Goal: Task Accomplishment & Management: Manage account settings

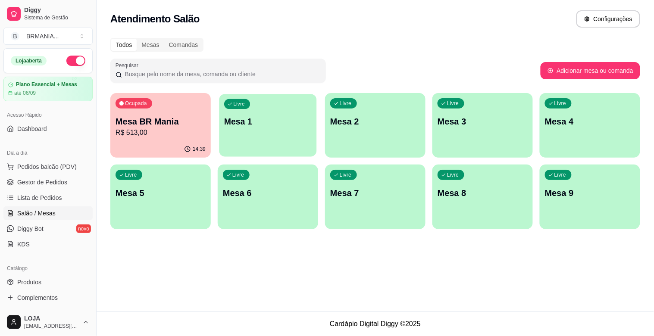
click at [238, 143] on div "Livre Mesa 1" at bounding box center [267, 120] width 97 height 53
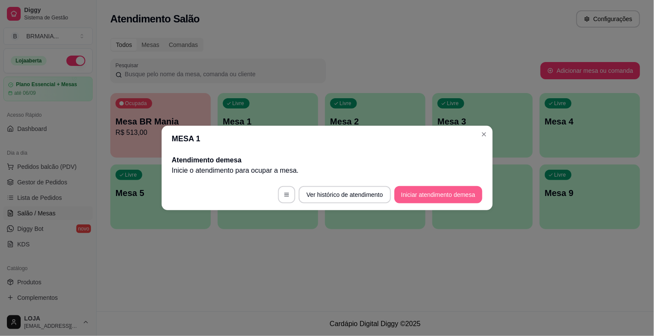
click at [415, 201] on button "Iniciar atendimento de mesa" at bounding box center [439, 194] width 88 height 17
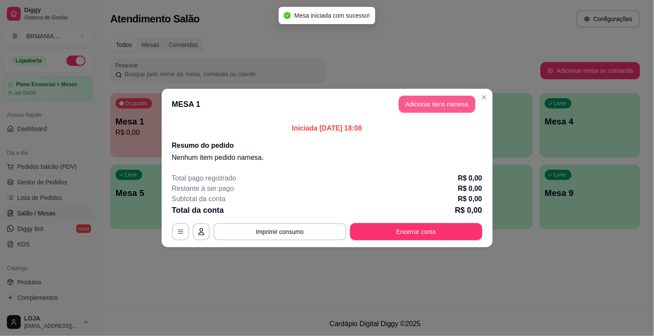
click at [432, 102] on button "Adicionar itens na mesa" at bounding box center [437, 104] width 77 height 17
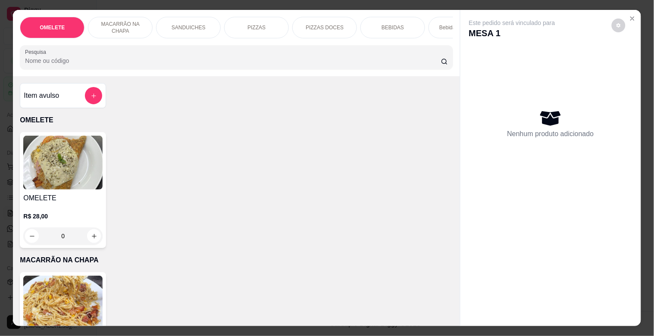
click at [259, 17] on div "PIZZAS" at bounding box center [256, 28] width 65 height 22
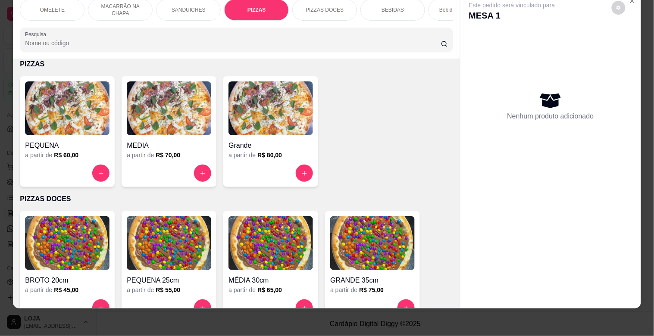
click at [264, 103] on img at bounding box center [271, 109] width 85 height 54
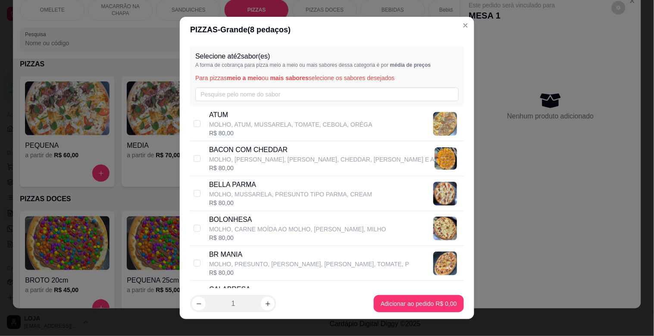
click at [226, 261] on p "MOLHO, PRESUNTO, [PERSON_NAME], [PERSON_NAME], TOMATE, P" at bounding box center [309, 264] width 200 height 9
checkbox input "true"
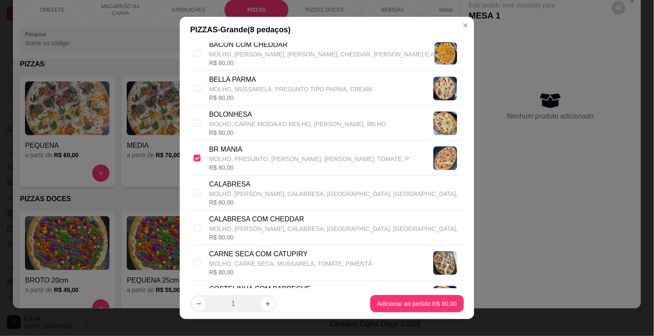
scroll to position [115, 0]
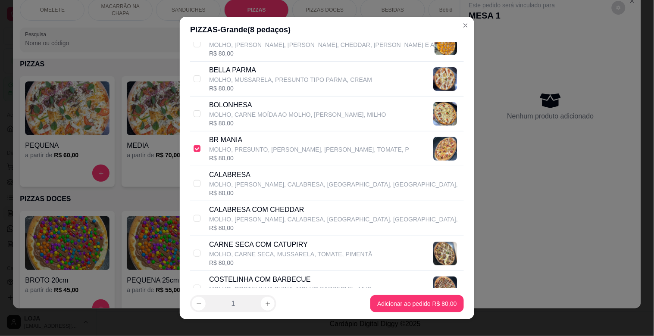
click at [263, 182] on p "MOLHO, [PERSON_NAME], CALABRESA, [GEOGRAPHIC_DATA], [GEOGRAPHIC_DATA]," at bounding box center [333, 184] width 249 height 9
checkbox input "true"
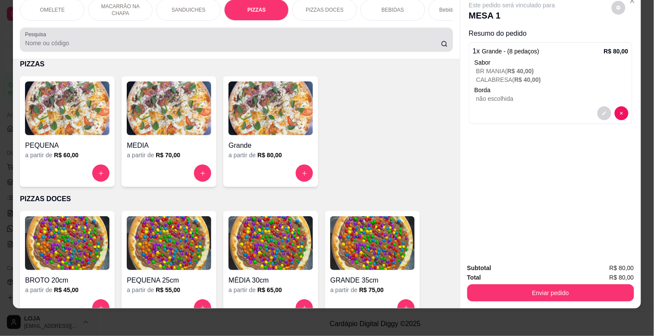
click at [81, 46] on input "Pesquisa" at bounding box center [233, 43] width 416 height 9
click at [80, 46] on input "Pesquisa" at bounding box center [233, 43] width 416 height 9
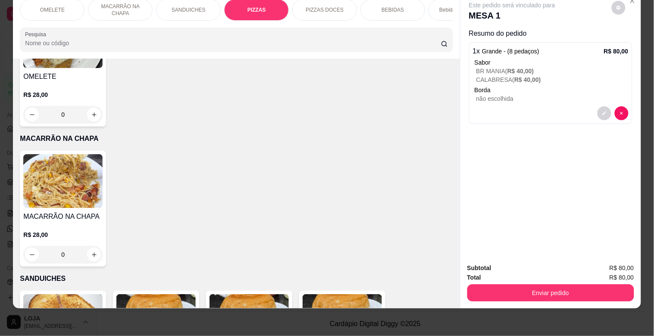
scroll to position [0, 0]
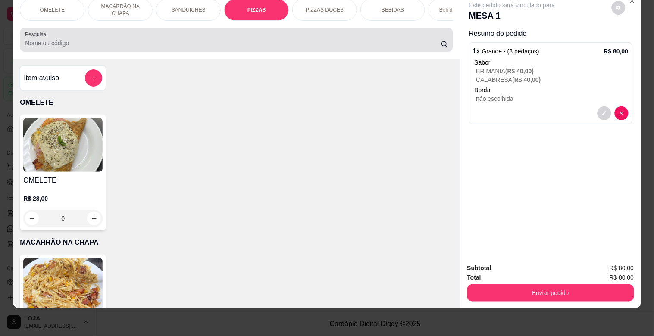
drag, startPoint x: 421, startPoint y: 29, endPoint x: 417, endPoint y: 38, distance: 9.8
click at [417, 38] on div "Pesquisa" at bounding box center [236, 40] width 433 height 24
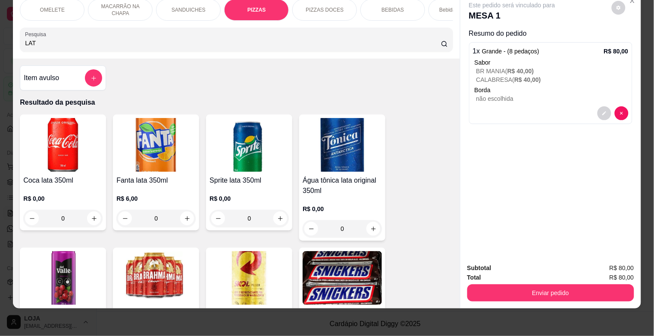
type input "LAT"
click at [266, 261] on img at bounding box center [249, 278] width 79 height 54
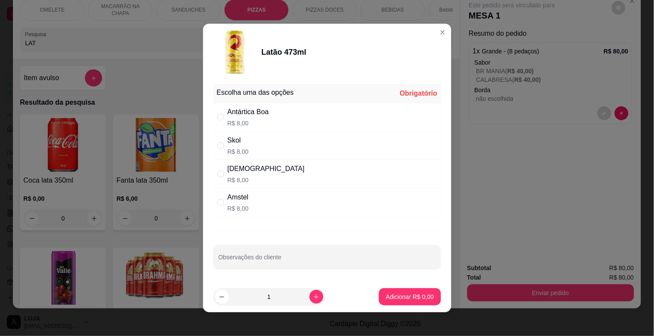
click at [239, 147] on div "Skol R$ 8,00" at bounding box center [238, 145] width 21 height 21
radio input "true"
click at [394, 297] on p "Adicionar R$ 8,00" at bounding box center [410, 297] width 48 height 9
type input "1"
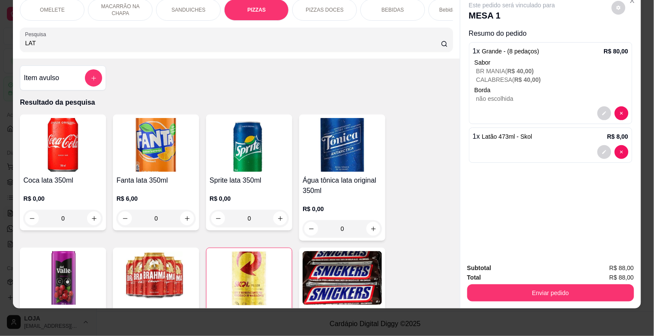
drag, startPoint x: 115, startPoint y: 42, endPoint x: 20, endPoint y: 38, distance: 95.0
click at [20, 38] on div "Pesquisa LAT" at bounding box center [236, 40] width 433 height 24
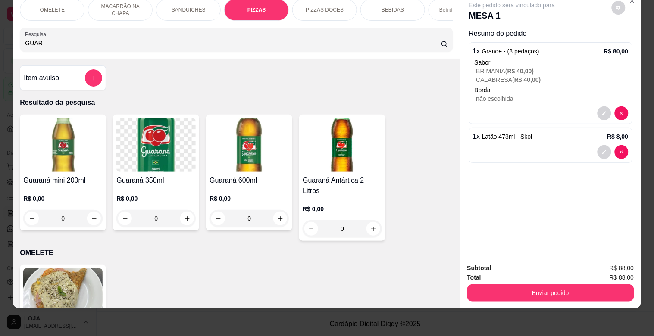
type input "GUAR"
click at [316, 180] on h4 "Guaraná Antártica 2 Litros" at bounding box center [342, 186] width 79 height 21
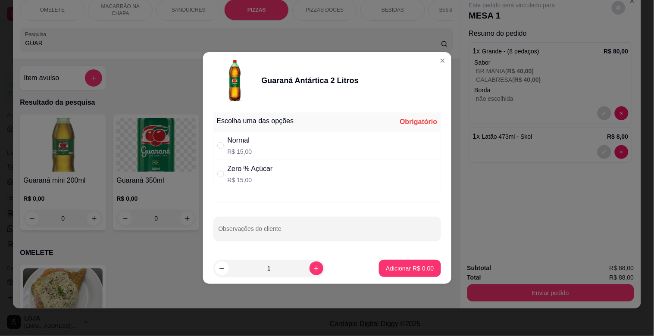
click at [242, 148] on p "R$ 15,00" at bounding box center [240, 152] width 25 height 9
radio input "true"
click at [402, 264] on button "Adicionar R$ 15,00" at bounding box center [408, 268] width 65 height 17
type input "1"
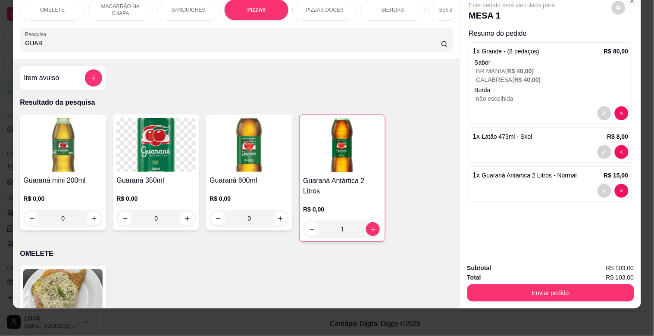
click at [131, 41] on input "GUAR" at bounding box center [233, 43] width 416 height 9
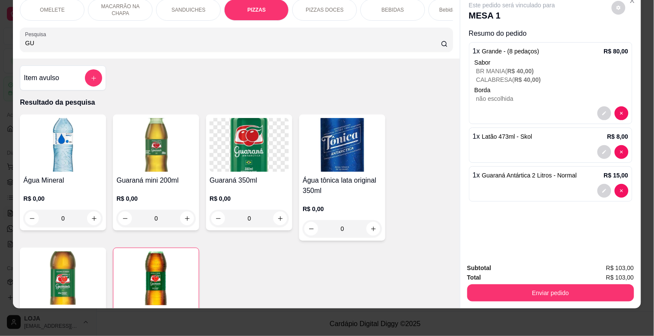
type input "G"
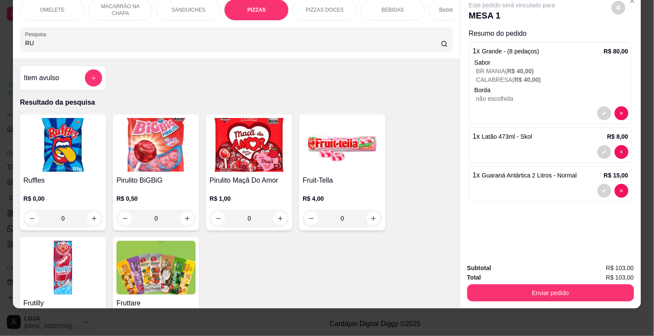
type input "RU"
click at [91, 126] on img at bounding box center [62, 145] width 79 height 54
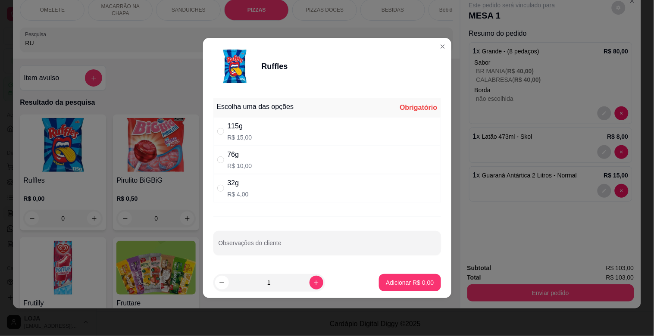
click at [257, 191] on div "32g R$ 4,00" at bounding box center [328, 188] width 228 height 28
radio input "true"
click at [408, 287] on p "Adicionar R$ 4,00" at bounding box center [410, 283] width 47 height 8
type input "1"
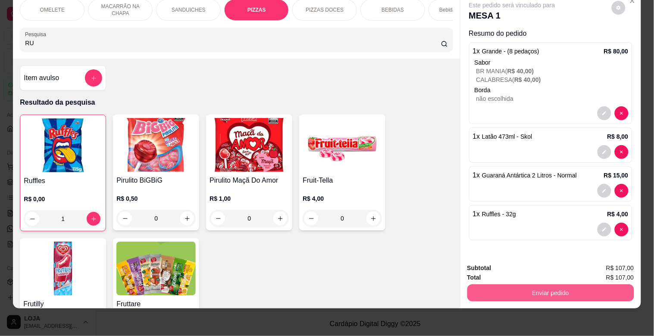
click at [530, 285] on button "Enviar pedido" at bounding box center [551, 293] width 167 height 17
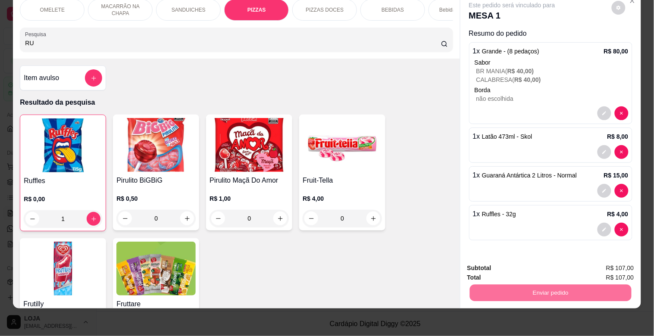
click at [516, 260] on button "Não registrar e enviar pedido" at bounding box center [522, 265] width 90 height 16
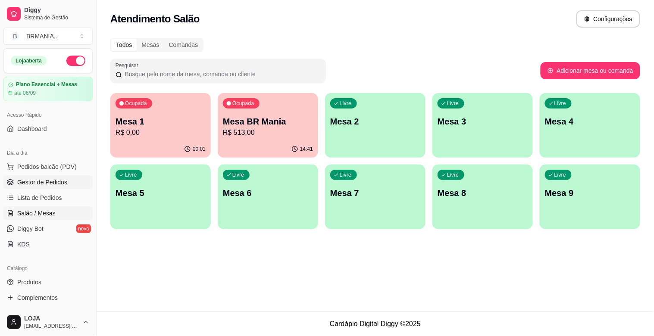
click at [64, 183] on span "Gestor de Pedidos" at bounding box center [42, 182] width 50 height 9
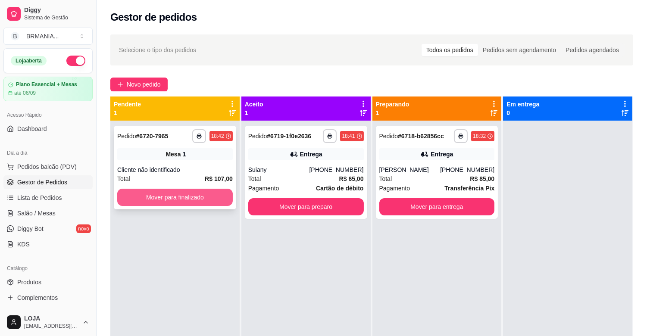
click at [204, 193] on button "Mover para finalizado" at bounding box center [175, 197] width 116 height 17
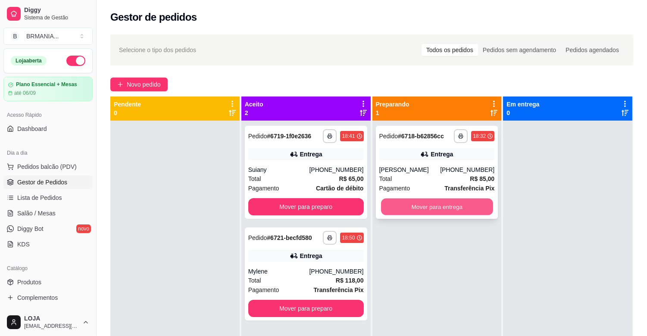
click at [431, 206] on button "Mover para entrega" at bounding box center [437, 207] width 112 height 17
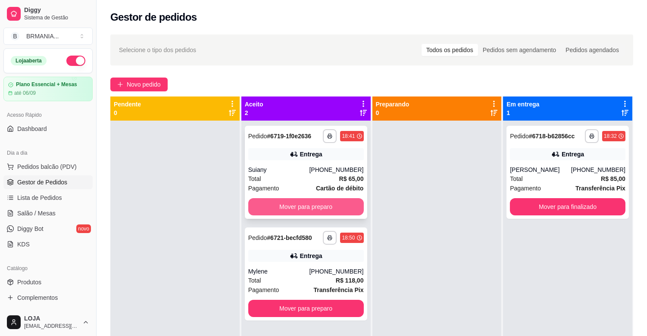
click at [310, 199] on button "Mover para preparo" at bounding box center [306, 206] width 116 height 17
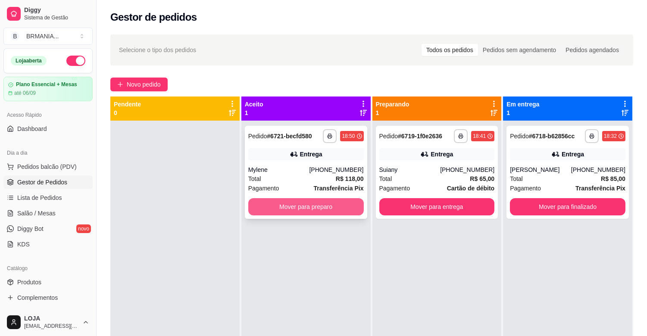
click at [312, 201] on button "Mover para preparo" at bounding box center [306, 206] width 116 height 17
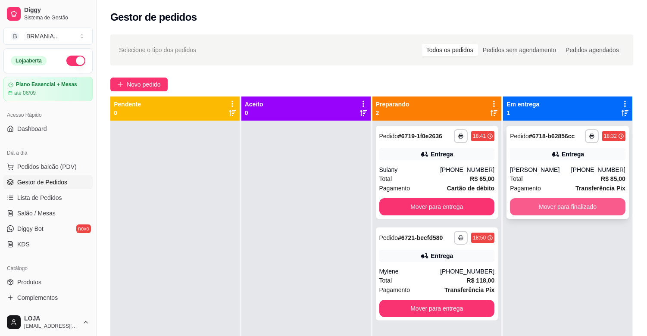
click at [580, 205] on button "Mover para finalizado" at bounding box center [568, 206] width 116 height 17
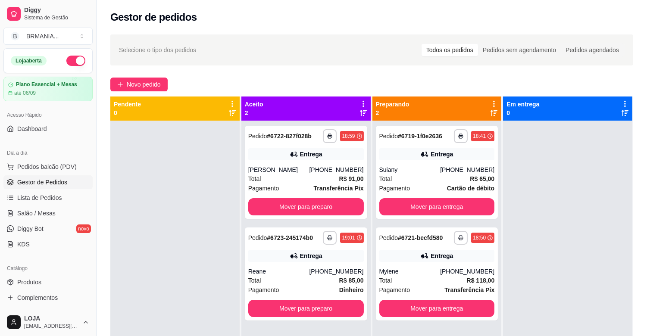
click at [37, 205] on ul "Pedidos balcão (PDV) Gestor de Pedidos Lista de Pedidos Salão / Mesas Diggy Bot…" at bounding box center [47, 205] width 89 height 91
click at [35, 208] on link "Salão / Mesas" at bounding box center [47, 214] width 89 height 14
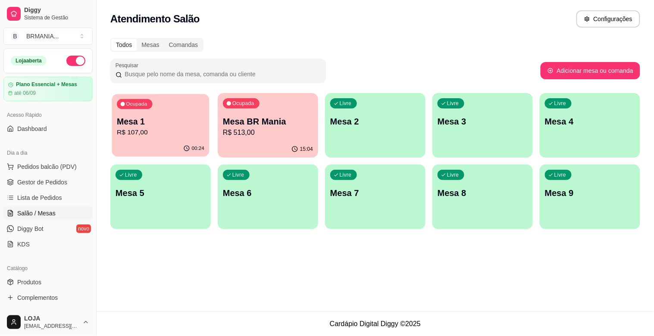
click at [173, 125] on p "Mesa 1" at bounding box center [161, 122] width 88 height 12
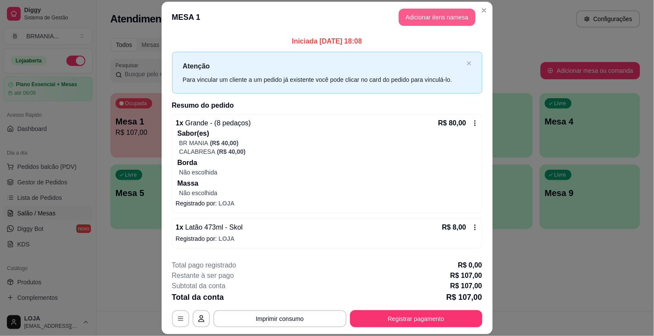
click at [415, 22] on button "Adicionar itens na mesa" at bounding box center [437, 17] width 77 height 17
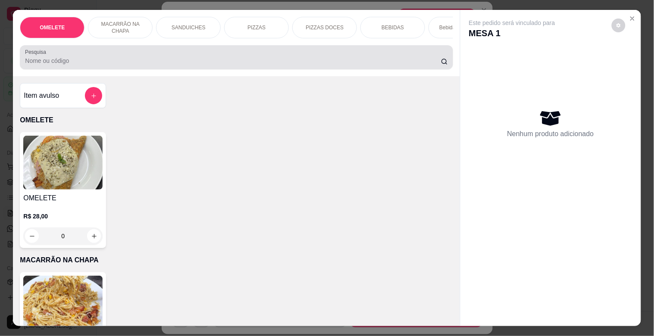
click at [356, 55] on div at bounding box center [236, 57] width 423 height 17
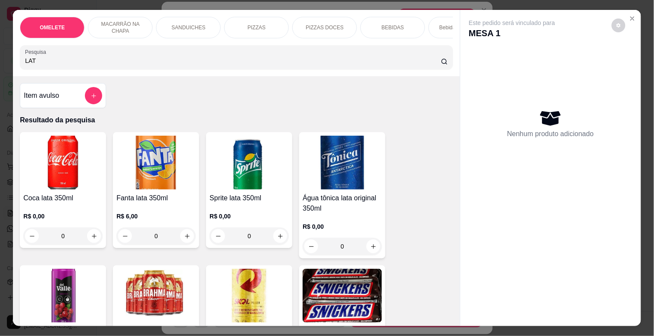
type input "LAT"
click at [252, 279] on img at bounding box center [249, 296] width 79 height 54
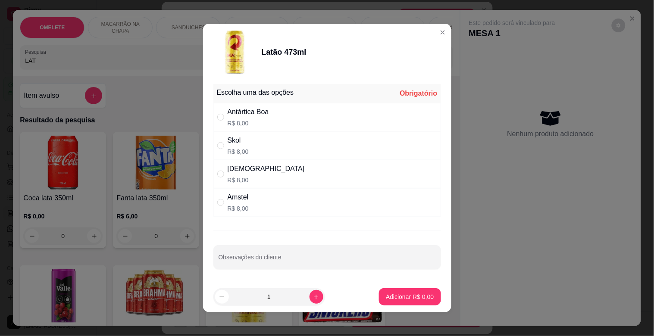
click at [247, 157] on div "Skol R$ 8,00" at bounding box center [328, 146] width 228 height 28
radio input "true"
click at [397, 295] on p "Adicionar R$ 8,00" at bounding box center [410, 297] width 47 height 8
type input "1"
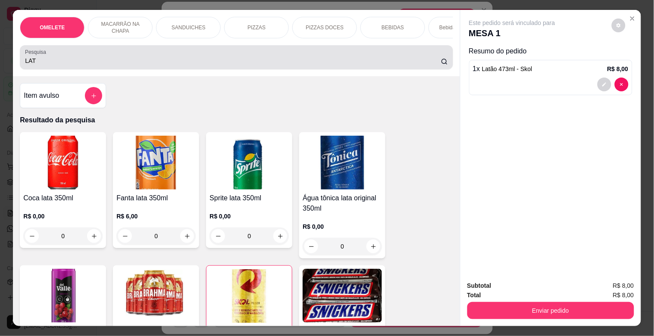
drag, startPoint x: 47, startPoint y: 65, endPoint x: 0, endPoint y: 63, distance: 46.6
click at [0, 63] on div "OMELETE MACARRÃO NA CHAPA SANDUICHES PIZZAS PIZZAS DOCES BEBIDAS Bebidas Alcoól…" at bounding box center [327, 168] width 654 height 336
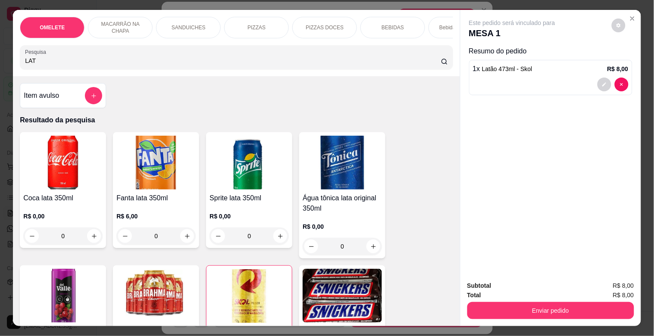
drag, startPoint x: 15, startPoint y: 69, endPoint x: 3, endPoint y: 69, distance: 12.1
click at [3, 69] on div "OMELETE MACARRÃO NA CHAPA SANDUICHES PIZZAS PIZZAS DOCES BEBIDAS Bebidas Alcoól…" at bounding box center [327, 168] width 654 height 336
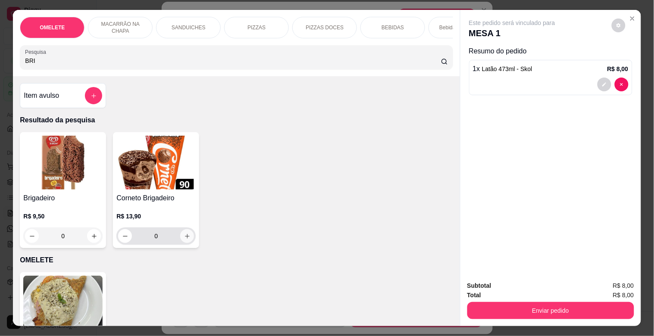
type input "BRI"
click at [184, 240] on icon "increase-product-quantity" at bounding box center [187, 236] width 6 height 6
type input "1"
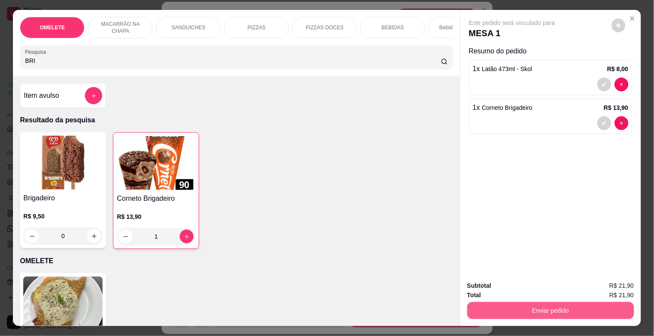
click at [541, 305] on button "Enviar pedido" at bounding box center [551, 310] width 167 height 17
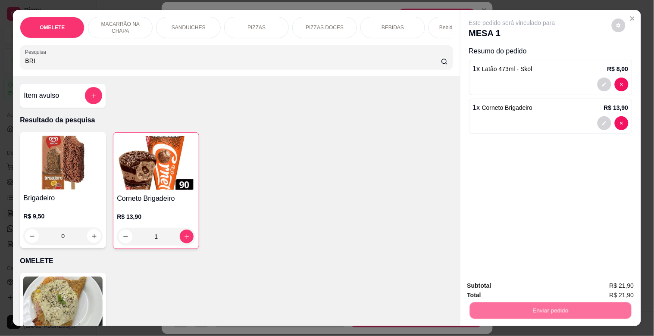
click at [522, 279] on button "Não registrar e enviar pedido" at bounding box center [522, 286] width 90 height 16
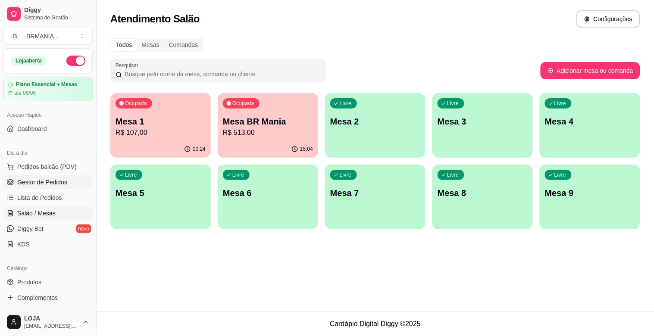
click at [29, 183] on span "Gestor de Pedidos" at bounding box center [42, 182] width 50 height 9
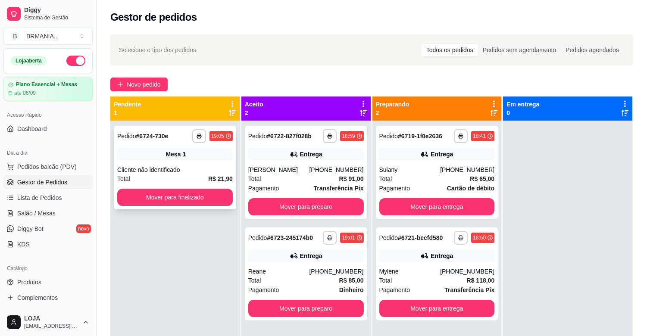
drag, startPoint x: 140, startPoint y: 212, endPoint x: 141, endPoint y: 206, distance: 5.6
click at [141, 206] on div "**********" at bounding box center [174, 289] width 129 height 336
click at [141, 204] on button "Mover para finalizado" at bounding box center [175, 197] width 116 height 17
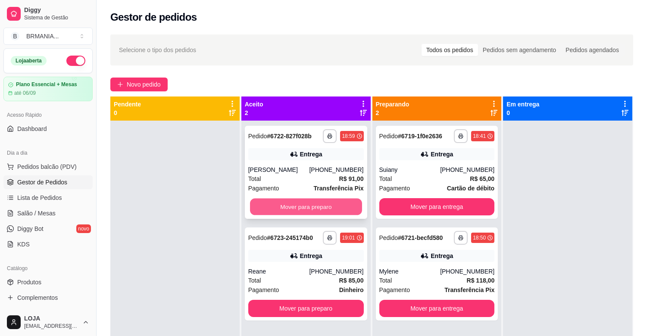
click at [325, 201] on button "Mover para preparo" at bounding box center [306, 207] width 112 height 17
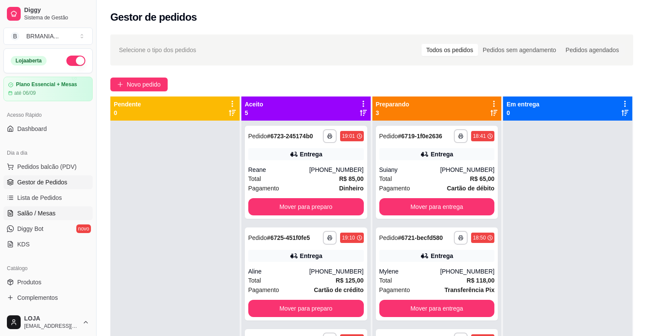
click at [35, 214] on span "Salão / Mesas" at bounding box center [36, 213] width 38 height 9
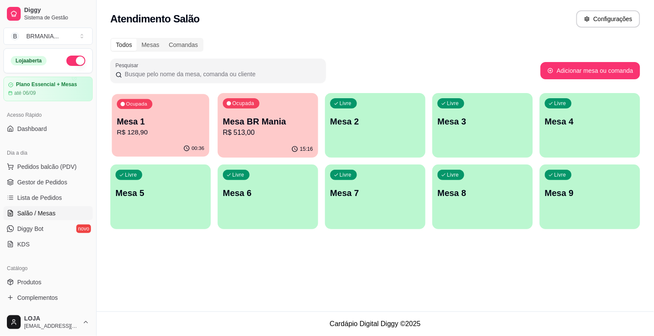
click at [141, 148] on div "00:36" at bounding box center [160, 149] width 97 height 16
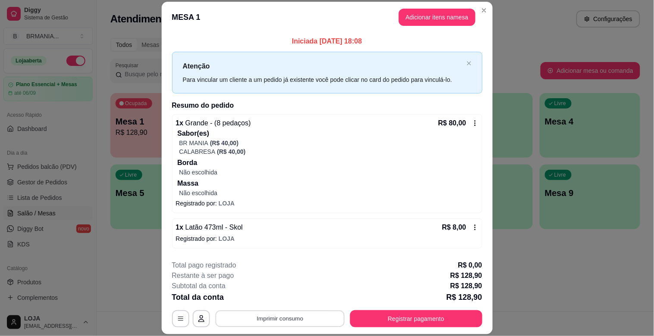
click at [305, 318] on button "Imprimir consumo" at bounding box center [279, 319] width 129 height 17
click at [272, 299] on button "IMPRESSORA" at bounding box center [279, 299] width 63 height 14
click at [437, 320] on button "Registrar pagamento" at bounding box center [416, 319] width 132 height 17
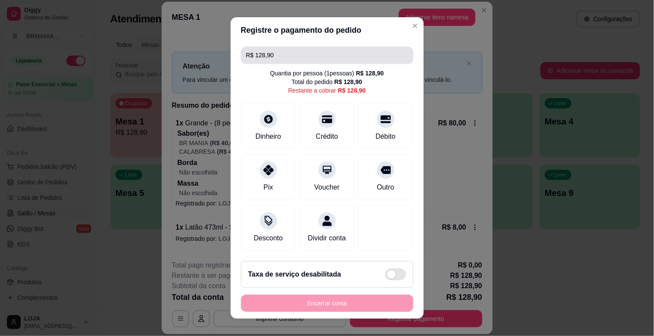
drag, startPoint x: 277, startPoint y: 57, endPoint x: 269, endPoint y: 57, distance: 8.6
click at [269, 57] on input "R$ 128,90" at bounding box center [327, 55] width 162 height 17
click at [269, 60] on input "R$ 128,90" at bounding box center [327, 55] width 162 height 17
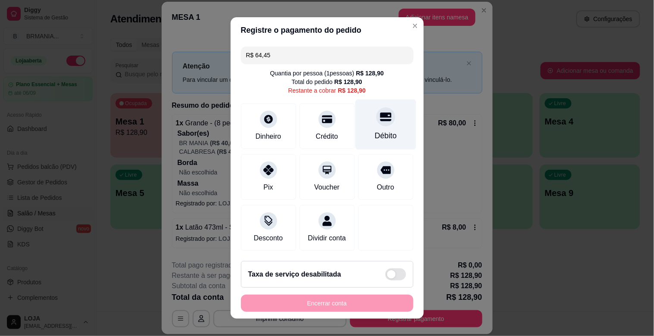
click at [382, 124] on div "Débito" at bounding box center [385, 125] width 61 height 50
click at [380, 121] on icon at bounding box center [385, 116] width 11 height 11
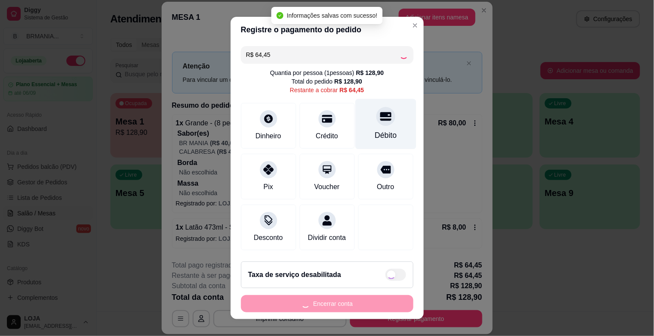
type input "R$ 0,00"
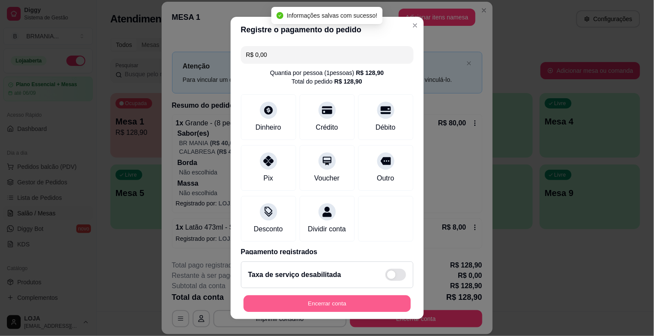
click at [326, 299] on button "Encerrar conta" at bounding box center [327, 304] width 167 height 17
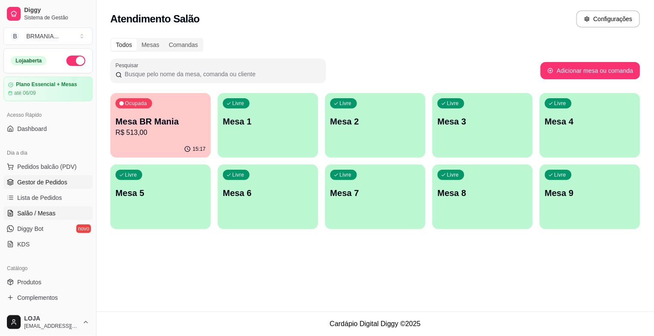
click at [53, 179] on span "Gestor de Pedidos" at bounding box center [42, 182] width 50 height 9
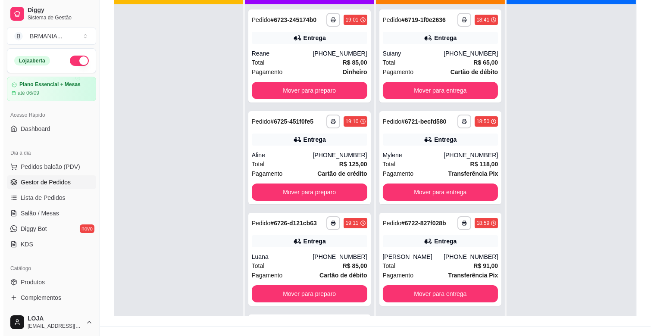
scroll to position [132, 0]
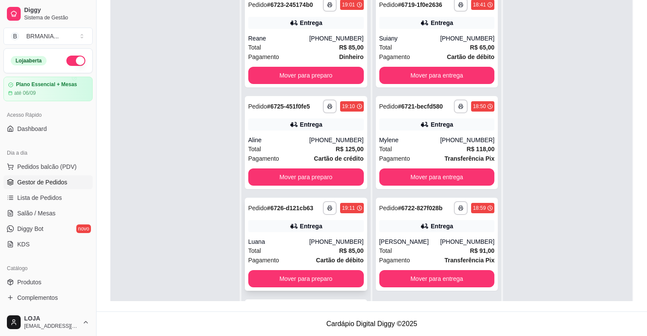
click at [302, 224] on div "Entrega" at bounding box center [311, 226] width 22 height 9
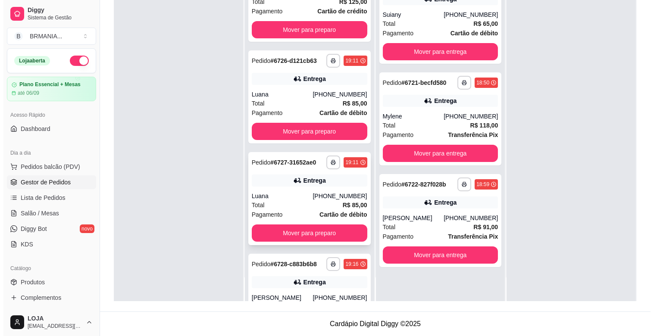
scroll to position [125, 0]
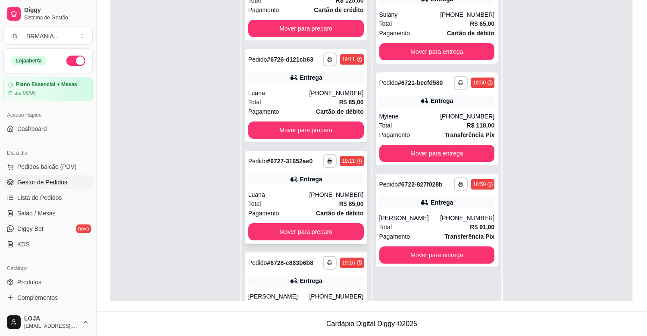
click at [309, 183] on div "Entrega" at bounding box center [306, 179] width 116 height 12
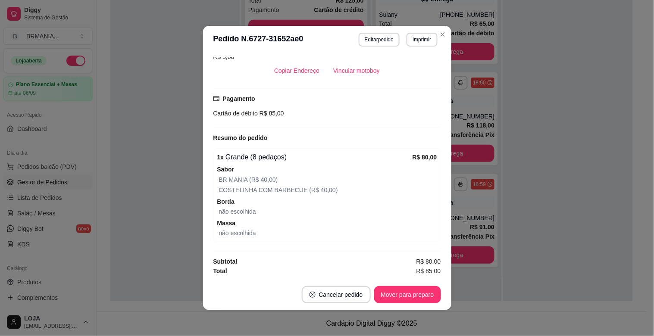
scroll to position [0, 0]
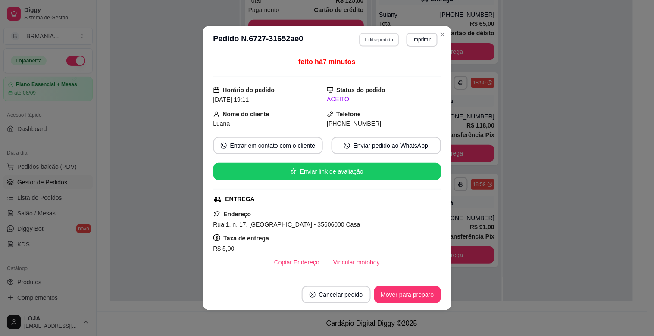
click at [384, 41] on button "Editar pedido" at bounding box center [379, 39] width 40 height 13
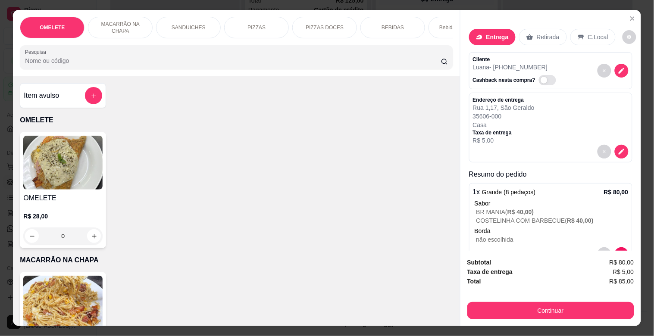
click at [355, 74] on div "OMELETE MACARRÃO NA CHAPA SANDUICHES PIZZAS PIZZAS DOCES BEBIDAS Bebidas Alcoól…" at bounding box center [236, 43] width 447 height 66
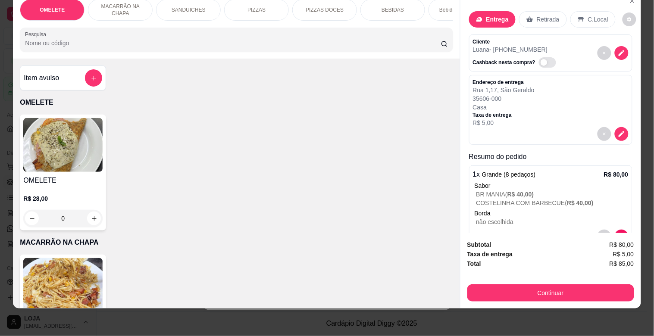
click at [357, 45] on input "Pesquisa" at bounding box center [233, 43] width 416 height 9
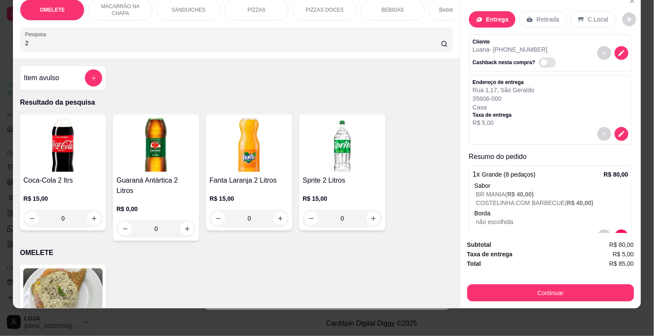
type input "2"
click at [177, 184] on h4 "Guaraná Antártica 2 Litros" at bounding box center [155, 186] width 79 height 21
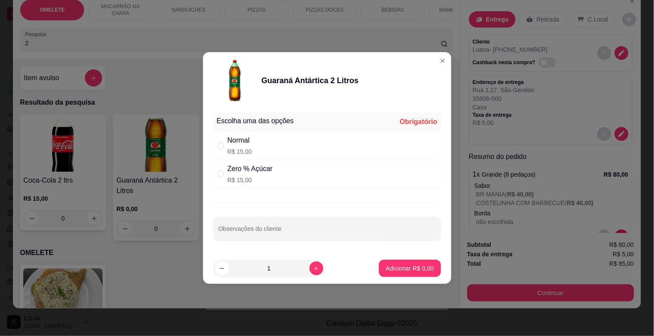
click at [242, 149] on p "R$ 15,00" at bounding box center [240, 152] width 25 height 9
radio input "true"
click at [383, 264] on p "Adicionar R$ 15,00" at bounding box center [408, 268] width 50 height 8
type input "1"
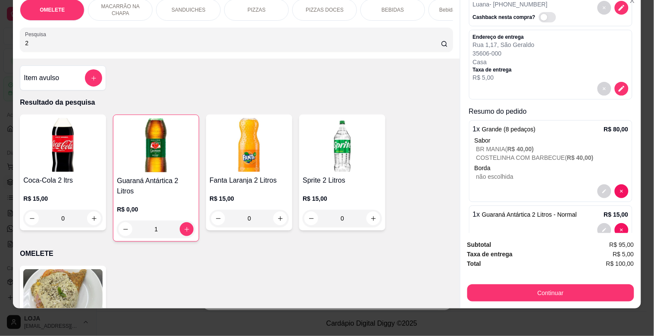
scroll to position [66, 0]
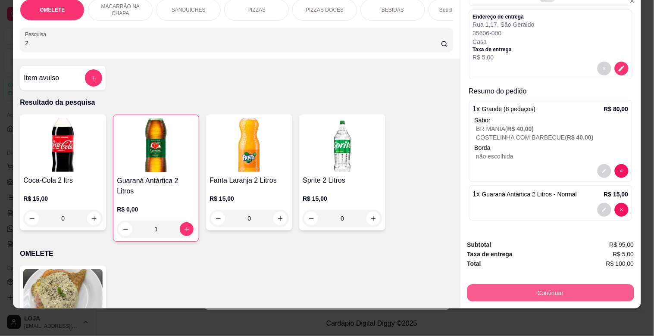
click at [535, 288] on button "Continuar" at bounding box center [551, 293] width 167 height 17
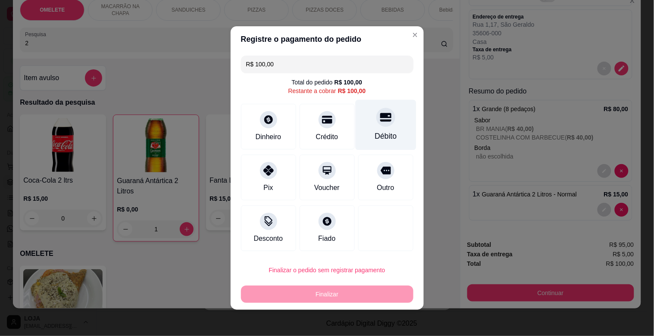
click at [388, 132] on div "Débito" at bounding box center [385, 125] width 61 height 50
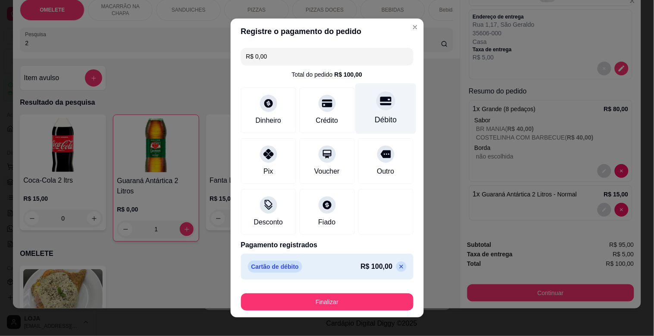
type input "R$ 0,00"
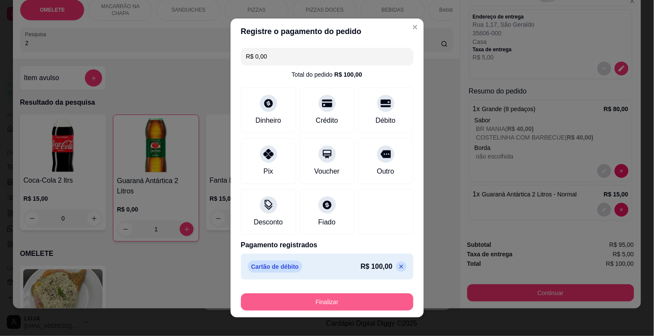
click at [343, 299] on button "Finalizar" at bounding box center [327, 302] width 173 height 17
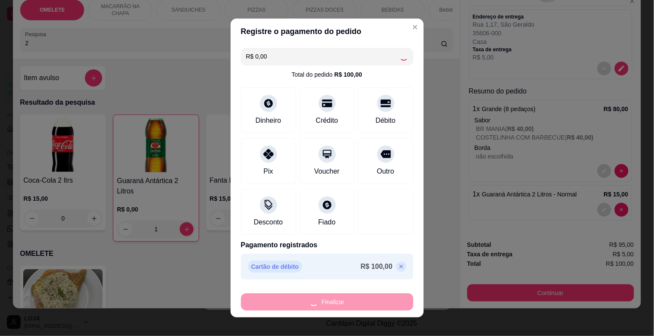
type input "0"
type input "-R$ 100,00"
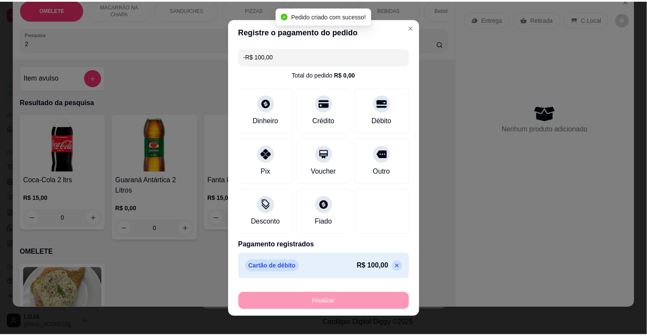
scroll to position [0, 0]
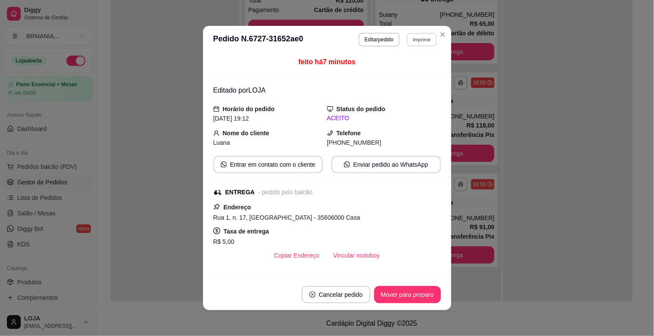
click at [418, 40] on button "Imprimir" at bounding box center [422, 39] width 30 height 13
click at [405, 68] on button "IMPRESSORA" at bounding box center [404, 71] width 63 height 14
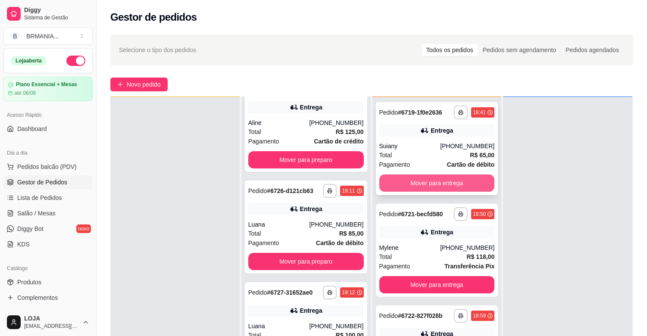
click at [420, 186] on button "Mover para entrega" at bounding box center [438, 183] width 116 height 17
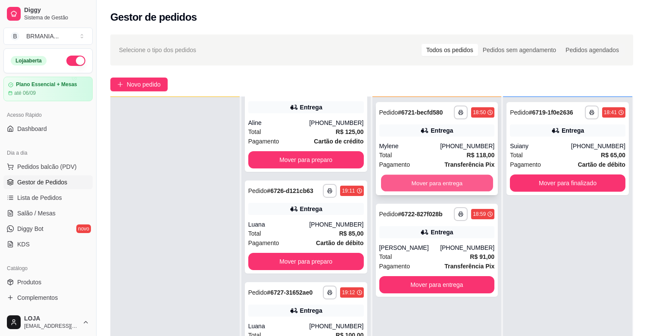
click at [424, 183] on button "Mover para entrega" at bounding box center [437, 183] width 112 height 17
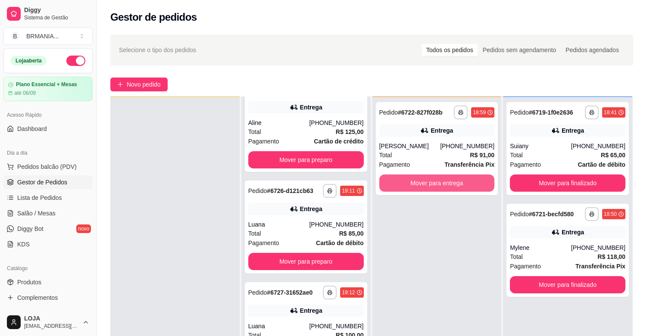
click at [424, 183] on button "Mover para entrega" at bounding box center [438, 183] width 116 height 17
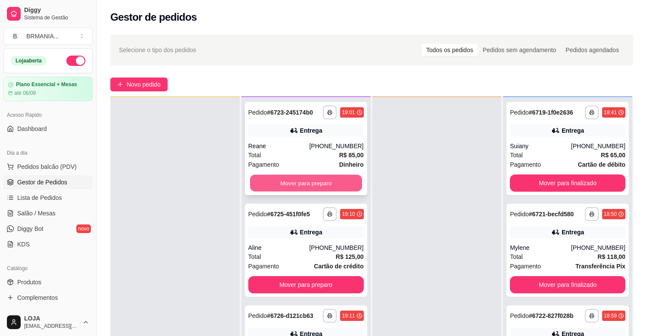
click at [295, 188] on button "Mover para preparo" at bounding box center [306, 183] width 112 height 17
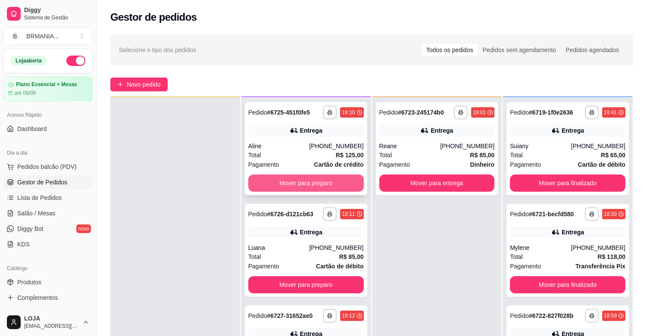
click at [305, 184] on button "Mover para preparo" at bounding box center [306, 183] width 116 height 17
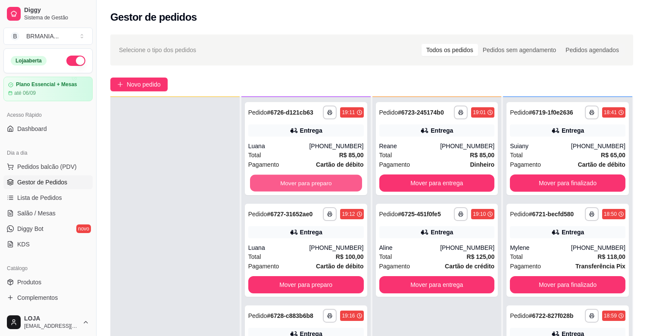
click at [305, 184] on button "Mover para preparo" at bounding box center [306, 183] width 112 height 17
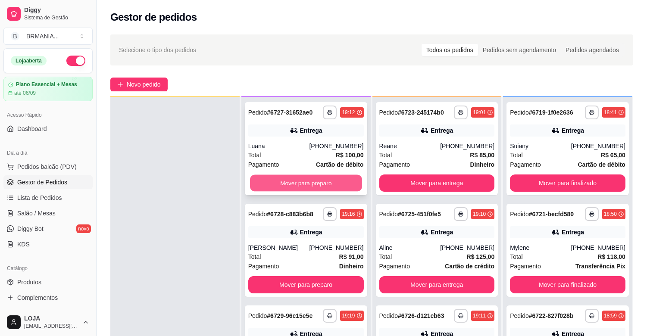
click at [306, 184] on button "Mover para preparo" at bounding box center [306, 183] width 112 height 17
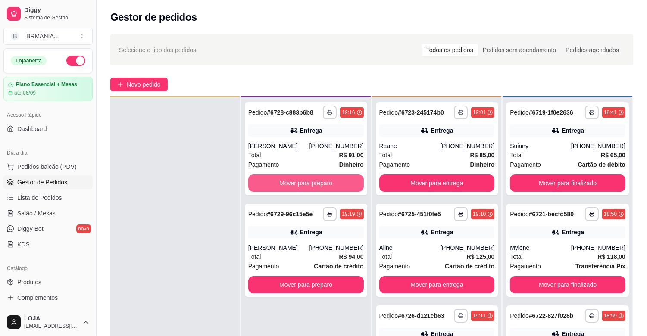
click at [306, 184] on button "Mover para preparo" at bounding box center [306, 183] width 116 height 17
click at [306, 184] on div "Mover para preparo" at bounding box center [306, 183] width 116 height 17
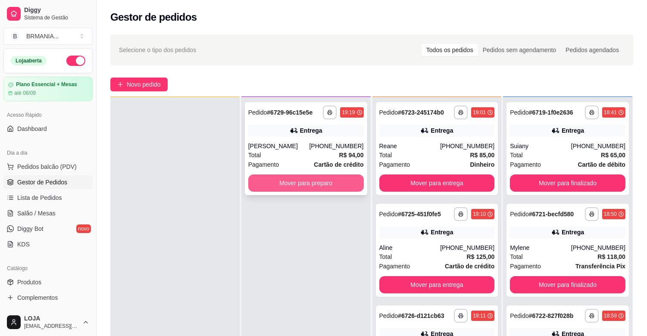
click at [316, 179] on button "Mover para preparo" at bounding box center [306, 183] width 116 height 17
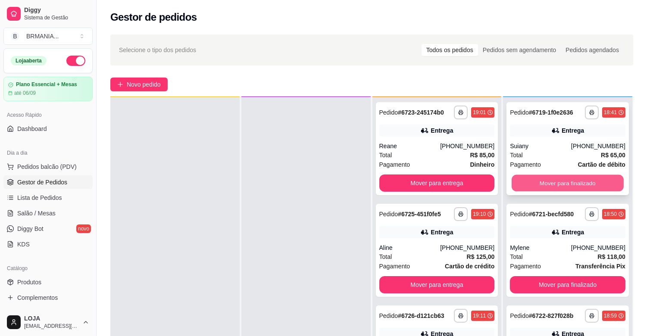
click at [576, 183] on button "Mover para finalizado" at bounding box center [568, 183] width 112 height 17
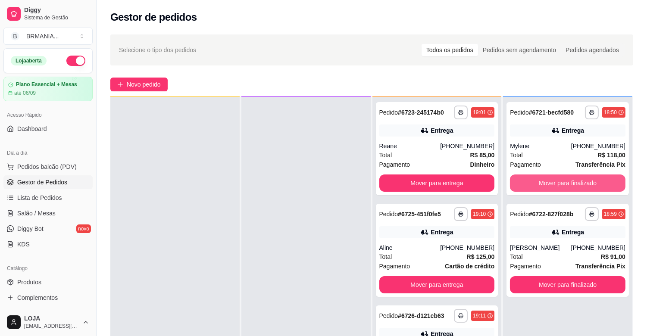
click at [576, 183] on button "Mover para finalizado" at bounding box center [568, 183] width 116 height 17
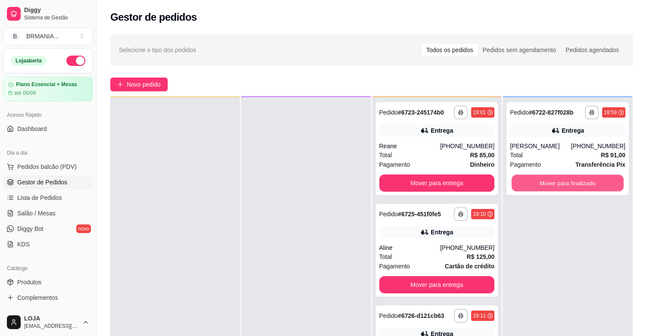
click at [576, 183] on button "Mover para finalizado" at bounding box center [568, 183] width 112 height 17
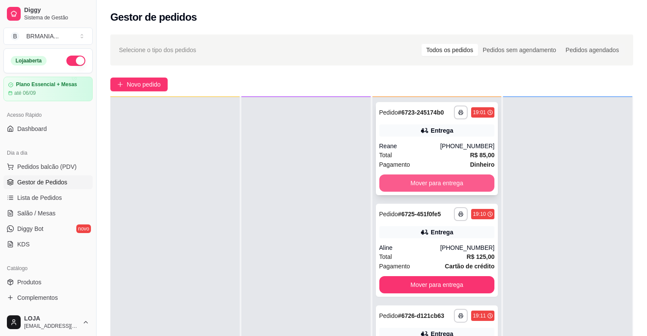
click at [441, 186] on button "Mover para entrega" at bounding box center [438, 183] width 116 height 17
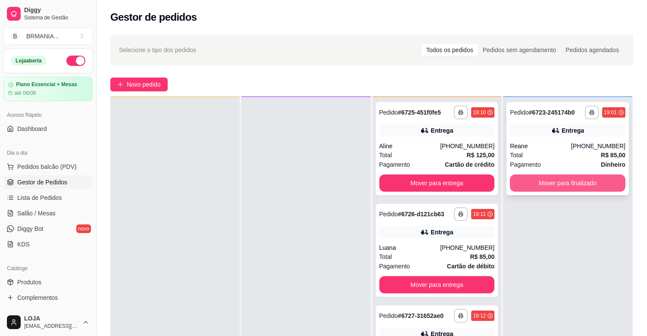
click at [566, 180] on button "Mover para finalizado" at bounding box center [568, 183] width 116 height 17
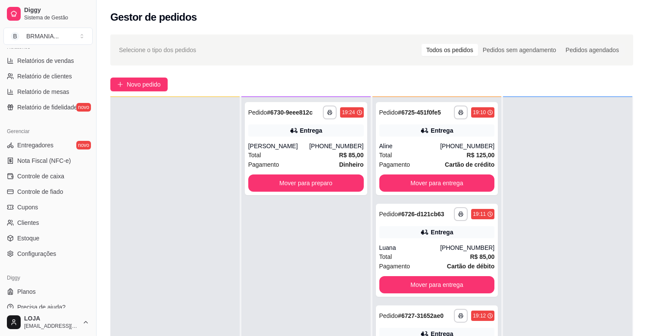
scroll to position [284, 0]
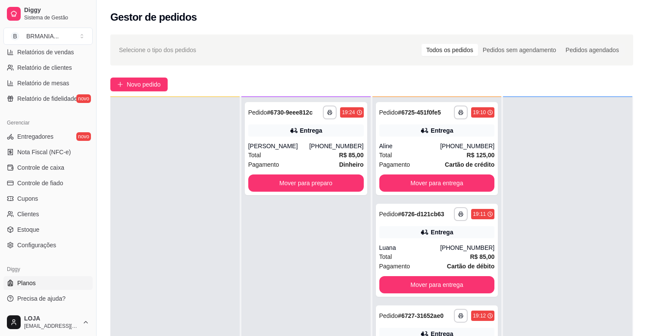
click at [87, 300] on div "Diggy Planos Precisa de ajuda?" at bounding box center [48, 284] width 96 height 50
click at [52, 244] on span "Configurações" at bounding box center [36, 245] width 39 height 9
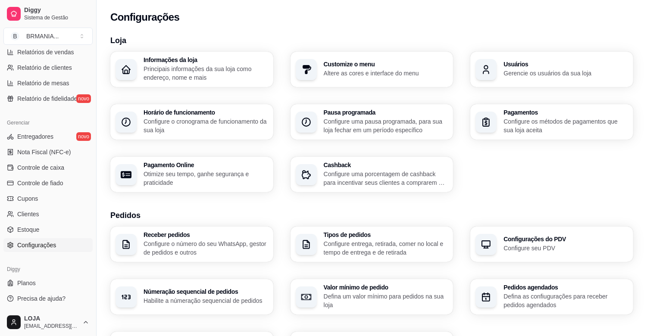
click at [487, 75] on icon "button" at bounding box center [486, 69] width 11 height 11
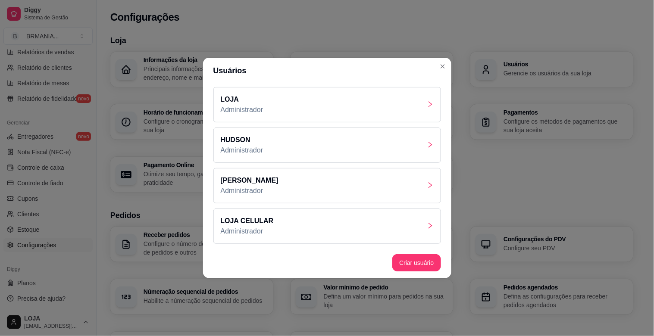
click at [234, 225] on p "LOJA CELULAR" at bounding box center [247, 221] width 53 height 10
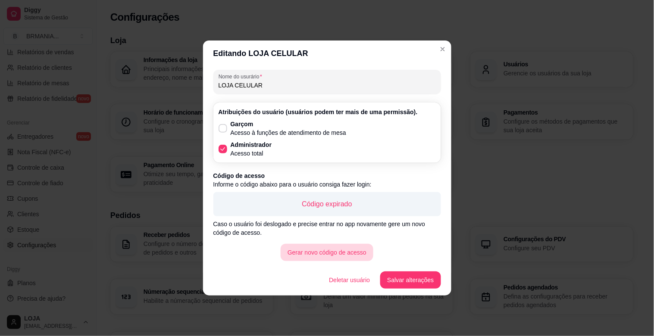
click at [348, 253] on button "Gerar novo código de acesso" at bounding box center [327, 252] width 93 height 17
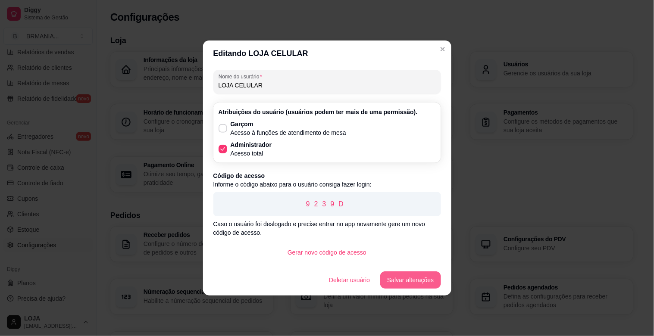
click at [415, 282] on button "Salvar alterações" at bounding box center [410, 280] width 60 height 17
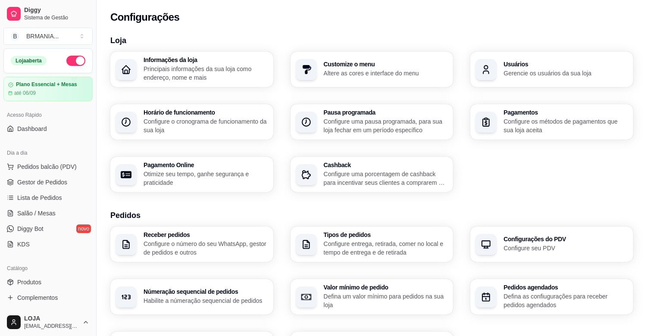
click at [88, 87] on div "Loja aberta Plano Essencial + Mesas até 06/09" at bounding box center [48, 74] width 96 height 53
click at [52, 183] on span "Gestor de Pedidos" at bounding box center [42, 182] width 50 height 9
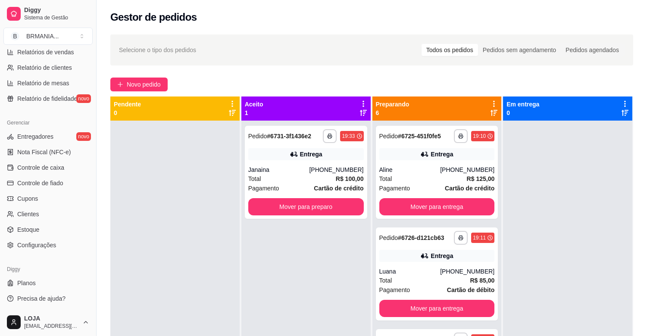
drag, startPoint x: 96, startPoint y: 307, endPoint x: 88, endPoint y: 295, distance: 14.0
click at [95, 307] on button "Toggle Sidebar" at bounding box center [96, 168] width 7 height 336
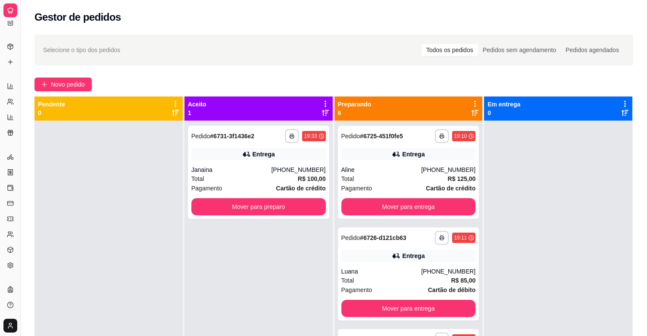
scroll to position [110, 0]
click at [22, 238] on button "Toggle Sidebar" at bounding box center [20, 168] width 7 height 336
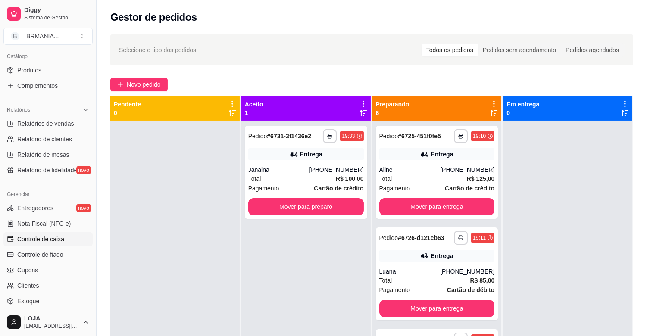
scroll to position [207, 0]
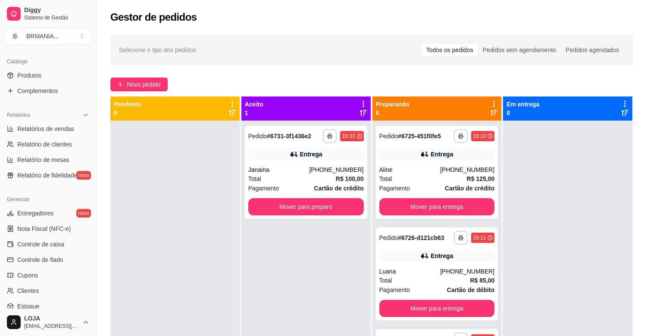
drag, startPoint x: 93, startPoint y: 257, endPoint x: 89, endPoint y: 298, distance: 41.1
click at [89, 298] on div "Diggy Sistema de Gestão B BRMANIA ... Loja aberta Plano Essencial + Mesas até 0…" at bounding box center [48, 168] width 96 height 336
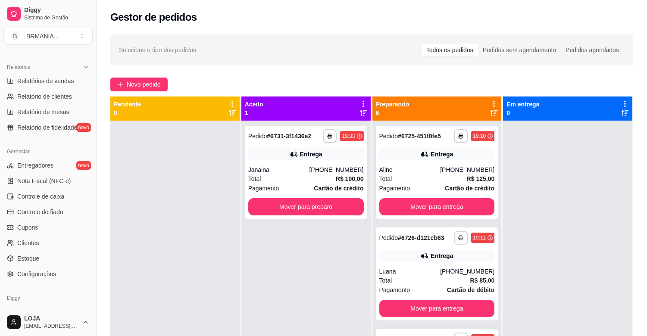
scroll to position [284, 0]
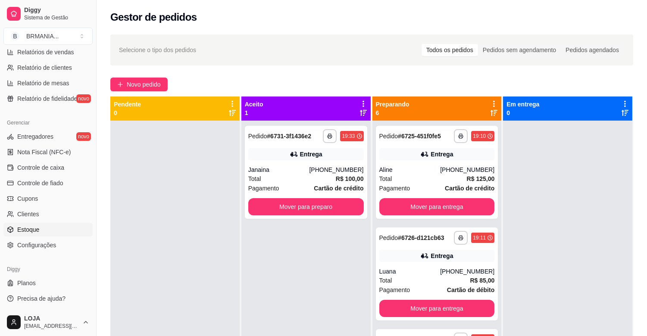
click at [29, 229] on span "Estoque" at bounding box center [28, 230] width 22 height 9
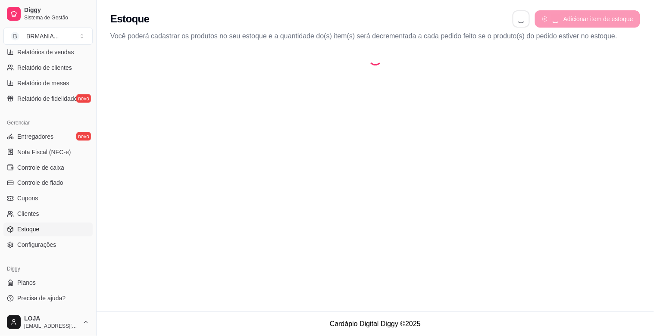
select select "QUANTITY_ORDER"
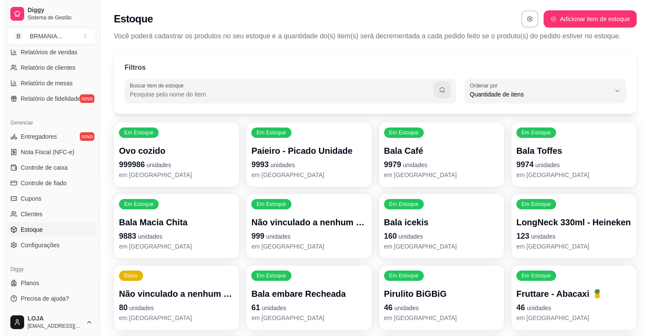
scroll to position [8, 0]
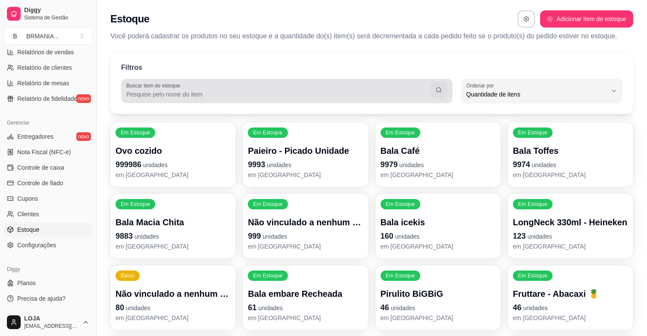
click at [196, 101] on div "Buscar item de estoque" at bounding box center [287, 91] width 332 height 24
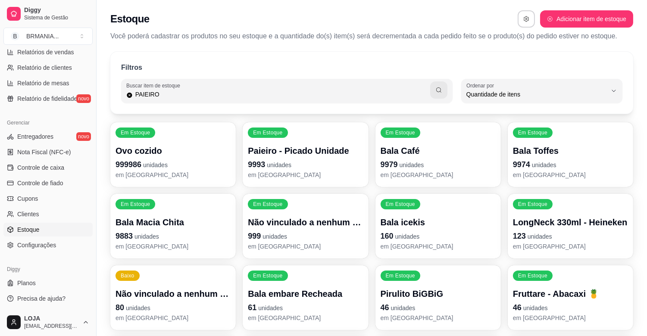
type input "PAIEIRO"
click at [446, 91] on button "button" at bounding box center [438, 90] width 17 height 17
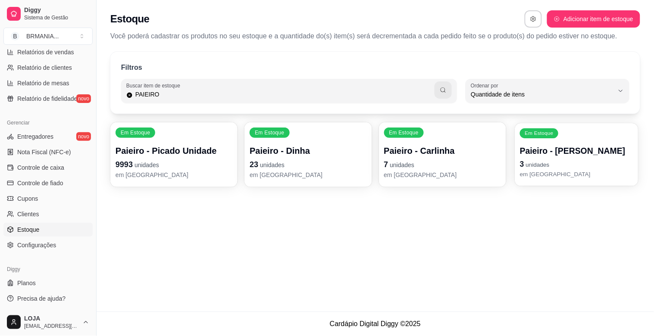
click at [543, 163] on span "unidades" at bounding box center [538, 165] width 24 height 7
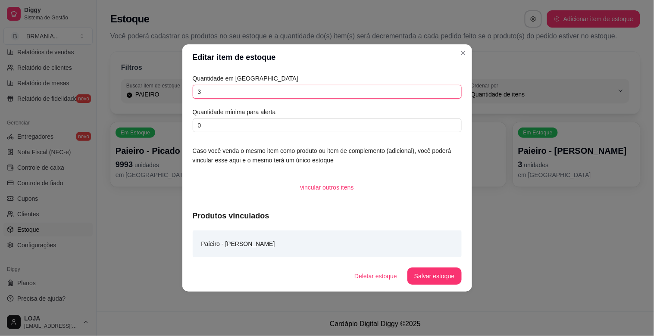
drag, startPoint x: 208, startPoint y: 89, endPoint x: 153, endPoint y: 91, distance: 55.7
click at [153, 91] on div "Editar item de estoque Quantidade em estoque 3 Quantidade mínima para alerta 0 …" at bounding box center [327, 168] width 654 height 336
type input "23"
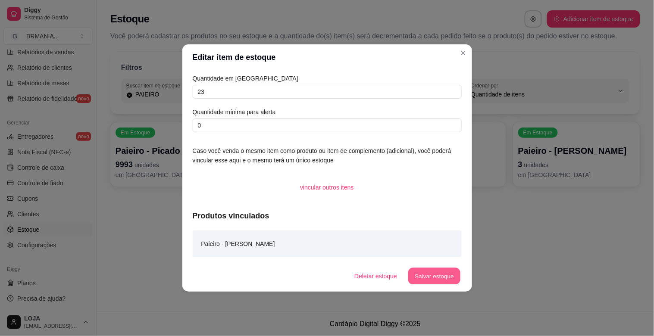
click at [442, 268] on button "Salvar estoque" at bounding box center [434, 276] width 53 height 17
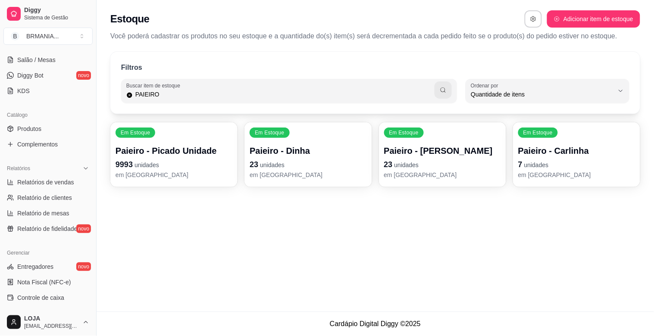
scroll to position [0, 0]
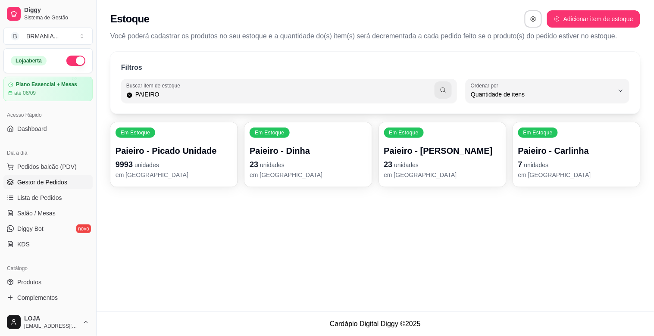
click at [50, 182] on span "Gestor de Pedidos" at bounding box center [42, 182] width 50 height 9
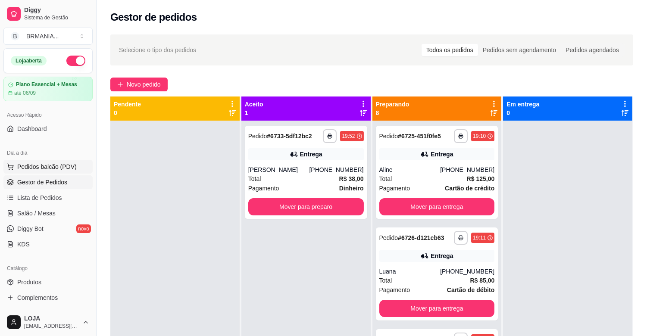
click at [41, 167] on span "Pedidos balcão (PDV)" at bounding box center [47, 167] width 60 height 9
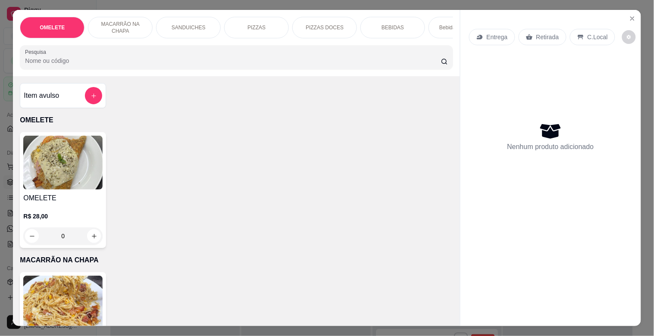
click at [253, 24] on p "PIZZAS" at bounding box center [257, 27] width 18 height 7
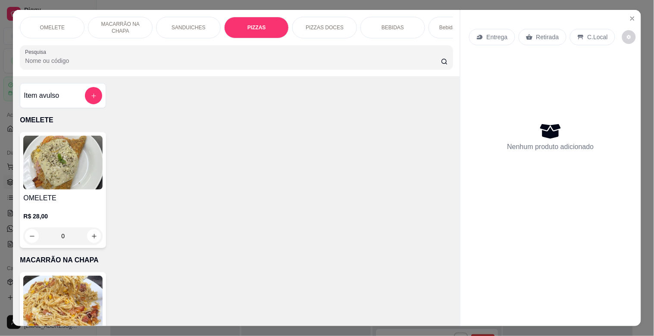
scroll to position [21, 0]
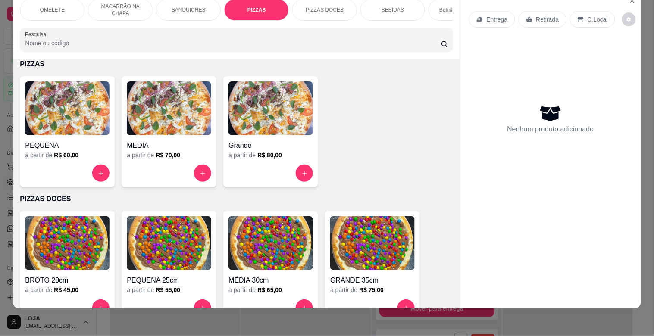
click at [232, 114] on img at bounding box center [271, 109] width 85 height 54
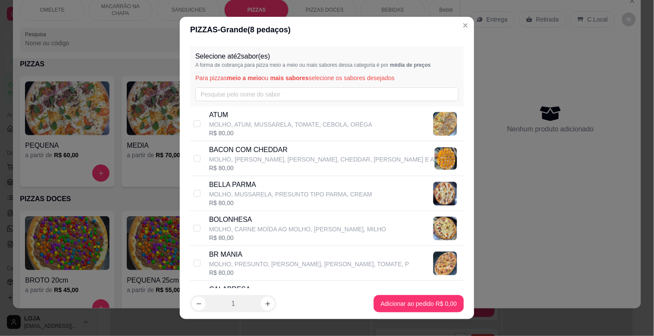
click at [230, 252] on p "BR MANIA" at bounding box center [309, 255] width 200 height 10
checkbox input "true"
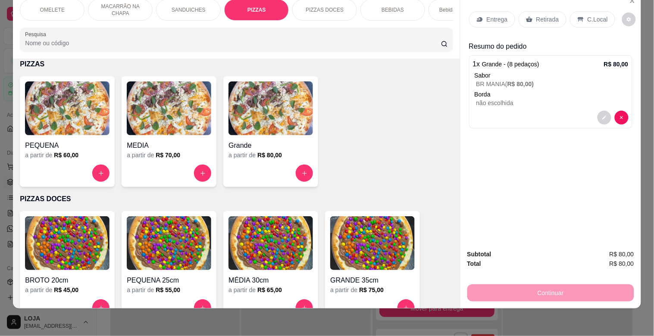
scroll to position [0, 0]
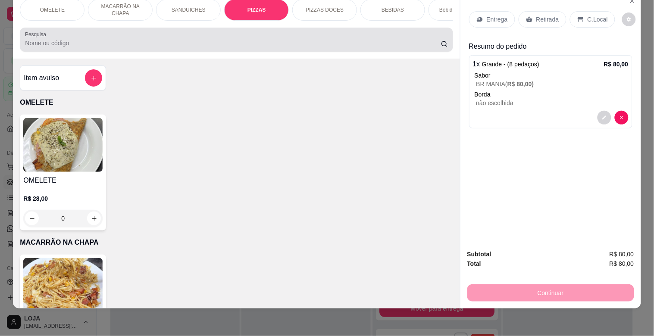
click at [402, 41] on input "Pesquisa" at bounding box center [233, 43] width 416 height 9
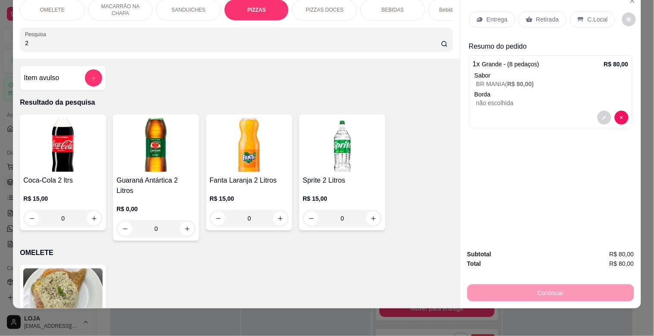
type input "2"
click at [36, 169] on img at bounding box center [62, 145] width 79 height 54
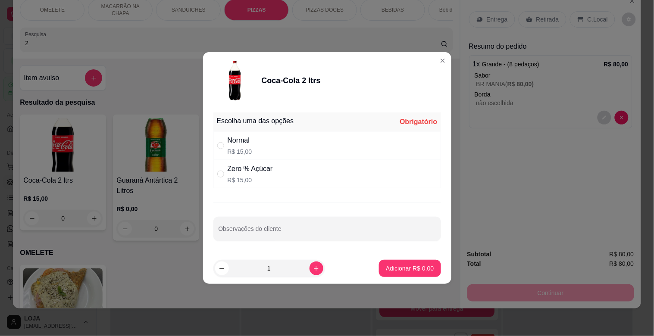
click at [276, 144] on div "Normal R$ 15,00" at bounding box center [328, 146] width 228 height 28
radio input "true"
click at [386, 272] on p "Adicionar R$ 15,00" at bounding box center [408, 268] width 51 height 9
type input "1"
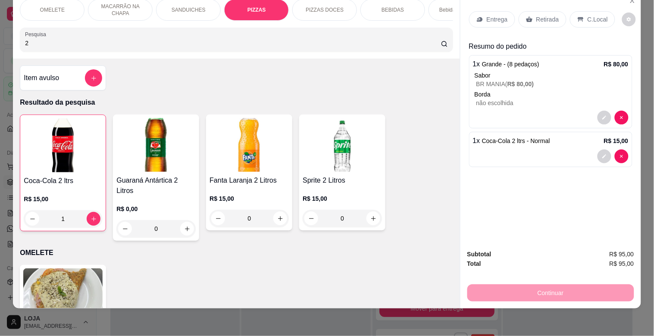
click at [480, 18] on div "Entrega" at bounding box center [492, 19] width 46 height 16
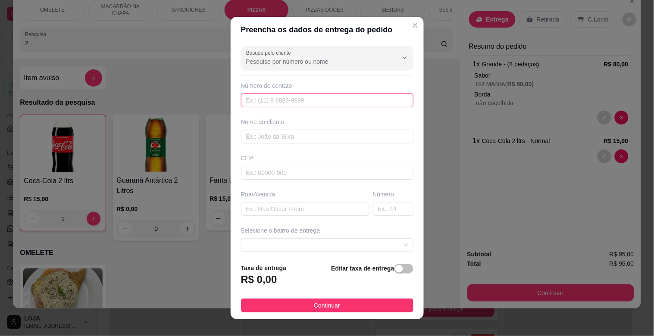
click at [367, 98] on input "text" at bounding box center [327, 101] width 173 height 14
type input "[PHONE_NUMBER]"
click at [387, 137] on input "text" at bounding box center [327, 137] width 173 height 14
type input "[PERSON_NAME]"
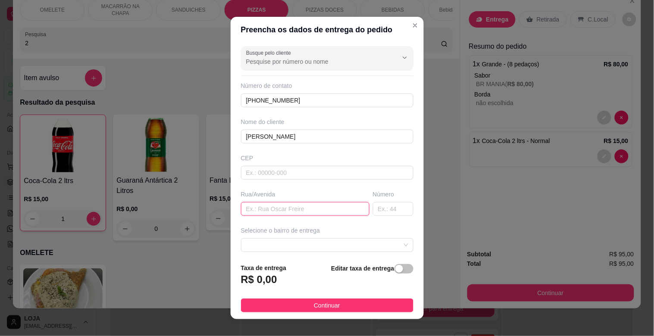
drag, startPoint x: 300, startPoint y: 212, endPoint x: 305, endPoint y: 210, distance: 5.0
click at [301, 211] on input "text" at bounding box center [305, 209] width 129 height 14
type input "RUA [PERSON_NAME]"
click at [377, 214] on input "text" at bounding box center [393, 209] width 41 height 14
click at [386, 242] on span at bounding box center [327, 245] width 162 height 13
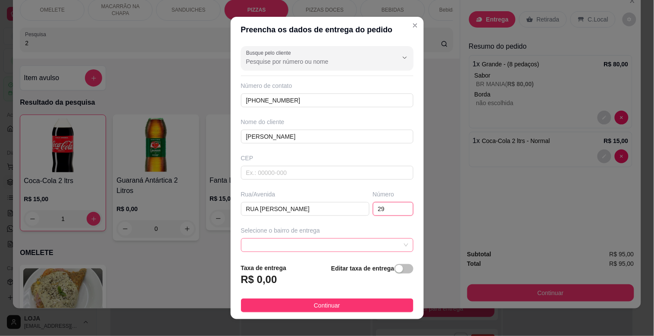
type input "29"
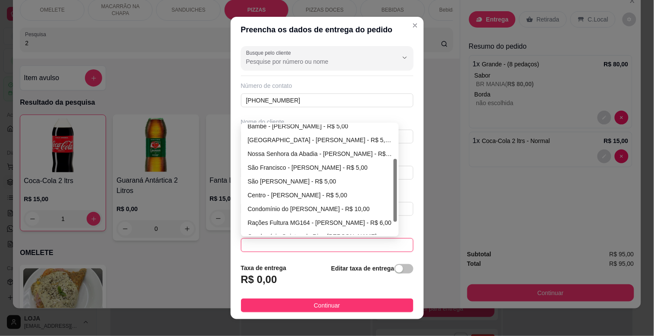
drag, startPoint x: 390, startPoint y: 154, endPoint x: 388, endPoint y: 189, distance: 35.4
click at [388, 188] on div "Bambé - [PERSON_NAME] - R$ 5,00 [GEOGRAPHIC_DATA] - [PERSON_NAME] - R$ 5,00 [GE…" at bounding box center [320, 180] width 155 height 110
drag, startPoint x: 388, startPoint y: 189, endPoint x: 384, endPoint y: 220, distance: 31.3
click at [384, 220] on div "Bambé - [PERSON_NAME] - R$ 5,00 [GEOGRAPHIC_DATA] - [PERSON_NAME] - R$ 5,00 [GE…" at bounding box center [320, 188] width 155 height 138
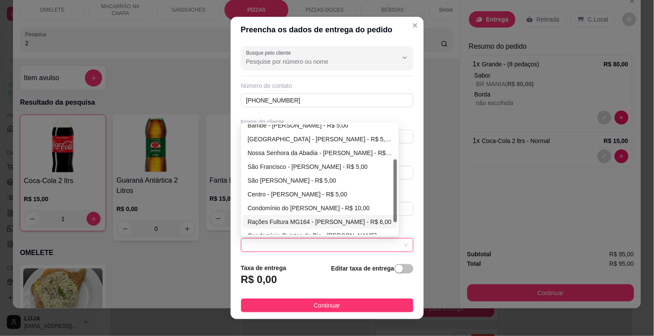
click at [384, 220] on div "Rações Fultura MG164 - [PERSON_NAME] - R$ 6,00" at bounding box center [320, 221] width 144 height 9
type input "[PERSON_NAME]"
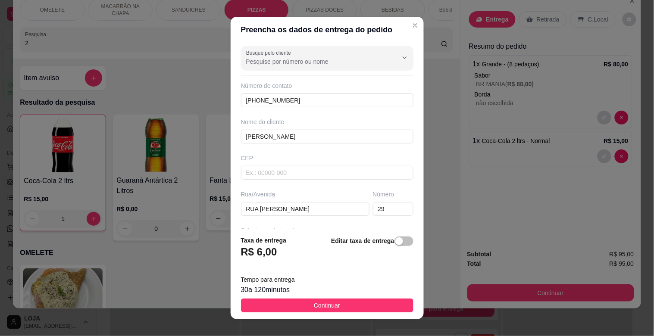
scroll to position [105, 0]
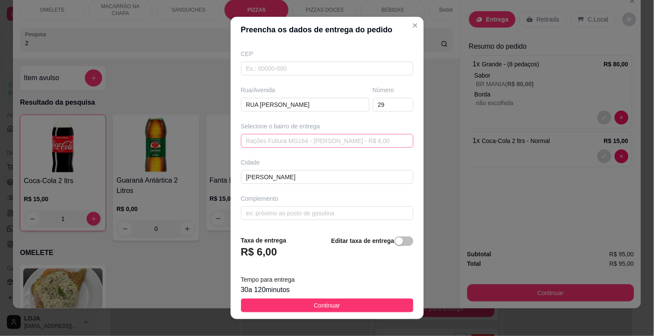
click at [388, 140] on div "Rações Fultura MG164 - [PERSON_NAME] - R$ 6,00 688d6efa7da91a043bd5cd60 688d6fa…" at bounding box center [327, 141] width 173 height 14
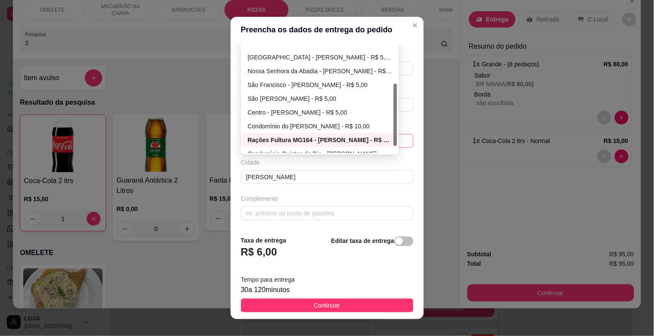
scroll to position [83, 0]
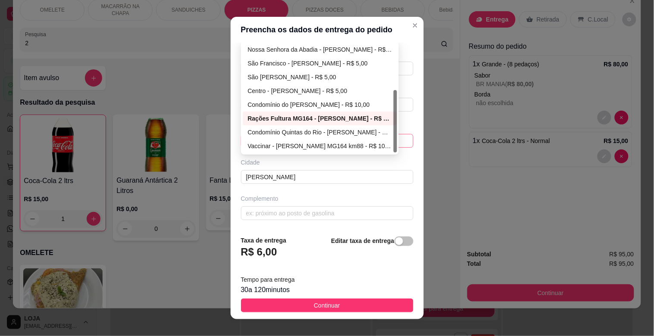
drag, startPoint x: 395, startPoint y: 120, endPoint x: 391, endPoint y: 148, distance: 27.9
click at [394, 148] on div at bounding box center [395, 121] width 3 height 63
drag, startPoint x: 380, startPoint y: 117, endPoint x: 373, endPoint y: 15, distance: 102.9
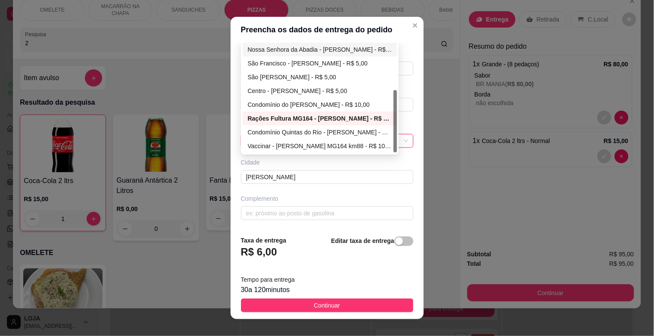
click at [373, 15] on div "Preencha os dados de entrega do pedido Busque pelo cliente Número de contato [P…" at bounding box center [327, 168] width 654 height 336
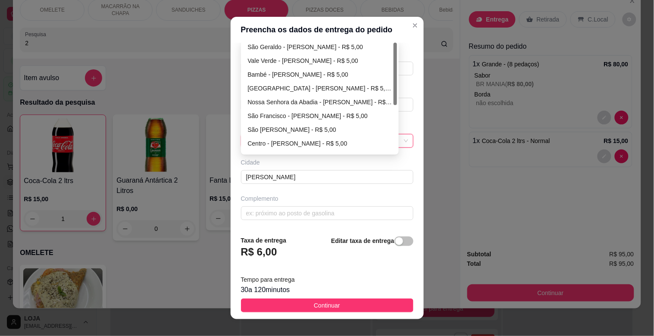
scroll to position [0, 0]
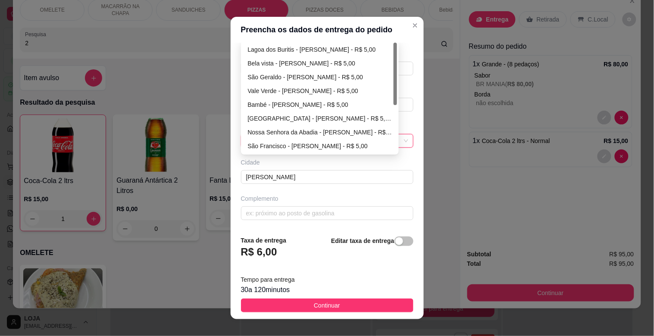
drag, startPoint x: 393, startPoint y: 119, endPoint x: 386, endPoint y: 41, distance: 78.7
click at [386, 41] on section "Preencha os dados de entrega do pedido Busque pelo cliente Número de contato [P…" at bounding box center [327, 168] width 193 height 303
click at [283, 103] on div "Bambé - [PERSON_NAME] - R$ 5,00" at bounding box center [320, 104] width 144 height 9
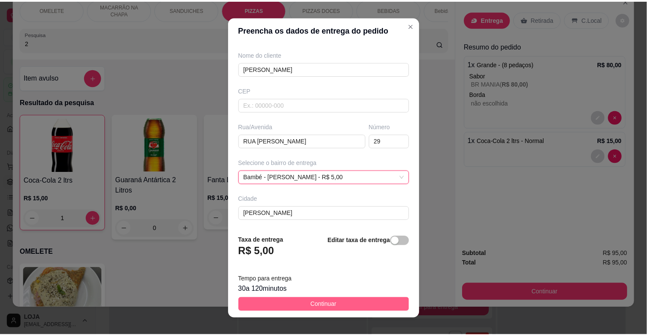
scroll to position [105, 0]
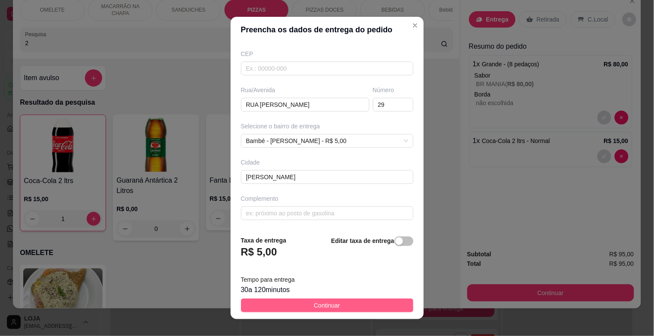
click at [333, 305] on span "Continuar" at bounding box center [327, 305] width 26 height 9
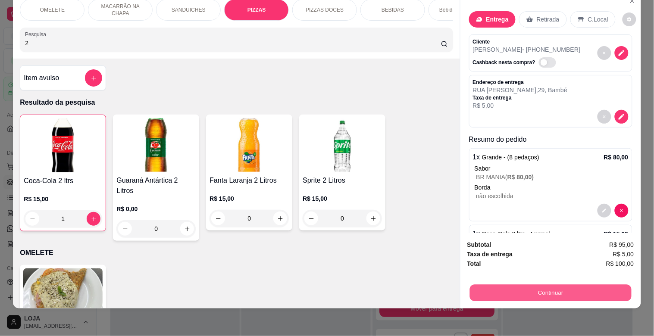
click at [540, 288] on button "Continuar" at bounding box center [551, 293] width 162 height 17
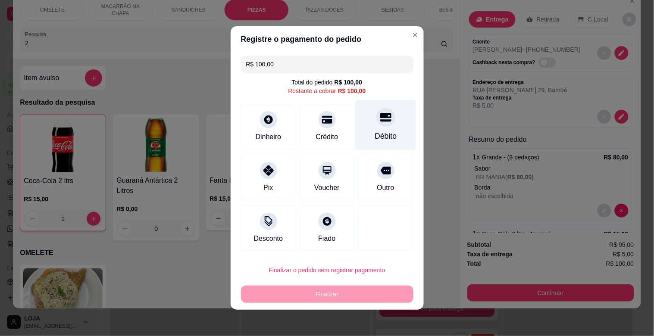
click at [364, 118] on div "Débito" at bounding box center [385, 125] width 61 height 50
type input "R$ 0,00"
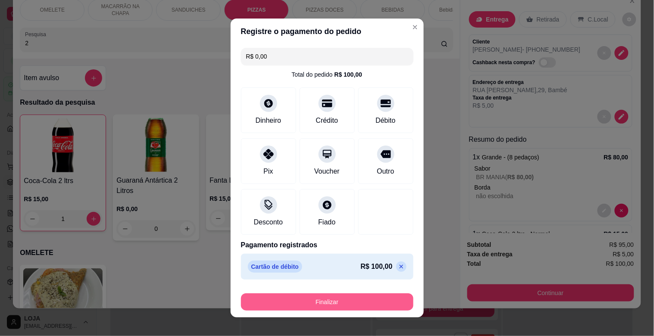
click at [312, 303] on button "Finalizar" at bounding box center [327, 302] width 173 height 17
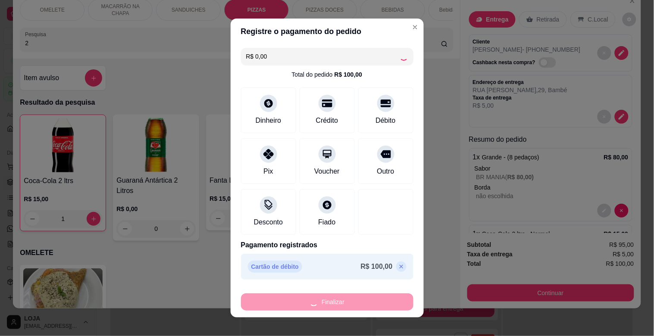
type input "0"
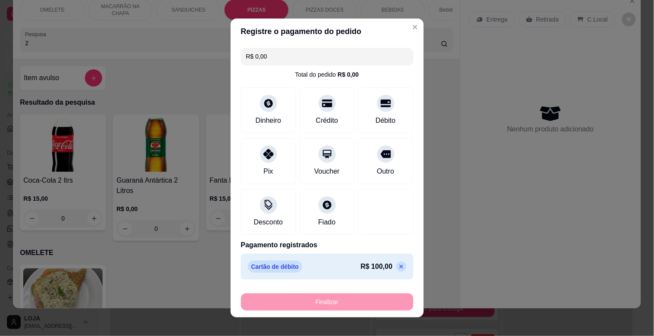
type input "-R$ 100,00"
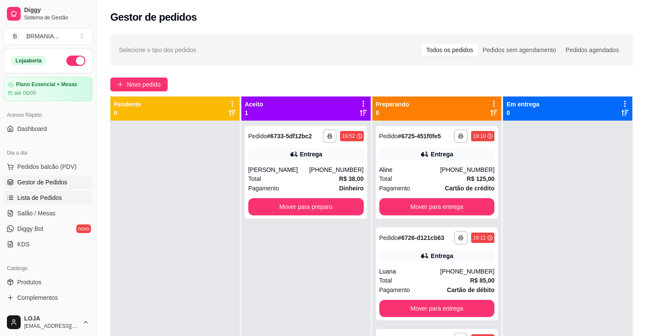
click at [45, 198] on span "Lista de Pedidos" at bounding box center [39, 198] width 45 height 9
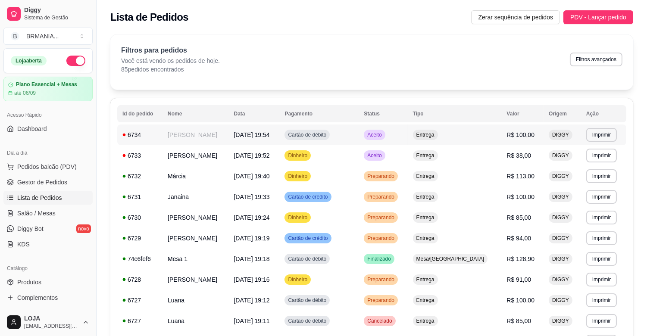
click at [266, 132] on span "[DATE] 19:54" at bounding box center [252, 135] width 36 height 7
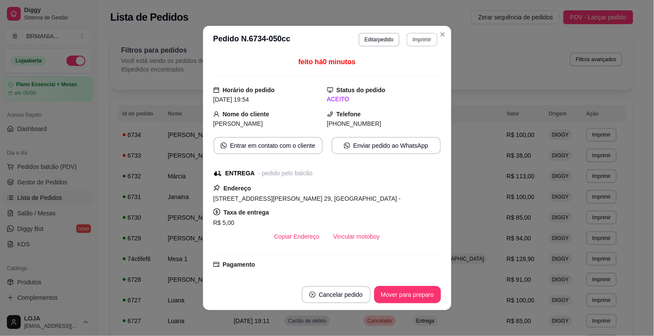
click at [414, 39] on button "Imprimir" at bounding box center [422, 40] width 31 height 14
click at [408, 70] on button "IMPRESSORA" at bounding box center [404, 70] width 63 height 14
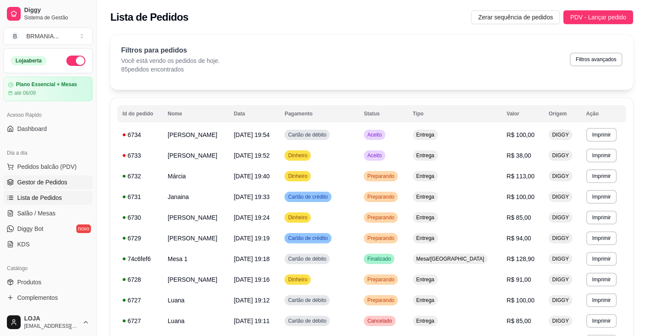
click at [34, 186] on span "Gestor de Pedidos" at bounding box center [42, 182] width 50 height 9
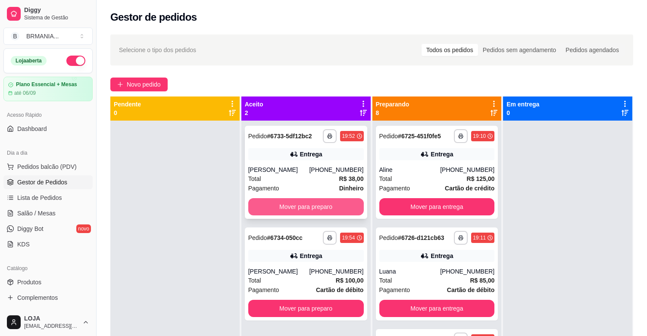
click at [295, 208] on button "Mover para preparo" at bounding box center [306, 206] width 116 height 17
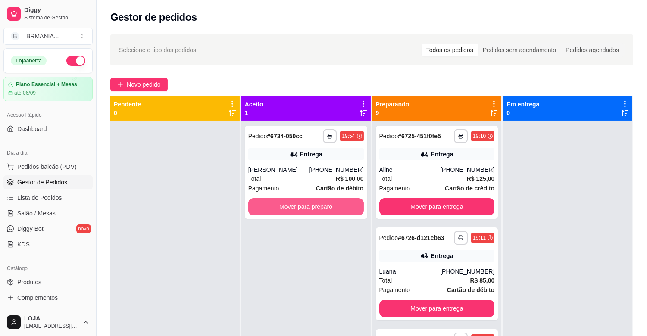
click at [294, 206] on button "Mover para preparo" at bounding box center [306, 206] width 116 height 17
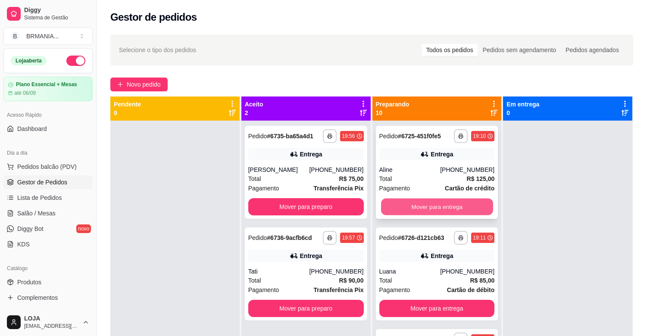
click at [442, 204] on button "Mover para entrega" at bounding box center [437, 207] width 112 height 17
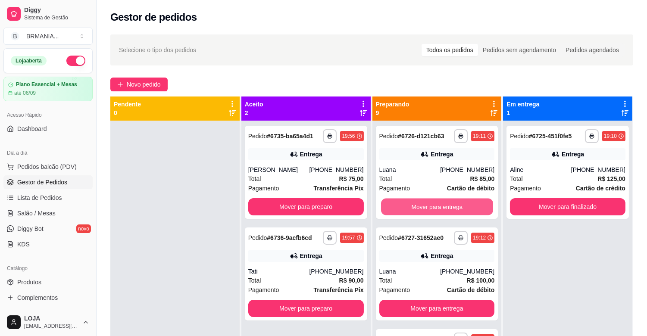
click at [442, 204] on button "Mover para entrega" at bounding box center [437, 207] width 112 height 17
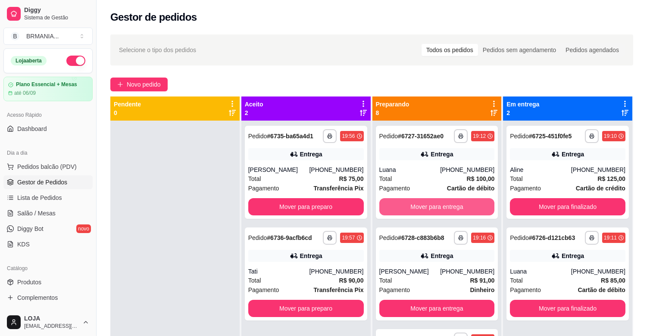
click at [442, 204] on button "Mover para entrega" at bounding box center [438, 206] width 116 height 17
click at [440, 204] on button "Mover para entrega" at bounding box center [438, 206] width 116 height 17
click at [443, 210] on button "Mover para entrega" at bounding box center [438, 206] width 116 height 17
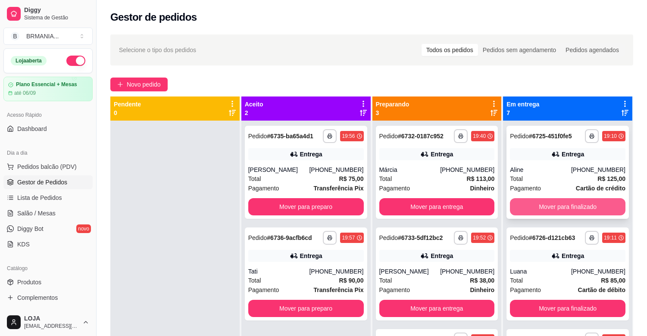
click at [577, 207] on button "Mover para finalizado" at bounding box center [568, 206] width 116 height 17
click at [575, 208] on button "Mover para finalizado" at bounding box center [568, 206] width 116 height 17
click at [575, 208] on button "Mover para finalizado" at bounding box center [568, 207] width 112 height 17
click at [575, 208] on button "Mover para finalizado" at bounding box center [568, 206] width 116 height 17
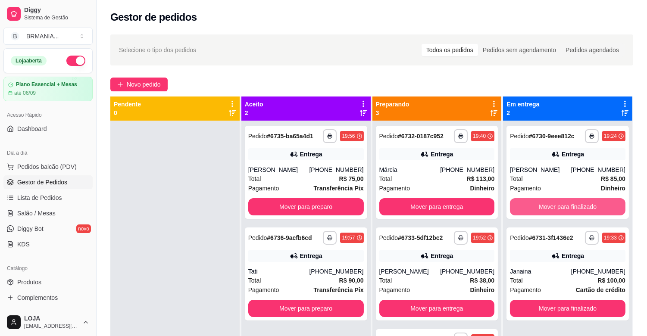
click at [575, 208] on button "Mover para finalizado" at bounding box center [568, 206] width 116 height 17
click at [575, 208] on div "Mover para finalizado" at bounding box center [568, 206] width 116 height 17
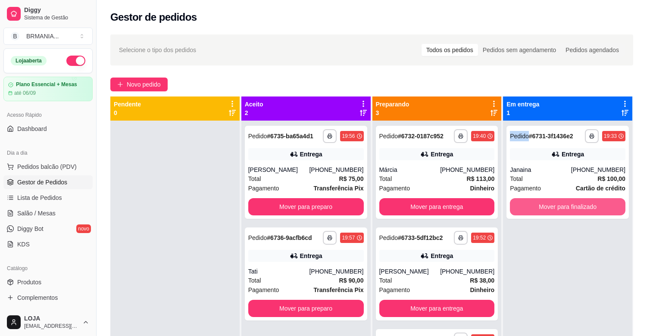
click at [575, 208] on button "Mover para finalizado" at bounding box center [568, 206] width 116 height 17
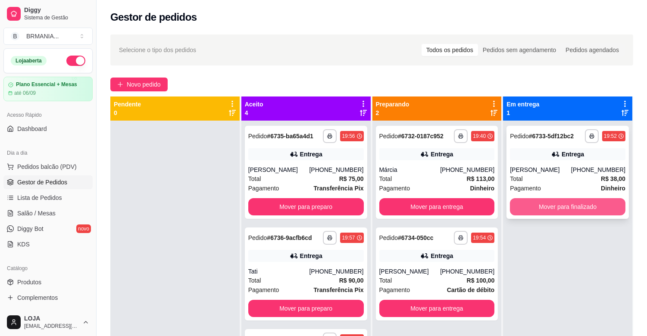
click at [579, 213] on button "Mover para finalizado" at bounding box center [568, 206] width 116 height 17
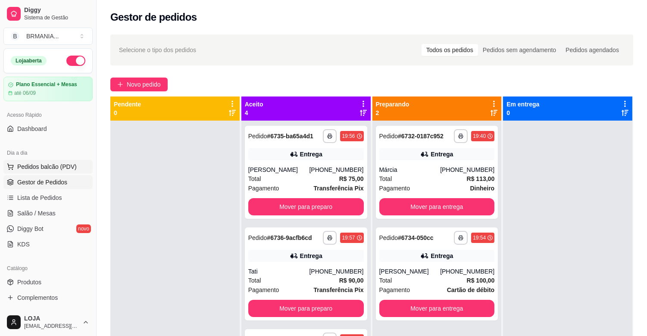
click at [54, 170] on span "Pedidos balcão (PDV)" at bounding box center [47, 167] width 60 height 9
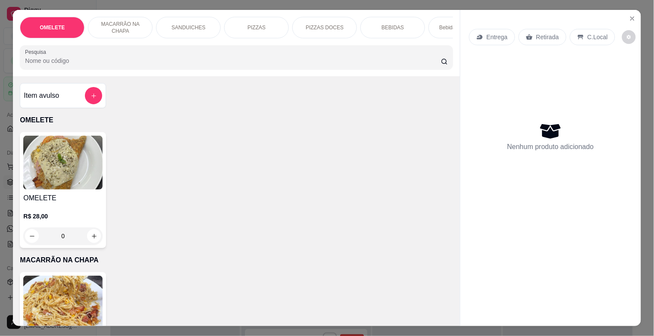
click at [126, 69] on div "Pesquisa" at bounding box center [236, 57] width 433 height 24
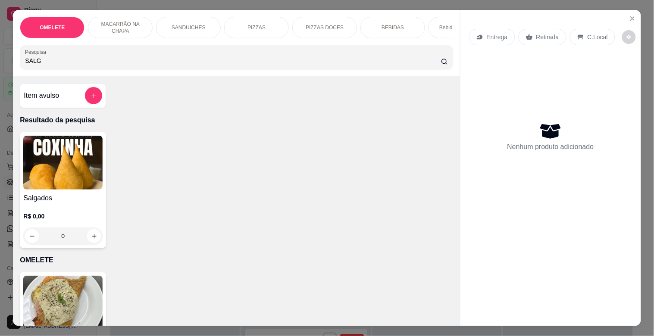
type input "SALG"
click at [63, 195] on div "Salgados R$ 0,00 0" at bounding box center [63, 190] width 86 height 116
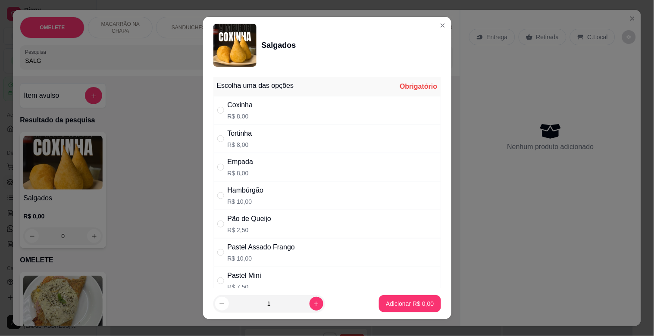
click at [276, 214] on div "Pão de Queijo R$ 2,50" at bounding box center [328, 224] width 228 height 28
radio input "true"
click at [313, 301] on icon "increase-product-quantity" at bounding box center [316, 304] width 6 height 6
type input "2"
click at [380, 298] on button "Adicionar R$ 5,00" at bounding box center [410, 304] width 60 height 17
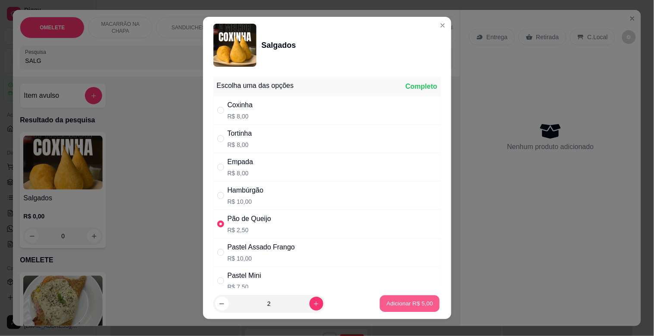
type input "2"
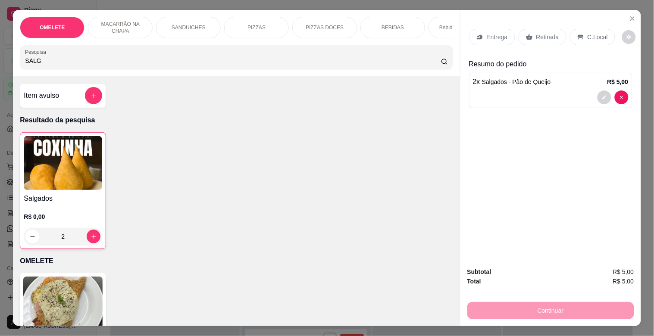
drag, startPoint x: 50, startPoint y: 62, endPoint x: 0, endPoint y: 55, distance: 51.0
click at [0, 57] on div "OMELETE MACARRÃO NA CHAPA SANDUICHES PIZZAS PIZZAS DOCES BEBIDAS Bebidas Alcoól…" at bounding box center [327, 168] width 654 height 336
click at [0, 56] on div "OMELETE MACARRÃO NA CHAPA SANDUICHES PIZZAS PIZZAS DOCES BEBIDAS Bebidas Alcoól…" at bounding box center [327, 168] width 654 height 336
drag, startPoint x: 41, startPoint y: 67, endPoint x: 0, endPoint y: 67, distance: 41.4
click at [0, 67] on div "OMELETE MACARRÃO NA CHAPA SANDUICHES PIZZAS PIZZAS DOCES BEBIDAS Bebidas Alcoól…" at bounding box center [327, 168] width 654 height 336
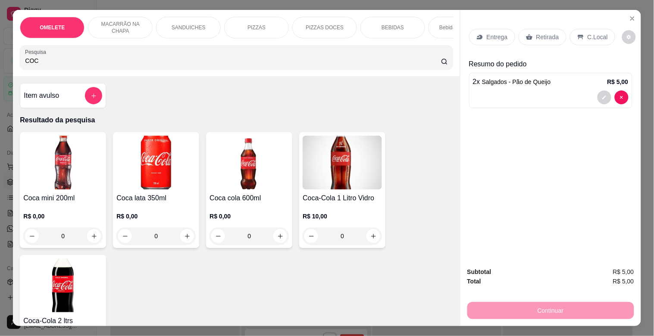
type input "COC"
click at [72, 204] on h4 "Coca mini 200ml" at bounding box center [62, 198] width 79 height 10
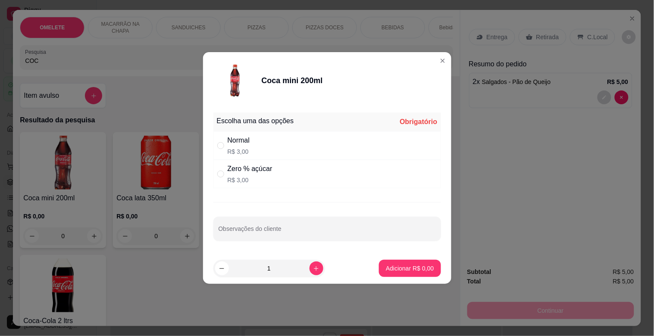
click at [258, 173] on div "Zero % açúcar" at bounding box center [250, 169] width 45 height 10
radio input "true"
click at [400, 267] on p "Adicionar R$ 3,00" at bounding box center [410, 268] width 48 height 9
type input "1"
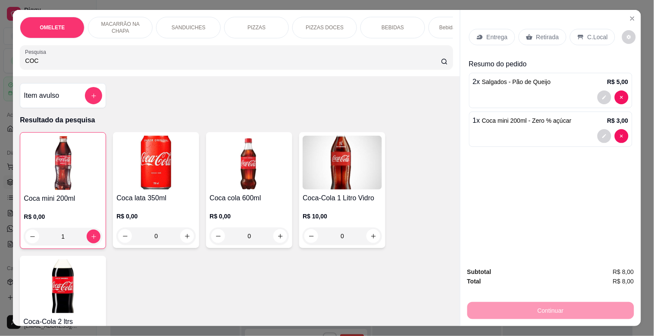
click at [592, 33] on p "C.Local" at bounding box center [598, 37] width 20 height 9
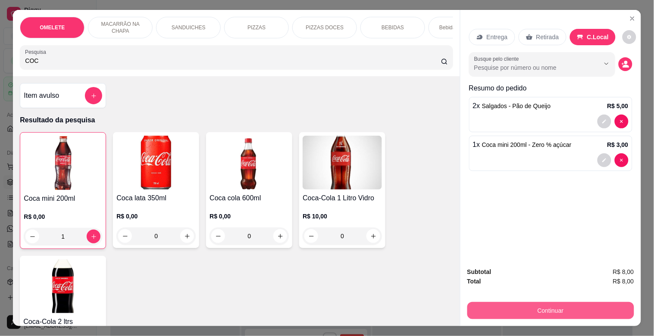
click at [565, 313] on button "Continuar" at bounding box center [551, 310] width 167 height 17
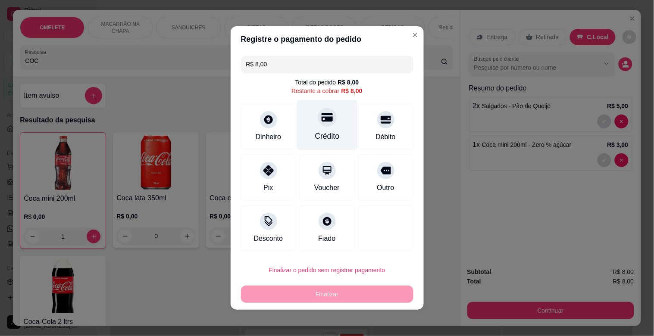
click at [312, 130] on div "Crédito" at bounding box center [327, 125] width 61 height 50
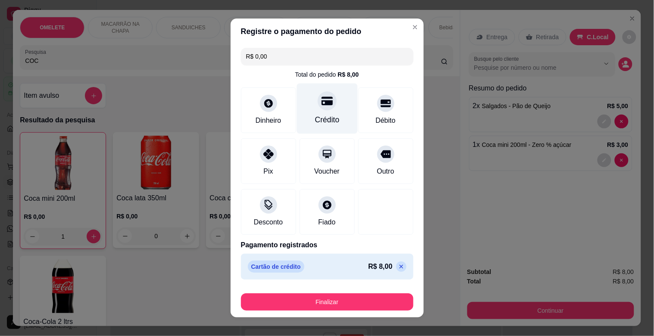
type input "R$ 0,00"
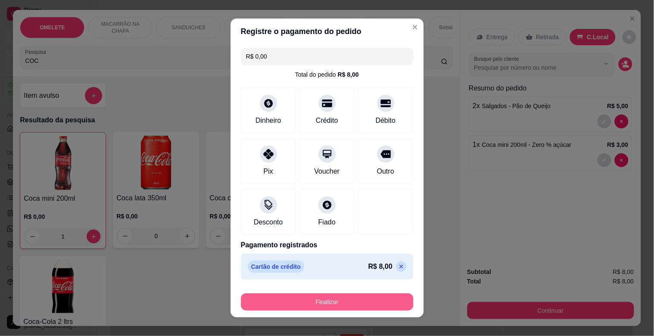
click at [312, 304] on button "Finalizar" at bounding box center [327, 302] width 173 height 17
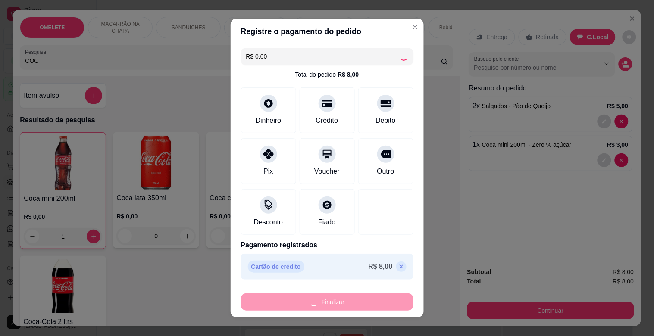
type input "0"
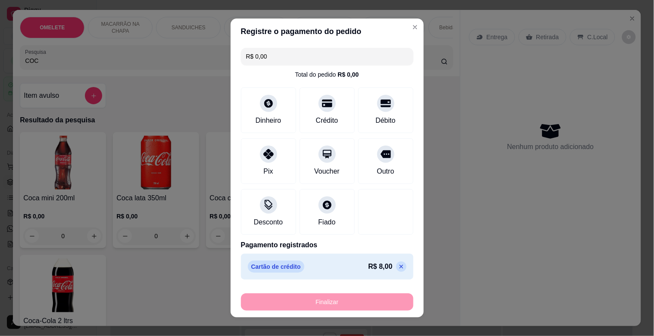
type input "-R$ 8,00"
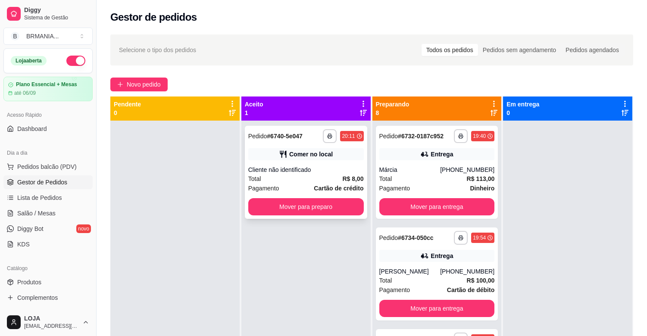
click at [287, 163] on div "**********" at bounding box center [306, 172] width 122 height 93
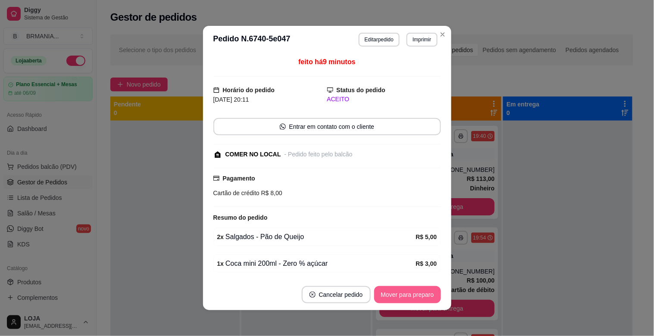
click at [383, 290] on button "Mover para preparo" at bounding box center [407, 294] width 67 height 17
click at [384, 292] on button "Mover para retirada disponível" at bounding box center [392, 294] width 95 height 17
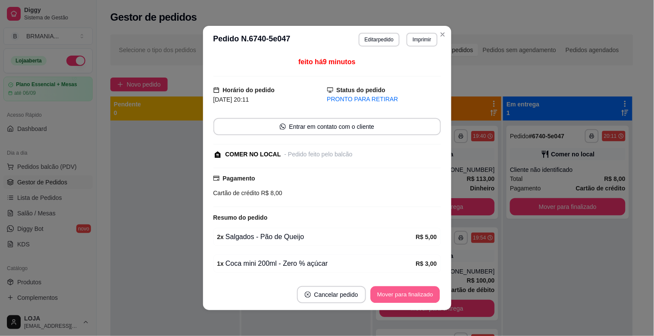
click at [385, 292] on button "Mover para finalizado" at bounding box center [405, 295] width 69 height 17
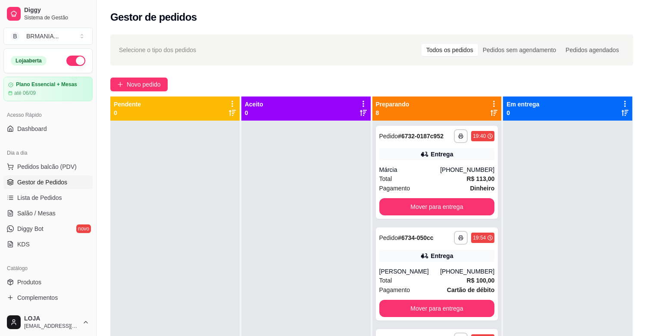
click at [64, 176] on link "Gestor de Pedidos" at bounding box center [47, 183] width 89 height 14
click at [56, 165] on span "Pedidos balcão (PDV)" at bounding box center [47, 167] width 60 height 9
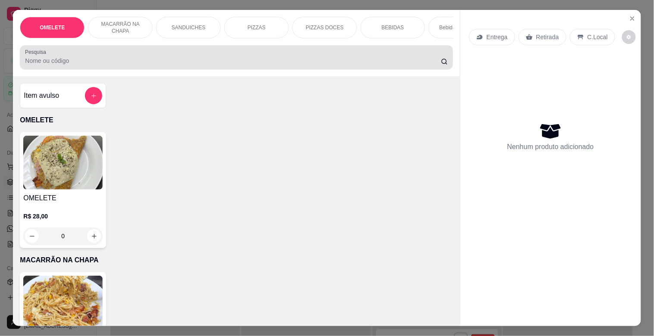
click at [185, 65] on input "Pesquisa" at bounding box center [233, 61] width 416 height 9
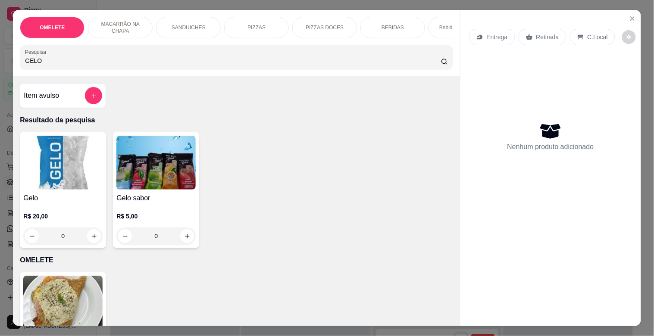
type input "GELO"
click at [69, 161] on img at bounding box center [62, 163] width 79 height 54
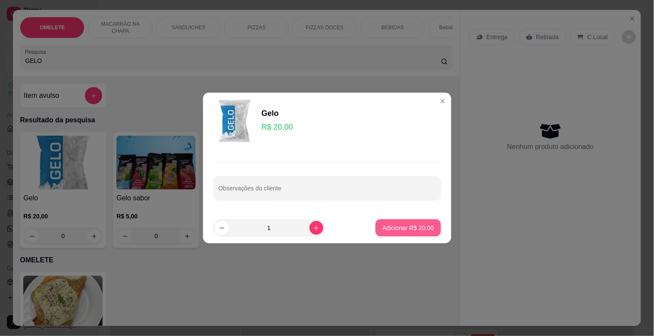
click at [400, 229] on p "Adicionar R$ 20,00" at bounding box center [408, 228] width 51 height 9
type input "1"
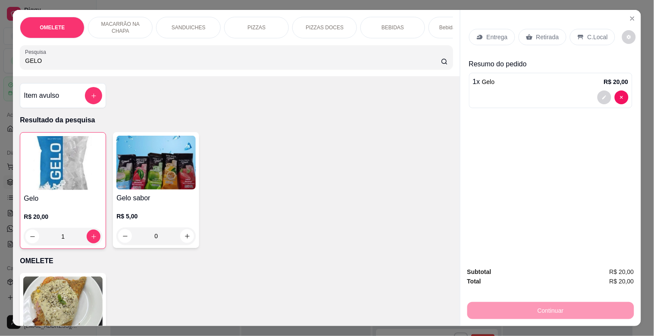
click at [528, 37] on icon at bounding box center [529, 37] width 7 height 7
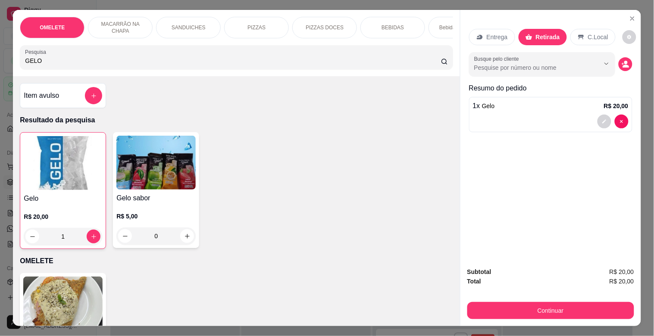
click at [542, 302] on button "Continuar" at bounding box center [551, 310] width 167 height 17
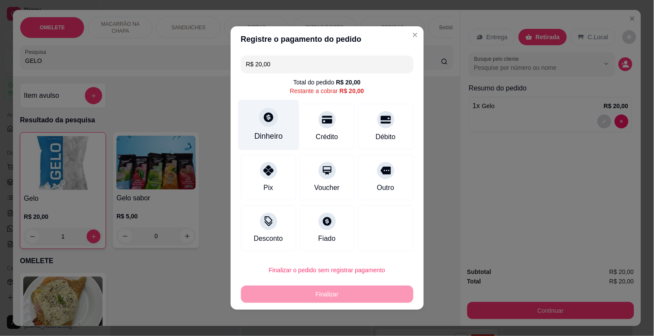
click at [258, 135] on div "Dinheiro" at bounding box center [268, 136] width 28 height 11
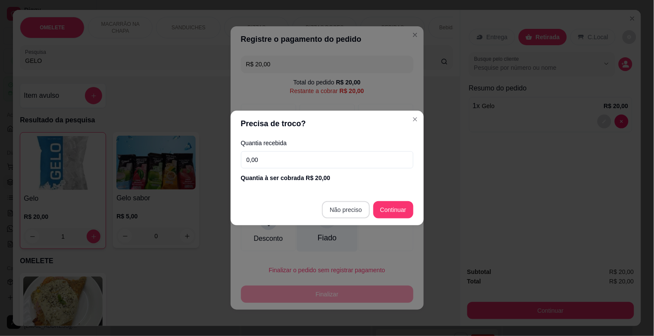
type input "R$ 0,00"
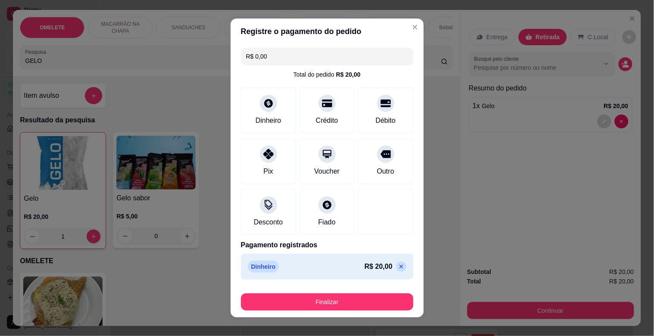
click at [327, 313] on footer "Finalizar" at bounding box center [327, 300] width 193 height 35
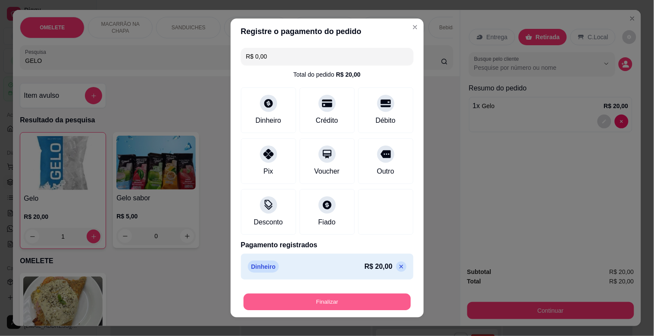
click at [331, 304] on button "Finalizar" at bounding box center [327, 302] width 167 height 17
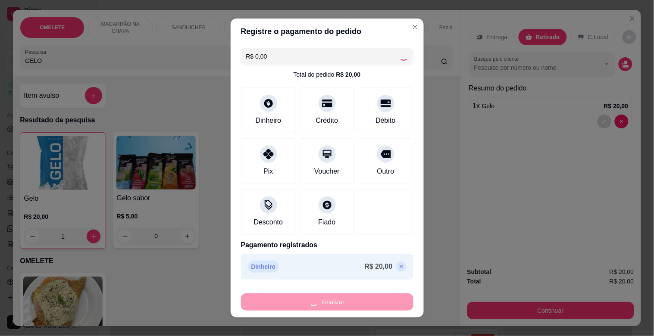
type input "0"
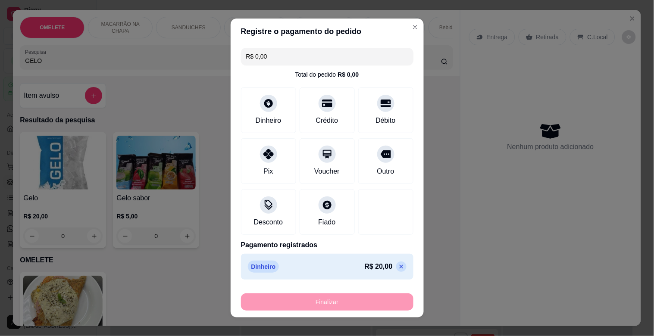
type input "-R$ 20,00"
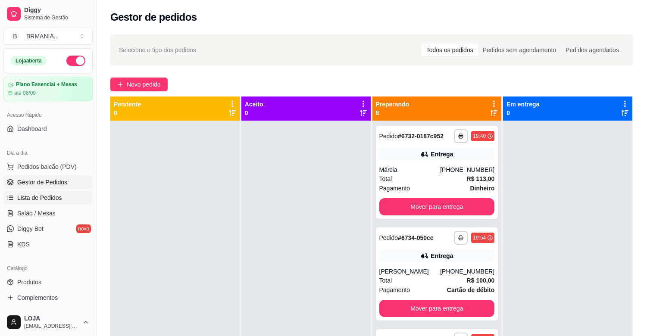
click at [65, 198] on link "Lista de Pedidos" at bounding box center [47, 198] width 89 height 14
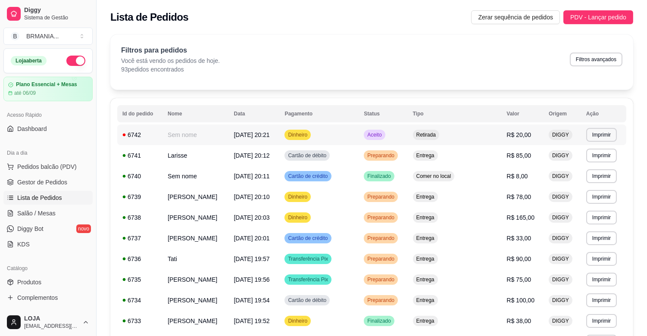
click at [309, 135] on span "Dinheiro" at bounding box center [297, 135] width 23 height 7
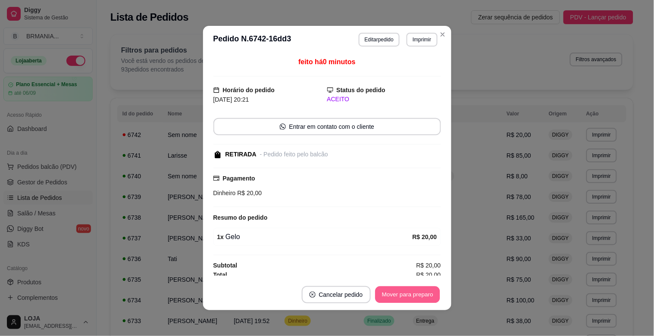
click at [408, 294] on button "Mover para preparo" at bounding box center [407, 295] width 65 height 17
click at [406, 294] on button "Mover para retirada disponível" at bounding box center [392, 294] width 95 height 17
click at [406, 294] on button "Mover para finalizado" at bounding box center [406, 294] width 72 height 17
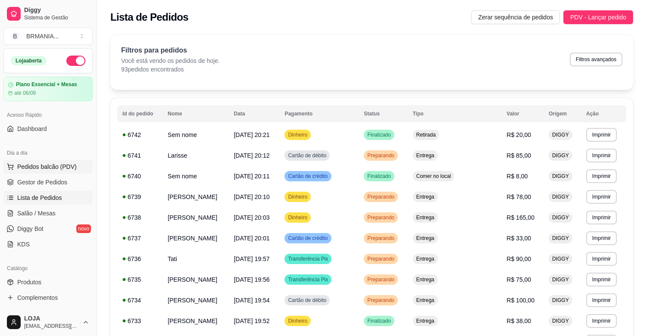
click at [70, 166] on span "Pedidos balcão (PDV)" at bounding box center [47, 167] width 60 height 9
click at [57, 180] on span "Gestor de Pedidos" at bounding box center [42, 182] width 50 height 9
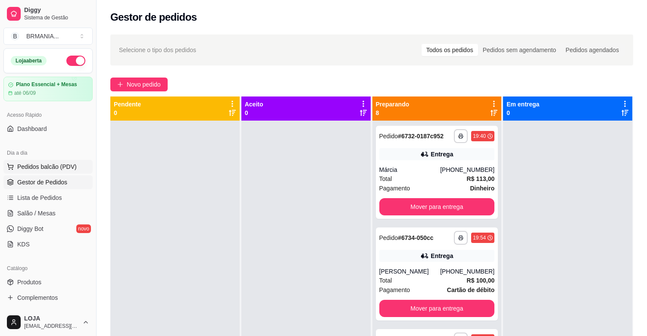
click at [36, 169] on span "Pedidos balcão (PDV)" at bounding box center [47, 167] width 60 height 9
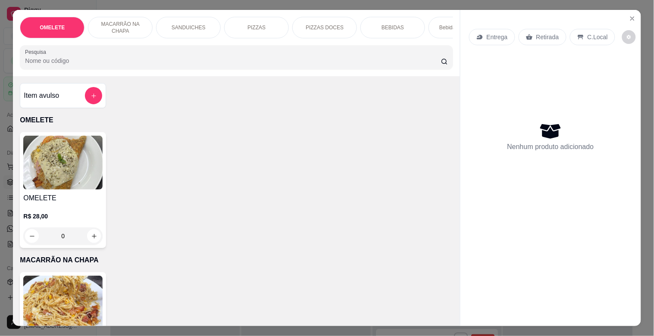
click at [73, 65] on input "Pesquisa" at bounding box center [233, 61] width 416 height 9
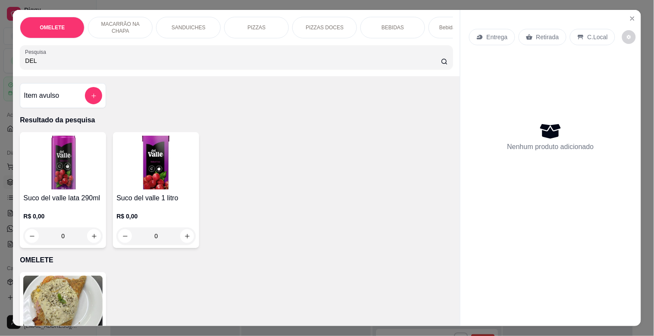
type input "DEL"
click at [135, 157] on img at bounding box center [155, 163] width 79 height 54
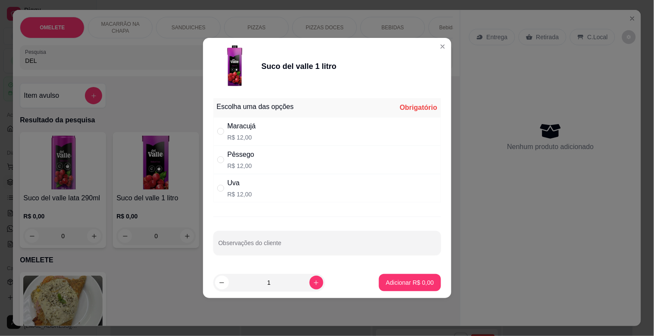
drag, startPoint x: 251, startPoint y: 162, endPoint x: 271, endPoint y: 182, distance: 28.7
click at [251, 160] on div "Pêssego R$ 12,00" at bounding box center [241, 160] width 27 height 21
radio input "true"
click at [407, 285] on p "Adicionar R$ 12,00" at bounding box center [408, 283] width 51 height 9
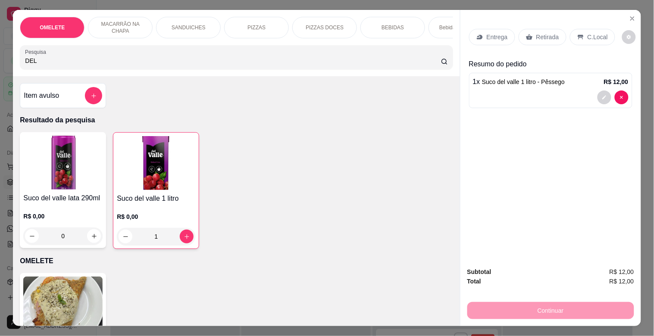
type input "1"
drag, startPoint x: 5, startPoint y: 59, endPoint x: 0, endPoint y: 58, distance: 4.8
click at [0, 58] on div "OMELETE MACARRÃO NA CHAPA SANDUICHES PIZZAS PIZZAS DOCES BEBIDAS Bebidas Alcoól…" at bounding box center [327, 168] width 654 height 336
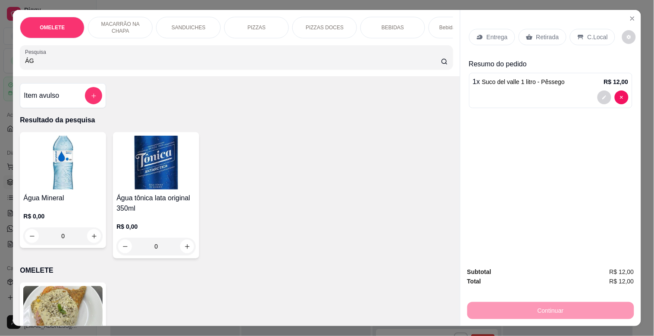
type input "ÁG"
click at [68, 196] on div "Água Mineral R$ 0,00 0" at bounding box center [63, 190] width 86 height 116
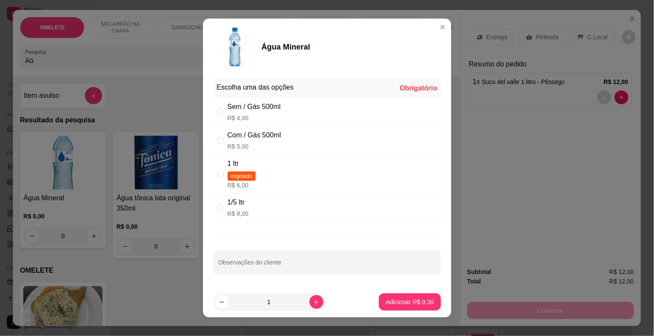
click at [245, 203] on div "1/5 ltr R$ 8,00" at bounding box center [328, 208] width 228 height 28
radio input "true"
click at [391, 298] on button "Adicionar R$ 8,00" at bounding box center [410, 302] width 60 height 17
type input "1"
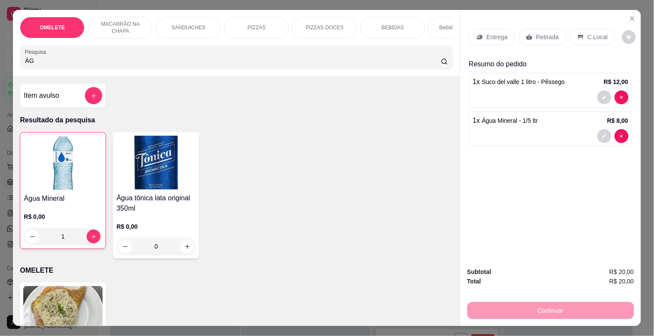
drag, startPoint x: 45, startPoint y: 69, endPoint x: 0, endPoint y: 69, distance: 44.9
click at [0, 69] on div "OMELETE MACARRÃO NA CHAPA SANDUICHES PIZZAS PIZZAS DOCES BEBIDAS Bebidas Alcoól…" at bounding box center [327, 168] width 654 height 336
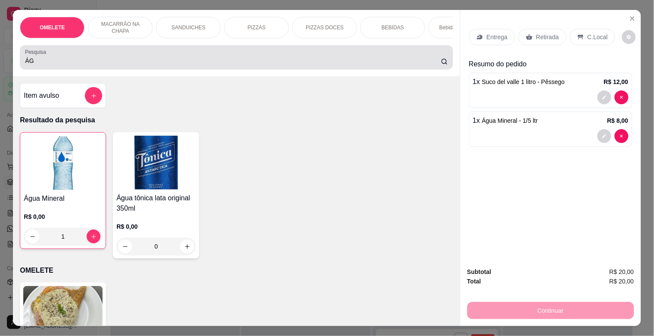
drag, startPoint x: 29, startPoint y: 66, endPoint x: 6, endPoint y: 67, distance: 23.3
click at [6, 67] on div "OMELETE MACARRÃO NA CHAPA SANDUICHES PIZZAS PIZZAS DOCES BEBIDAS Bebidas Alcoól…" at bounding box center [327, 168] width 654 height 336
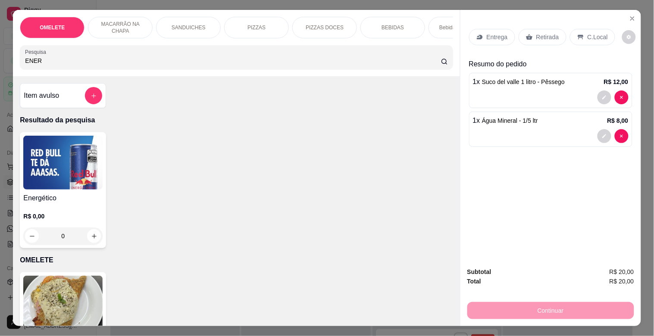
type input "ENER"
click at [47, 151] on img at bounding box center [62, 163] width 79 height 54
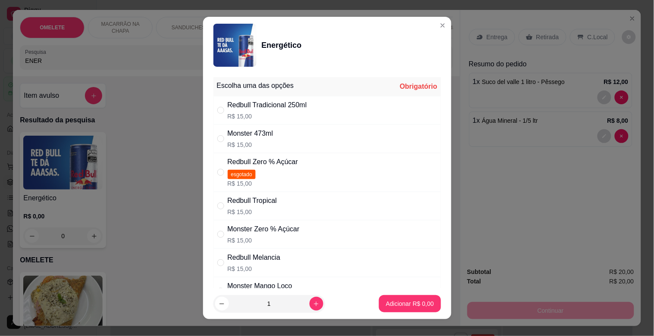
click at [248, 108] on div "Redbull Tradicional 250ml" at bounding box center [267, 105] width 79 height 10
radio input "true"
click at [402, 294] on footer "1 Adicionar R$ 15,00" at bounding box center [327, 304] width 248 height 31
click at [399, 303] on p "Adicionar R$ 15,00" at bounding box center [408, 304] width 51 height 9
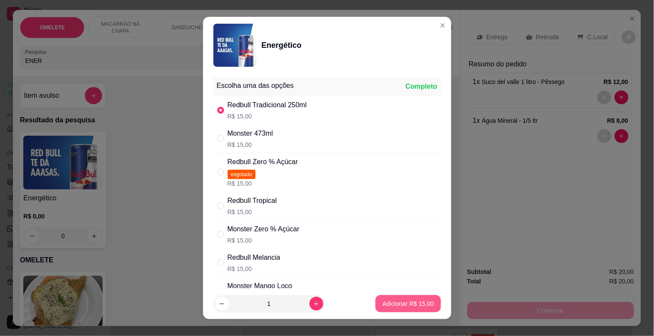
type input "1"
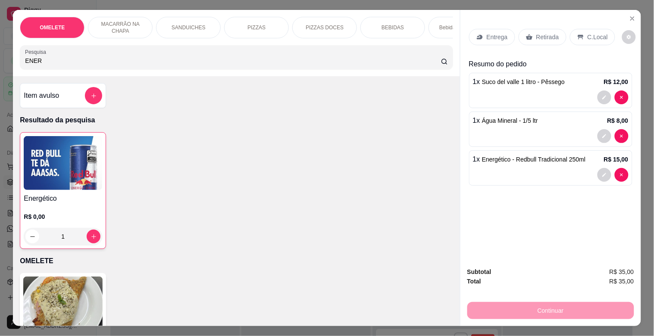
click at [551, 33] on p "Retirada" at bounding box center [548, 37] width 23 height 9
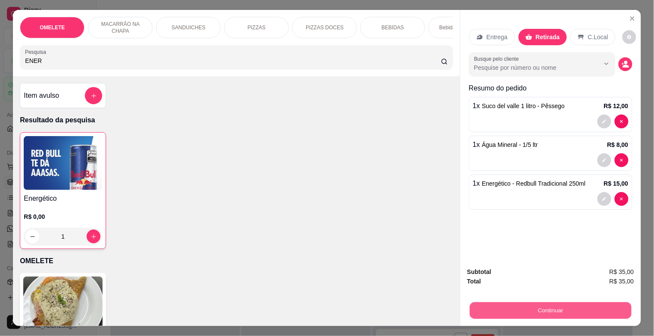
click at [556, 312] on button "Continuar" at bounding box center [551, 310] width 162 height 17
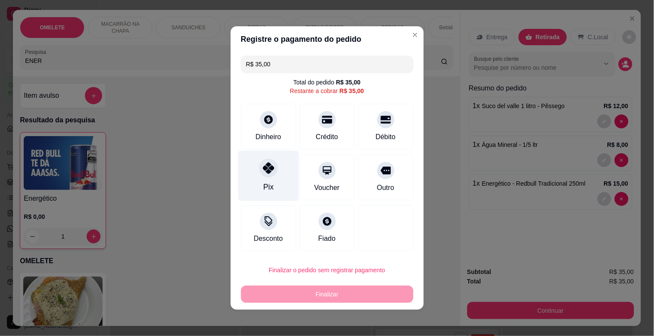
click at [277, 179] on div "Pix" at bounding box center [268, 176] width 61 height 50
type input "R$ 0,00"
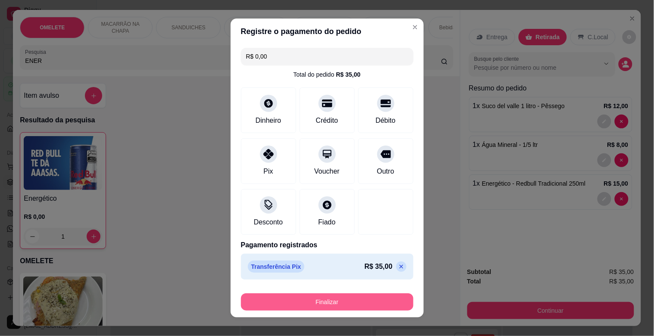
click at [359, 304] on button "Finalizar" at bounding box center [327, 302] width 173 height 17
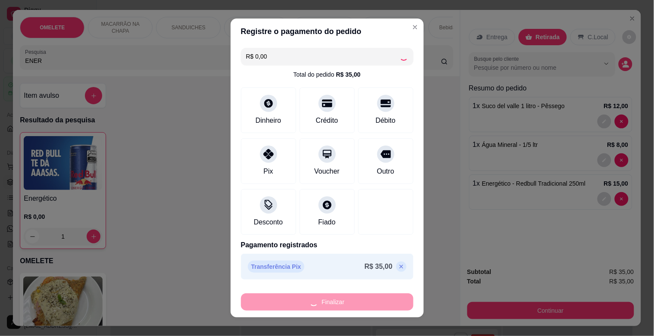
type input "0"
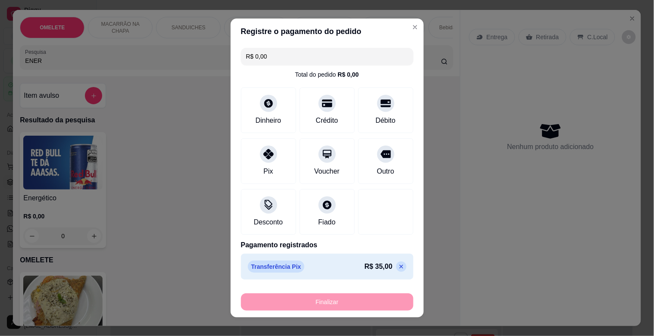
type input "-R$ 35,00"
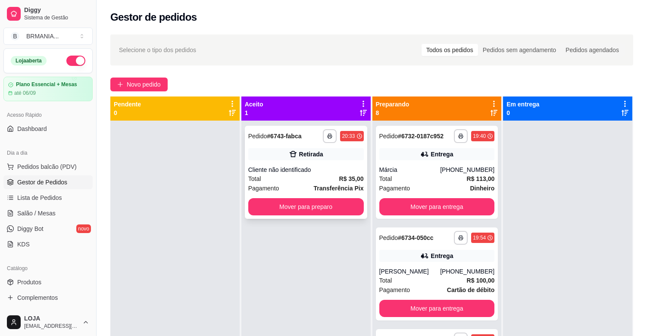
click at [279, 174] on div "Cliente não identificado" at bounding box center [306, 170] width 116 height 9
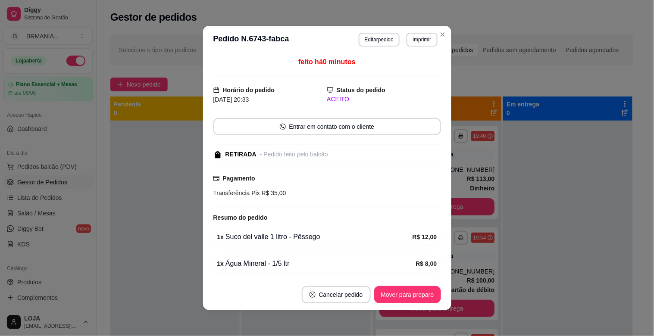
click at [406, 290] on button "Mover para preparo" at bounding box center [407, 294] width 67 height 17
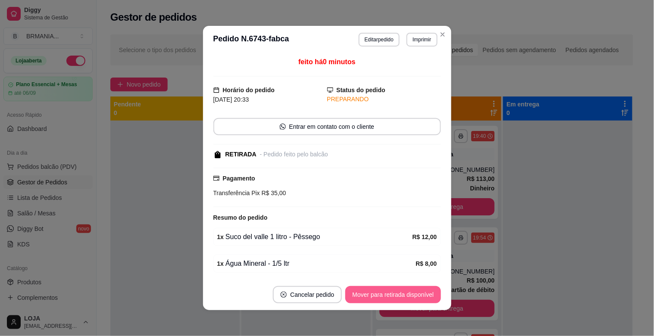
click at [405, 294] on button "Mover para retirada disponível" at bounding box center [392, 294] width 95 height 17
click at [405, 294] on div "Mover para retirada disponível" at bounding box center [392, 294] width 95 height 17
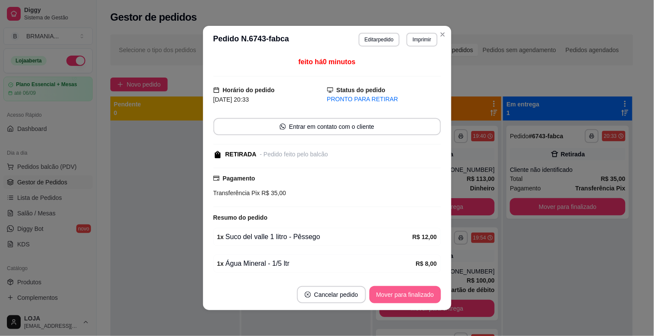
click at [405, 295] on button "Mover para finalizado" at bounding box center [406, 294] width 72 height 17
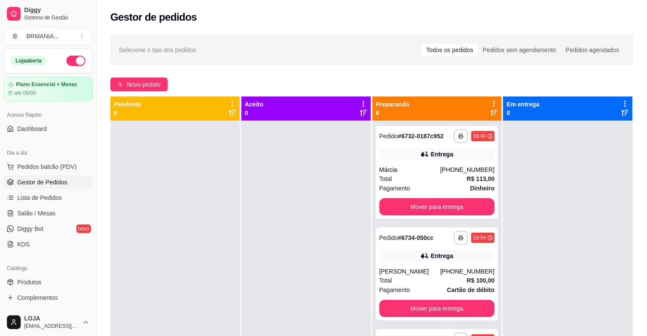
click at [44, 176] on link "Gestor de Pedidos" at bounding box center [47, 183] width 89 height 14
click at [53, 170] on span "Pedidos balcão (PDV)" at bounding box center [47, 167] width 60 height 9
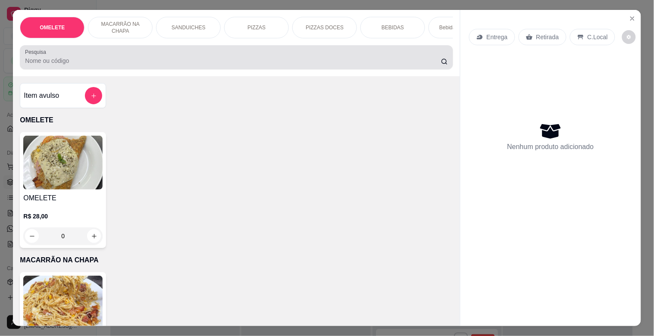
click at [166, 63] on div at bounding box center [236, 57] width 423 height 17
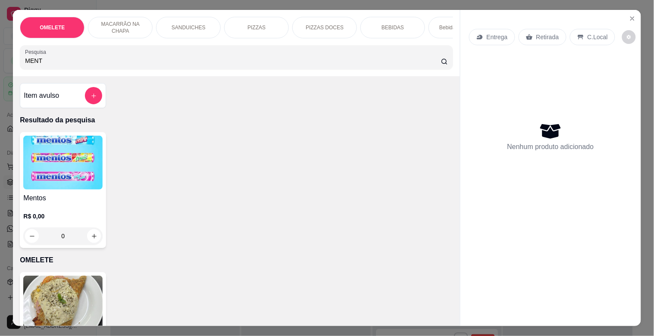
type input "MENT"
click at [84, 195] on div "Mentos R$ 0,00 0" at bounding box center [63, 190] width 86 height 116
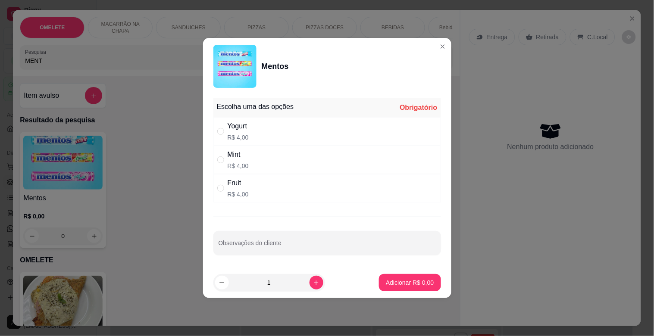
click at [256, 184] on div "Fruit R$ 4,00" at bounding box center [328, 188] width 228 height 28
radio input "true"
click at [245, 144] on div "Yogurt R$ 4,00" at bounding box center [328, 131] width 228 height 28
radio input "true"
radio input "false"
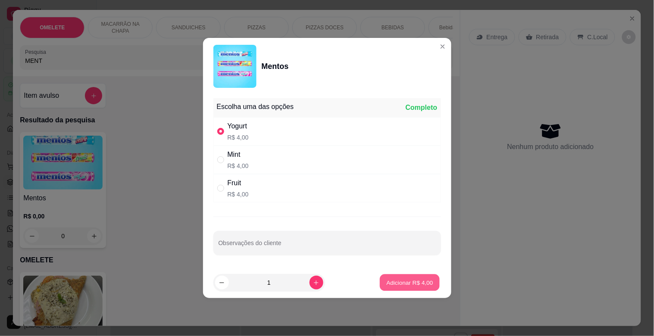
click at [402, 276] on button "Adicionar R$ 4,00" at bounding box center [410, 283] width 60 height 17
type input "1"
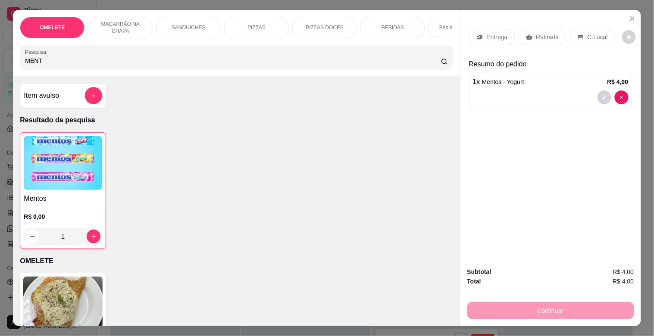
drag, startPoint x: 49, startPoint y: 60, endPoint x: 0, endPoint y: 66, distance: 49.5
click at [0, 66] on div "OMELETE MACARRÃO NA CHAPA SANDUICHES PIZZAS PIZZAS DOCES BEBIDAS Bebidas Alcoól…" at bounding box center [327, 168] width 654 height 336
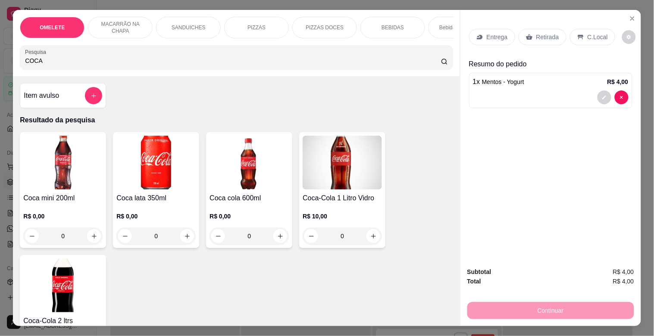
type input "COCA"
click at [248, 190] on img at bounding box center [249, 163] width 79 height 54
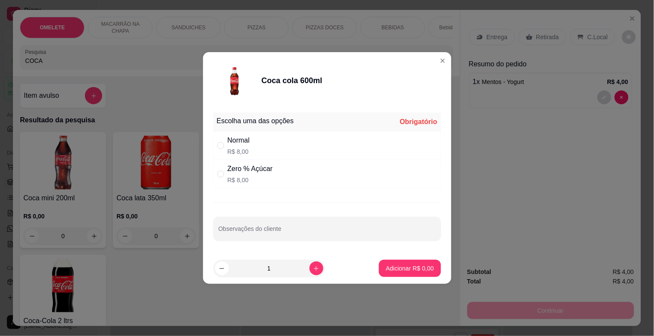
click at [293, 132] on div "Normal R$ 8,00" at bounding box center [328, 146] width 228 height 28
radio input "true"
click at [393, 274] on button "Adicionar R$ 8,00" at bounding box center [410, 268] width 62 height 17
type input "1"
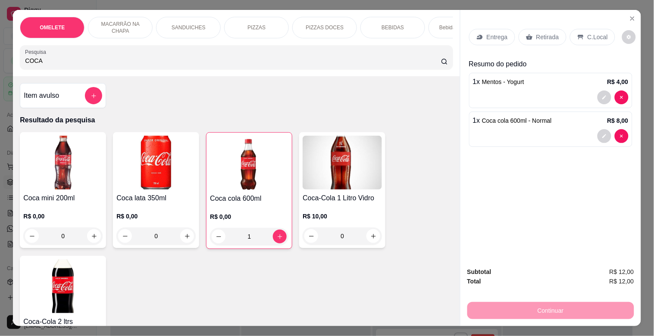
drag, startPoint x: 49, startPoint y: 64, endPoint x: 0, endPoint y: 61, distance: 49.3
click at [0, 61] on div "OMELETE MACARRÃO NA CHAPA SANDUICHES PIZZAS PIZZAS DOCES BEBIDAS Bebidas Alcoól…" at bounding box center [327, 168] width 654 height 336
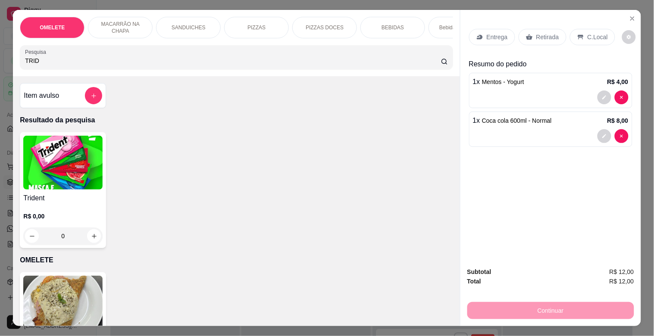
type input "TRID"
click at [38, 198] on h4 "Trident" at bounding box center [62, 198] width 79 height 10
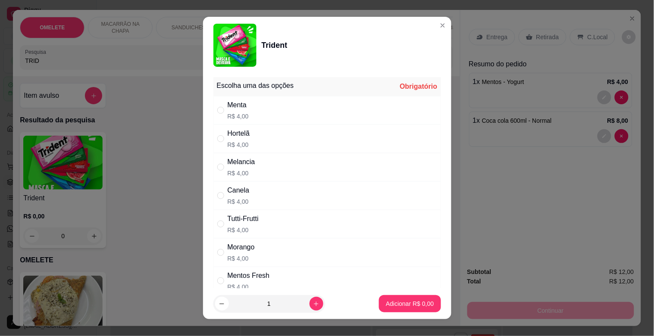
drag, startPoint x: 246, startPoint y: 132, endPoint x: 278, endPoint y: 148, distance: 35.9
click at [248, 132] on div "Hortelã R$ 4,00" at bounding box center [328, 139] width 228 height 28
radio input "true"
click at [383, 298] on button "Adicionar R$ 4,00" at bounding box center [410, 303] width 62 height 17
type input "1"
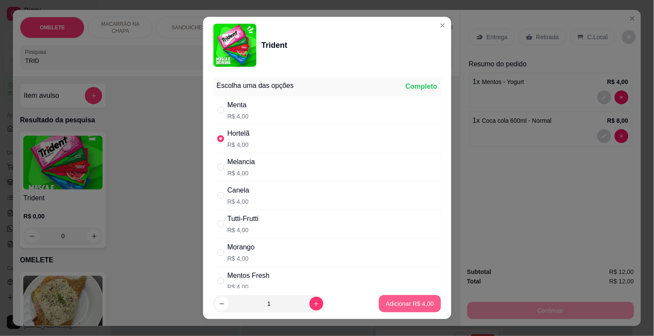
type input "1"
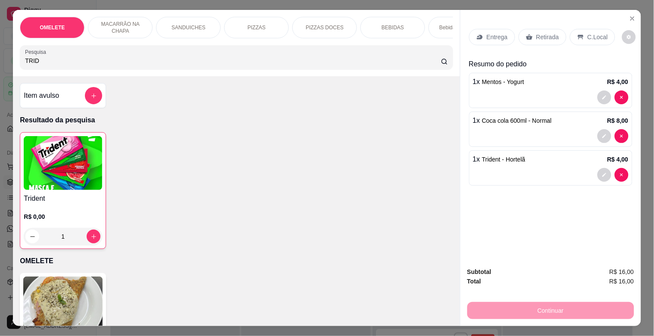
drag, startPoint x: 153, startPoint y: 61, endPoint x: 0, endPoint y: 50, distance: 153.0
click at [0, 50] on div "OMELETE MACARRÃO NA CHAPA SANDUICHES PIZZAS PIZZAS DOCES BEBIDAS Bebidas Alcoól…" at bounding box center [327, 168] width 654 height 336
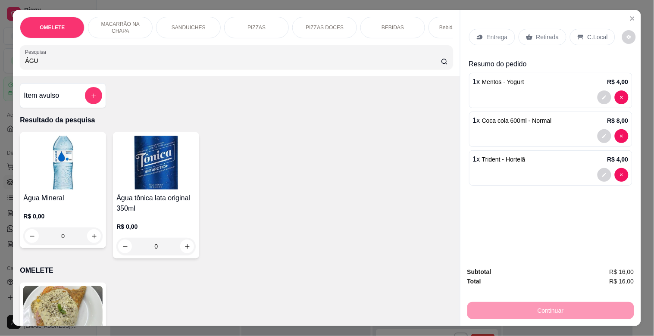
type input "ÁGU"
click at [63, 169] on img at bounding box center [62, 163] width 79 height 54
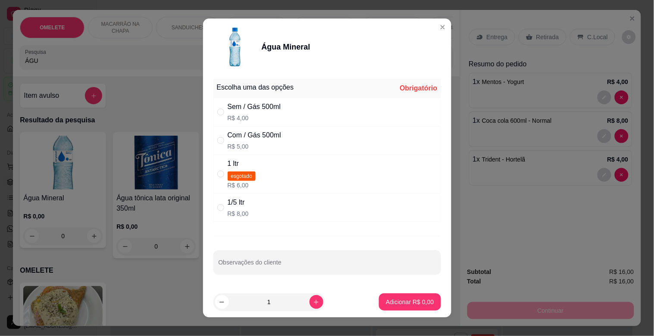
click at [281, 172] on div "1 ltr esgotado R$ 6,00" at bounding box center [328, 174] width 228 height 39
radio input "true"
click at [401, 311] on button "Adicionar R$ 6,00" at bounding box center [410, 302] width 62 height 17
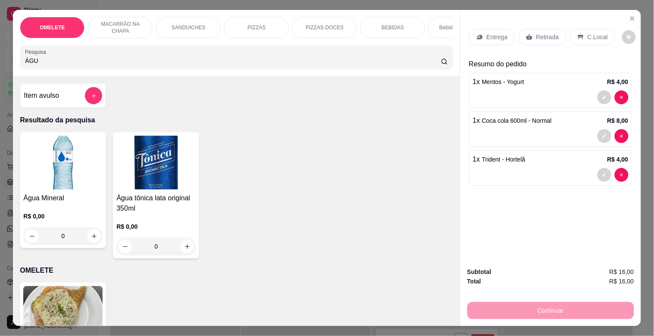
click at [33, 164] on img at bounding box center [62, 163] width 79 height 54
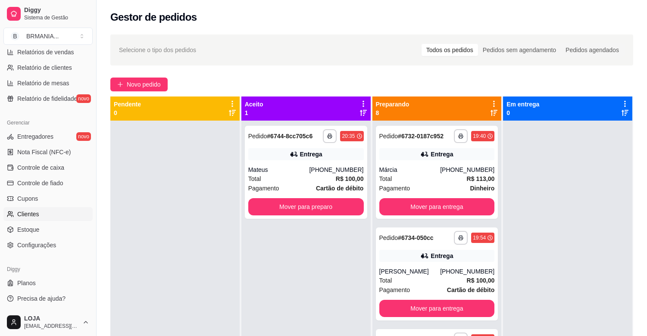
scroll to position [269, 0]
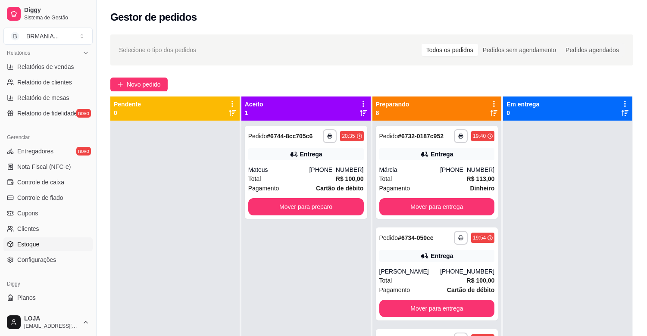
click at [45, 243] on link "Estoque" at bounding box center [47, 245] width 89 height 14
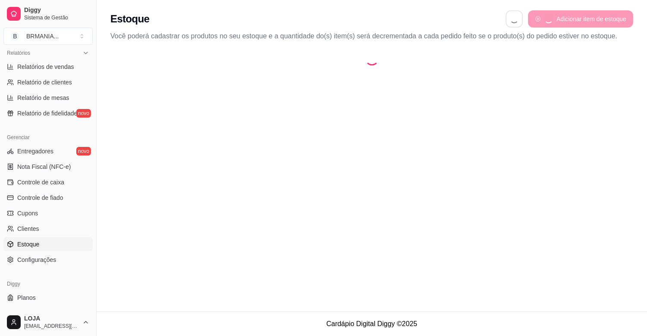
select select "QUANTITY_ORDER"
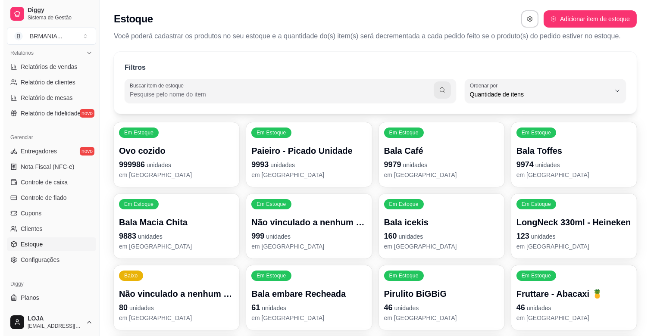
scroll to position [8, 0]
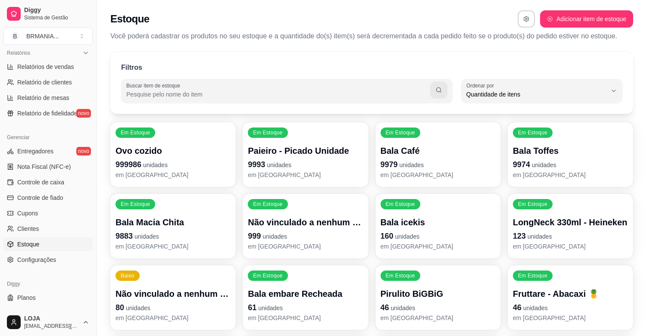
click at [192, 90] on input "Buscar item de estoque" at bounding box center [278, 94] width 304 height 9
type input "ÁGUA"
click at [178, 95] on input "ÁGUA" at bounding box center [282, 94] width 298 height 9
click at [156, 92] on input "ÁGUA" at bounding box center [282, 94] width 298 height 9
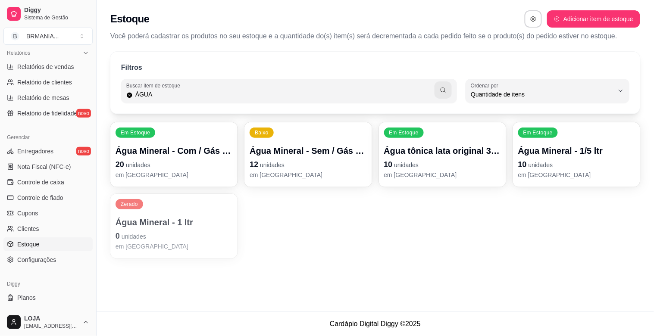
click at [173, 210] on div "Zerado Água Mineral - 1 ltr 0 unidades em [GEOGRAPHIC_DATA]" at bounding box center [173, 226] width 127 height 65
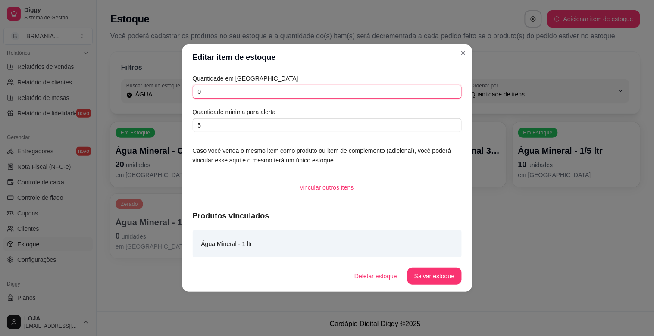
click at [199, 90] on input "0" at bounding box center [327, 92] width 269 height 14
type input "11"
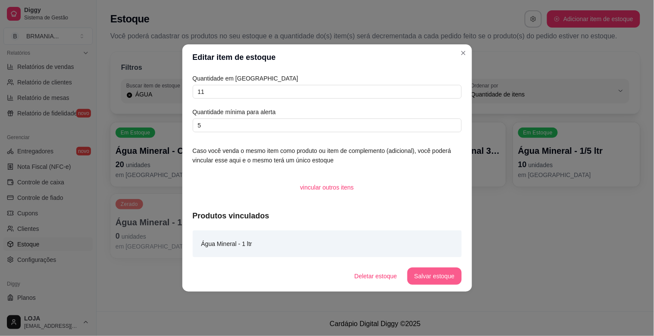
click at [446, 278] on button "Salvar estoque" at bounding box center [435, 276] width 54 height 17
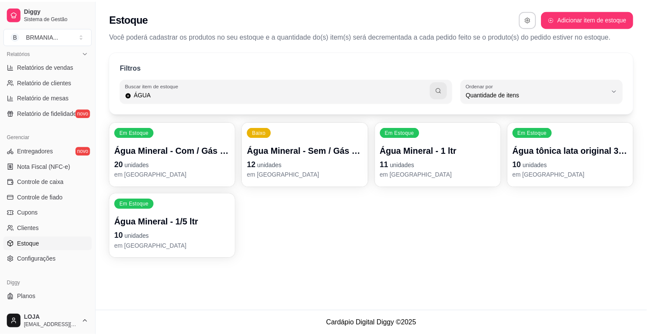
scroll to position [0, 0]
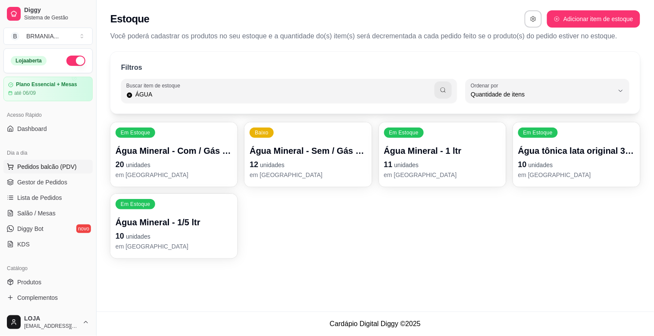
click at [40, 168] on span "Pedidos balcão (PDV)" at bounding box center [47, 167] width 60 height 9
click at [141, 59] on div at bounding box center [236, 57] width 423 height 17
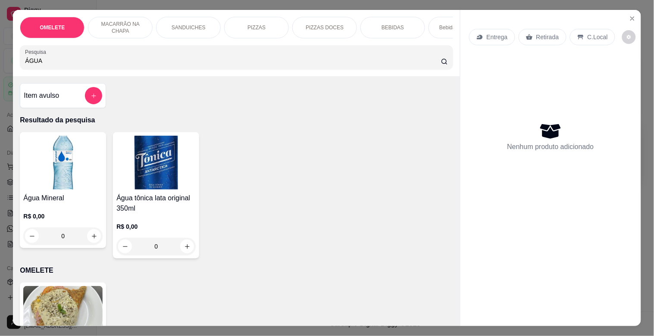
type input "ÁGUA"
click at [66, 178] on img at bounding box center [62, 163] width 79 height 54
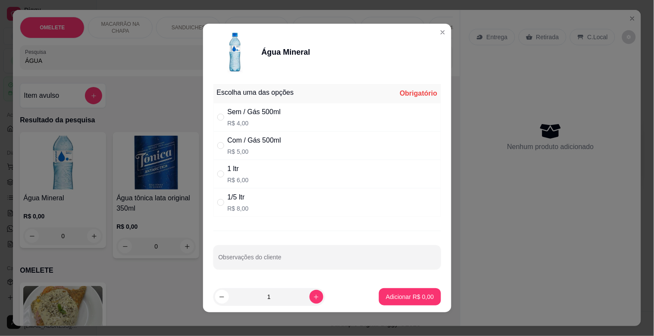
click at [252, 176] on div "1 ltr R$ 6,00" at bounding box center [328, 174] width 228 height 28
radio input "true"
click at [407, 300] on p "Adicionar R$ 6,00" at bounding box center [410, 297] width 47 height 8
type input "1"
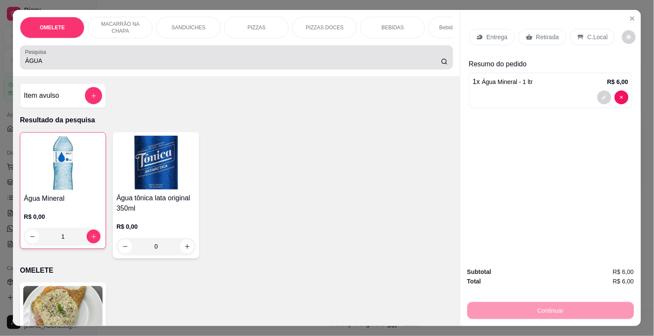
drag, startPoint x: 41, startPoint y: 61, endPoint x: 0, endPoint y: 44, distance: 43.9
click at [0, 44] on div "OMELETE MACARRÃO NA CHAPA SANDUICHES PIZZAS PIZZAS DOCES BEBIDAS Bebidas Alcoól…" at bounding box center [327, 168] width 654 height 336
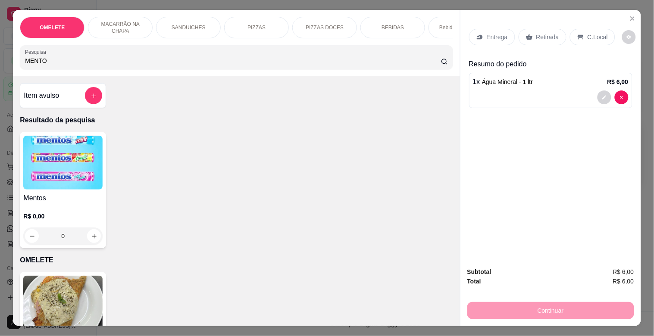
type input "MENTO"
click at [53, 187] on img at bounding box center [62, 163] width 79 height 54
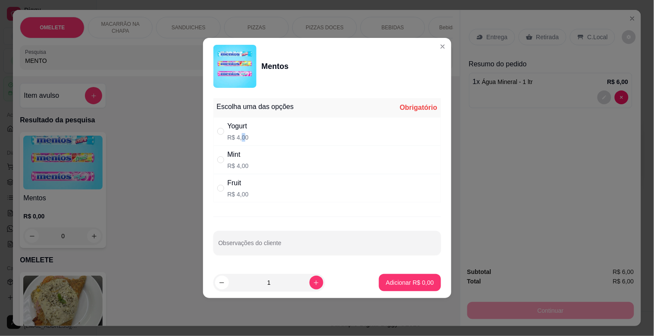
drag, startPoint x: 243, startPoint y: 132, endPoint x: 339, endPoint y: 195, distance: 114.8
click at [245, 132] on div "Yogurt R$ 4,00" at bounding box center [238, 131] width 21 height 21
radio input "true"
click at [411, 277] on button "Adicionar R$ 4,00" at bounding box center [410, 282] width 62 height 17
type input "1"
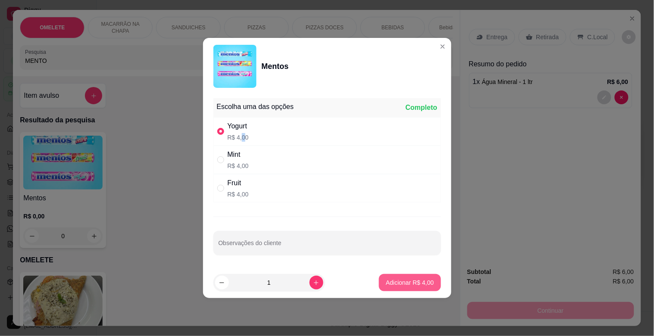
type input "1"
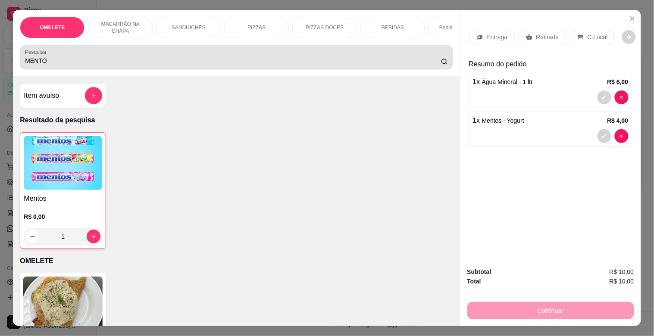
drag, startPoint x: 42, startPoint y: 61, endPoint x: 43, endPoint y: 67, distance: 6.1
click at [42, 67] on div "Pesquisa MENTO" at bounding box center [236, 57] width 433 height 24
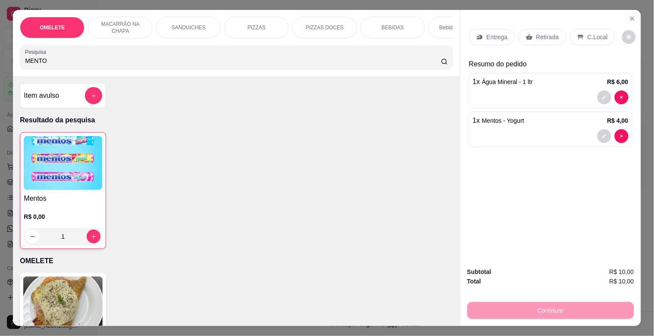
click at [0, 75] on div "OMELETE MACARRÃO NA CHAPA SANDUICHES PIZZAS PIZZAS DOCES BEBIDAS Bebidas Alcoól…" at bounding box center [327, 168] width 654 height 336
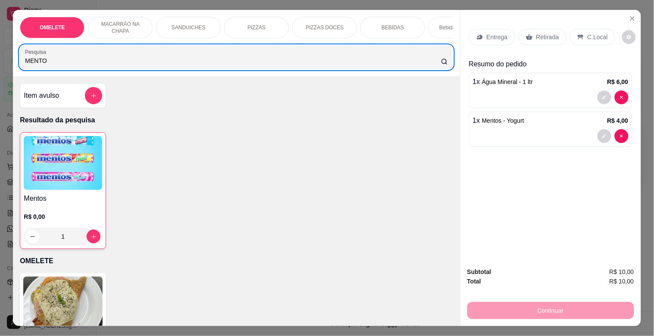
drag, startPoint x: 57, startPoint y: 69, endPoint x: 0, endPoint y: 57, distance: 58.6
click at [0, 57] on div "OMELETE MACARRÃO NA CHAPA SANDUICHES PIZZAS PIZZAS DOCES BEBIDAS Bebidas Alcoól…" at bounding box center [327, 168] width 654 height 336
drag, startPoint x: 65, startPoint y: 68, endPoint x: 0, endPoint y: 65, distance: 64.8
click at [0, 65] on div "OMELETE MACARRÃO NA CHAPA SANDUICHES PIZZAS PIZZAS DOCES BEBIDAS Bebidas Alcoól…" at bounding box center [327, 168] width 654 height 336
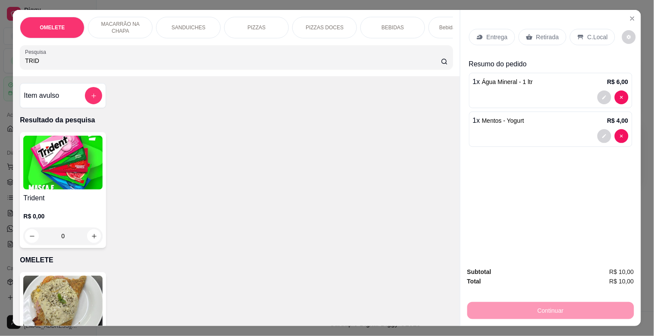
type input "TRID"
click at [28, 171] on img at bounding box center [62, 163] width 79 height 54
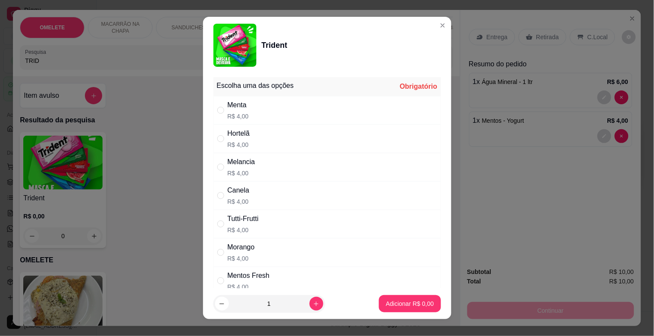
click at [236, 144] on p "R$ 4,00" at bounding box center [239, 145] width 22 height 9
radio input "true"
click at [396, 298] on button "Adicionar R$ 4,00" at bounding box center [410, 303] width 62 height 17
type input "1"
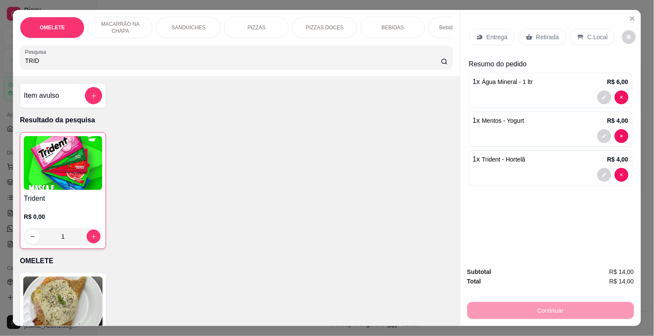
click at [0, 61] on div "OMELETE MACARRÃO NA CHAPA SANDUICHES PIZZAS PIZZAS DOCES BEBIDAS Bebidas Alcoól…" at bounding box center [327, 168] width 654 height 336
drag, startPoint x: 24, startPoint y: 68, endPoint x: 6, endPoint y: 68, distance: 17.3
click at [6, 68] on div "OMELETE MACARRÃO NA CHAPA SANDUICHES PIZZAS PIZZAS DOCES BEBIDAS Bebidas Alcoól…" at bounding box center [327, 168] width 654 height 336
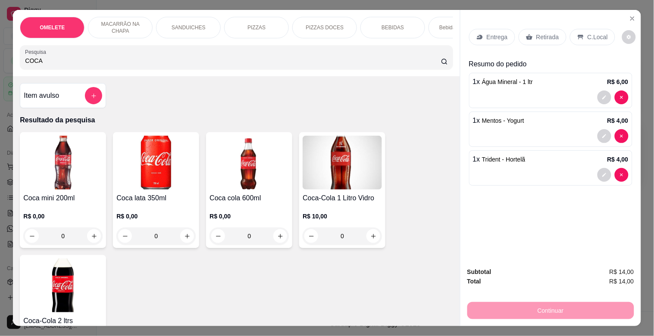
type input "COCA"
click at [230, 190] on img at bounding box center [249, 163] width 79 height 54
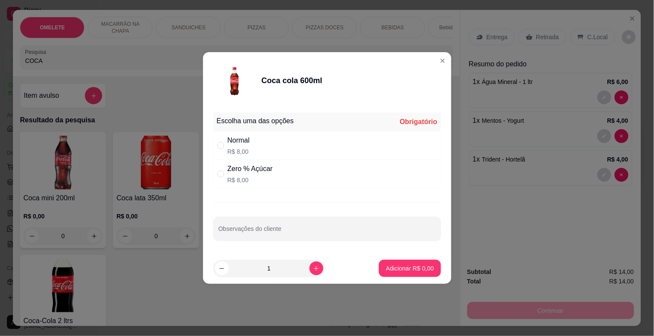
click at [255, 143] on div "Normal R$ 8,00" at bounding box center [328, 146] width 228 height 28
radio input "true"
click at [424, 268] on p "Adicionar R$ 8,00" at bounding box center [410, 268] width 47 height 8
type input "1"
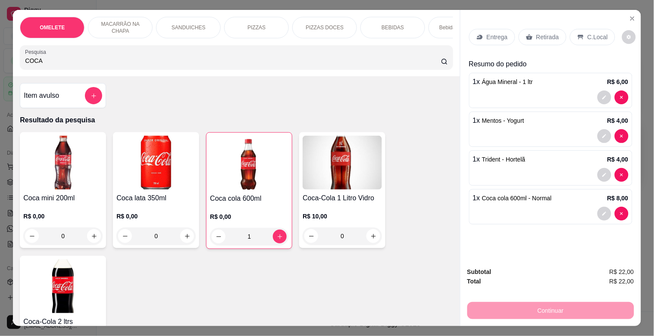
click at [548, 35] on p "Retirada" at bounding box center [548, 37] width 23 height 9
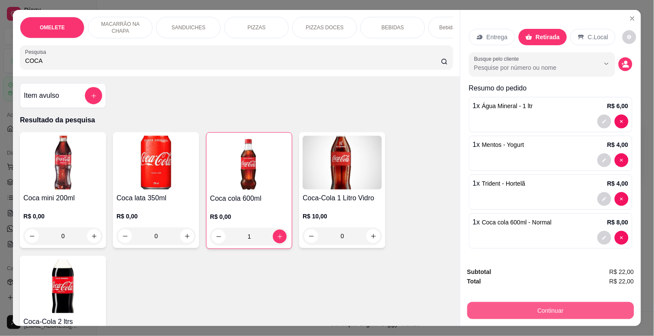
click at [541, 313] on button "Continuar" at bounding box center [551, 310] width 167 height 17
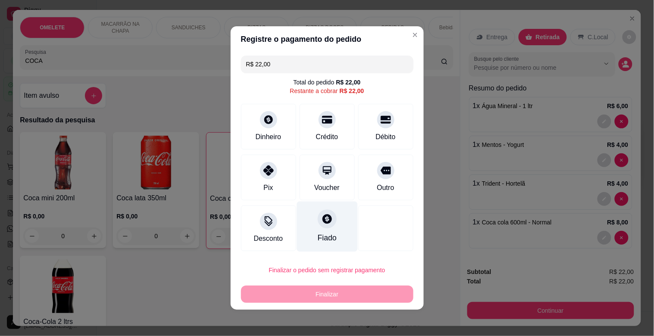
drag, startPoint x: 276, startPoint y: 169, endPoint x: 316, endPoint y: 196, distance: 48.1
click at [276, 169] on div "Pix" at bounding box center [268, 178] width 55 height 46
type input "R$ 0,00"
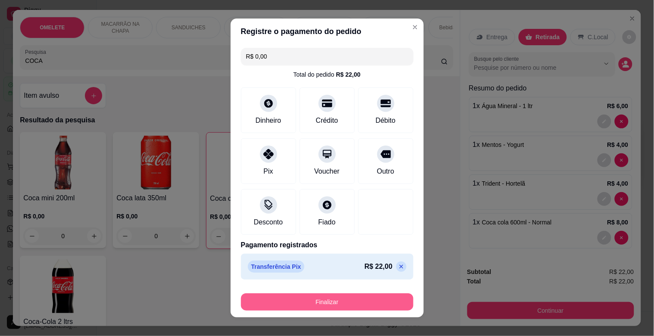
click at [339, 300] on button "Finalizar" at bounding box center [327, 302] width 173 height 17
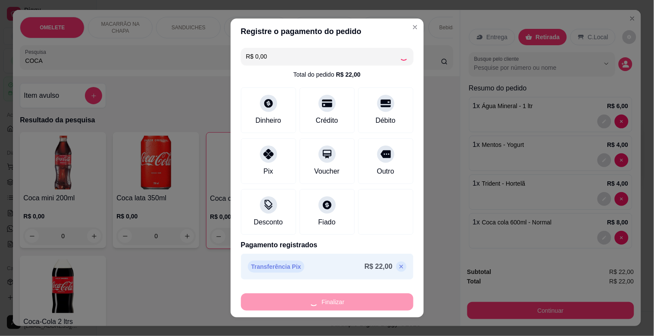
type input "0"
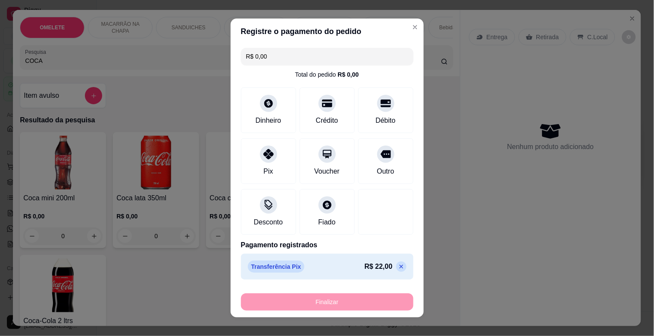
type input "-R$ 22,00"
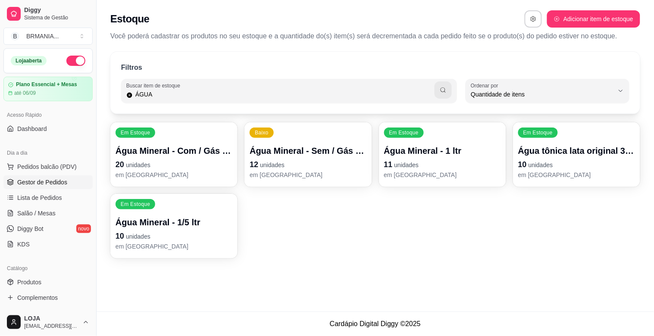
click at [53, 186] on span "Gestor de Pedidos" at bounding box center [42, 182] width 50 height 9
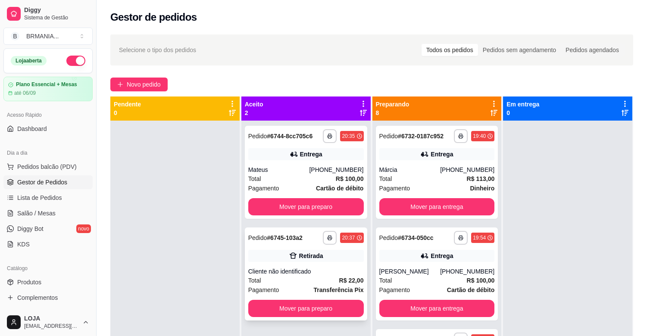
click at [276, 269] on div "Cliente não identificado" at bounding box center [306, 271] width 116 height 9
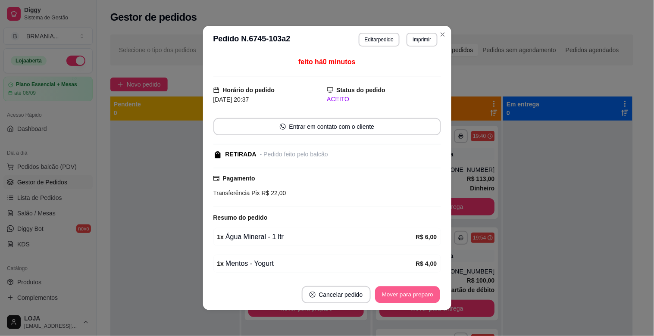
click at [396, 287] on button "Mover para preparo" at bounding box center [407, 295] width 65 height 17
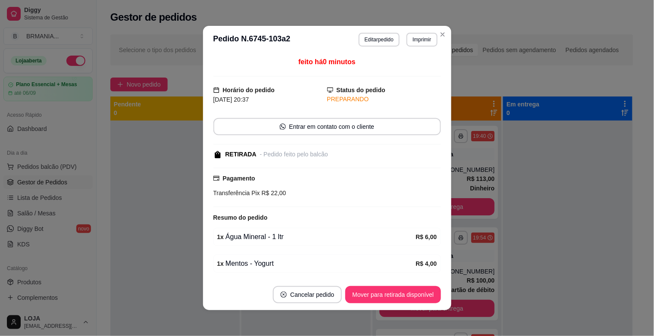
click at [405, 297] on button "Mover para retirada disponível" at bounding box center [392, 294] width 95 height 17
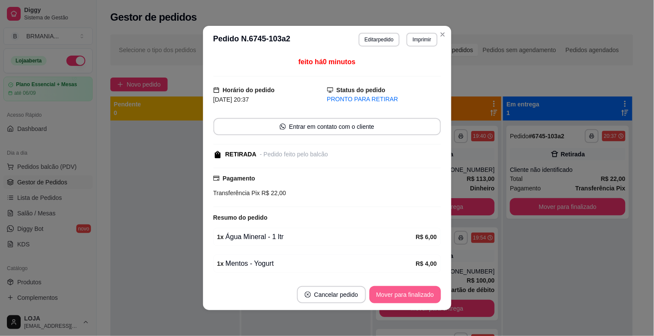
click at [405, 297] on button "Mover para finalizado" at bounding box center [406, 294] width 72 height 17
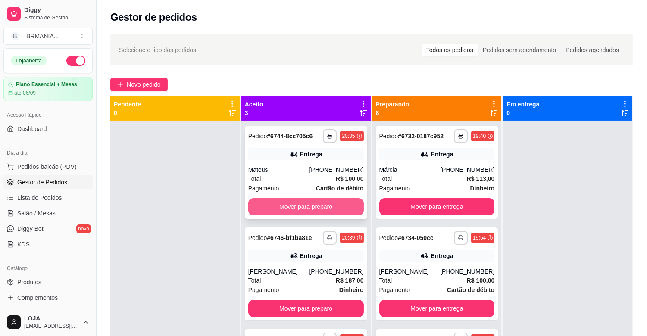
click at [327, 204] on button "Mover para preparo" at bounding box center [306, 206] width 116 height 17
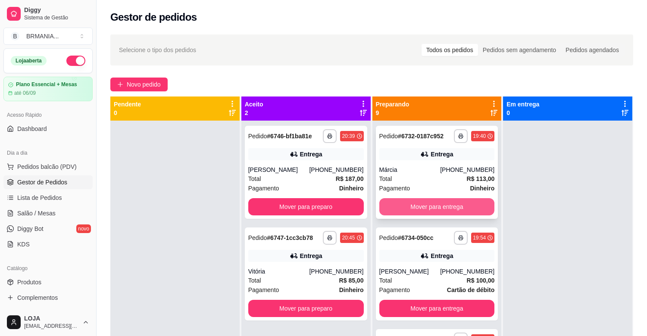
click at [412, 207] on button "Mover para entrega" at bounding box center [438, 206] width 116 height 17
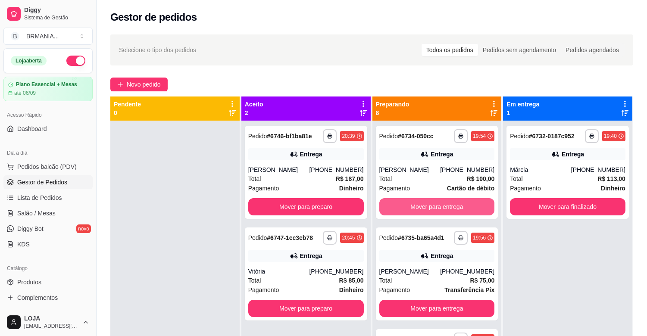
click at [412, 207] on button "Mover para entrega" at bounding box center [438, 206] width 116 height 17
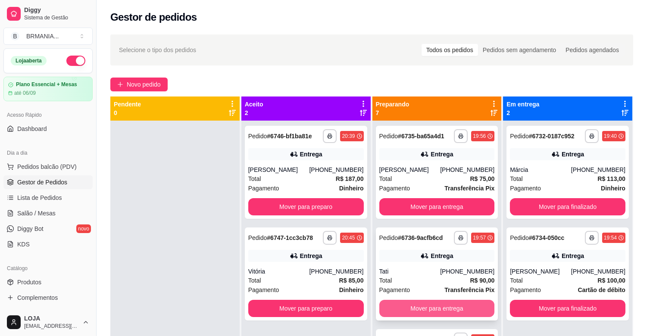
click at [443, 310] on button "Mover para entrega" at bounding box center [438, 308] width 116 height 17
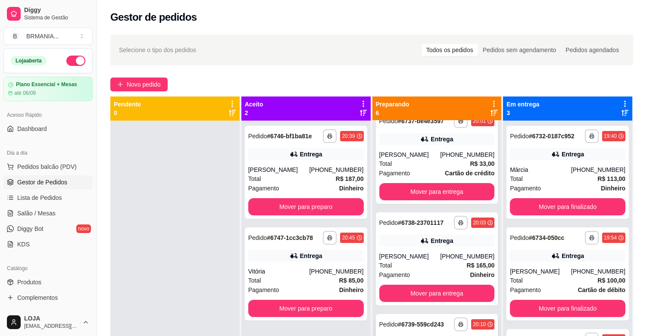
scroll to position [126, 0]
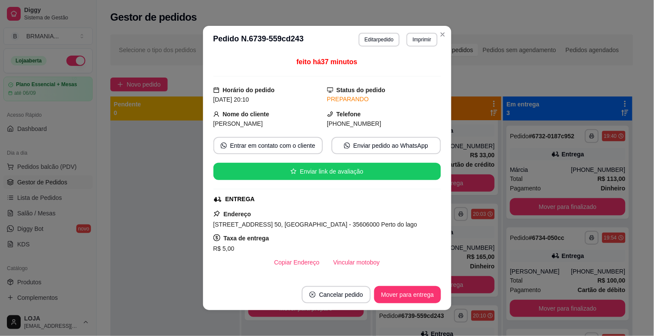
click at [468, 294] on button "Mover para entrega" at bounding box center [438, 284] width 116 height 17
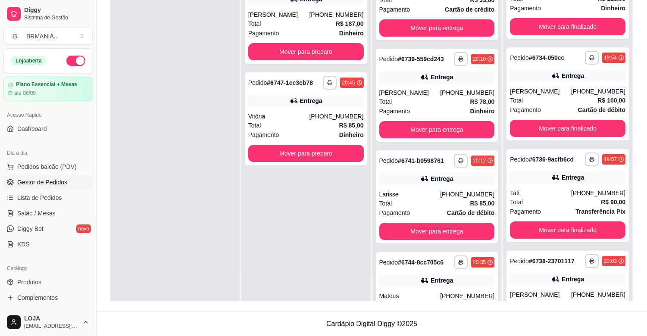
scroll to position [0, 0]
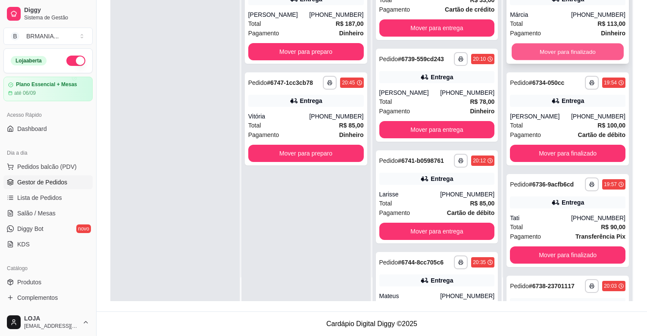
click at [535, 49] on button "Mover para finalizado" at bounding box center [568, 52] width 112 height 17
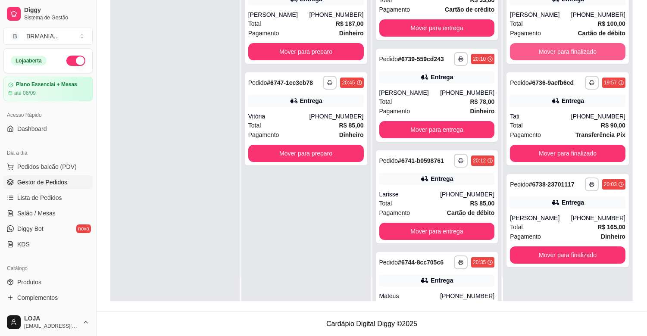
click at [535, 49] on button "Mover para finalizado" at bounding box center [568, 51] width 116 height 17
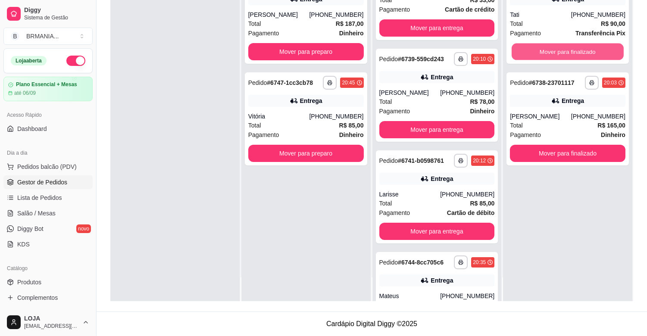
click at [535, 49] on button "Mover para finalizado" at bounding box center [568, 52] width 112 height 17
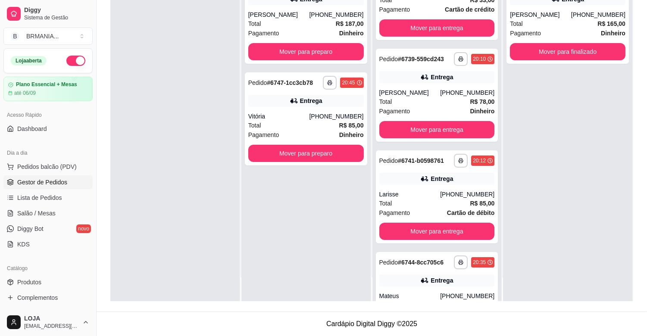
click at [535, 49] on div "**********" at bounding box center [568, 17] width 122 height 93
click at [555, 60] on button "Mover para finalizado" at bounding box center [568, 51] width 116 height 17
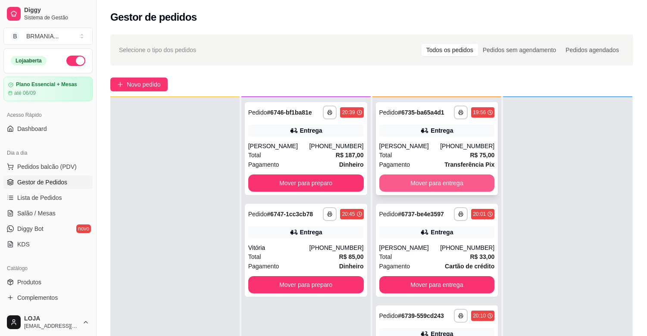
click at [452, 186] on button "Mover para entrega" at bounding box center [438, 183] width 116 height 17
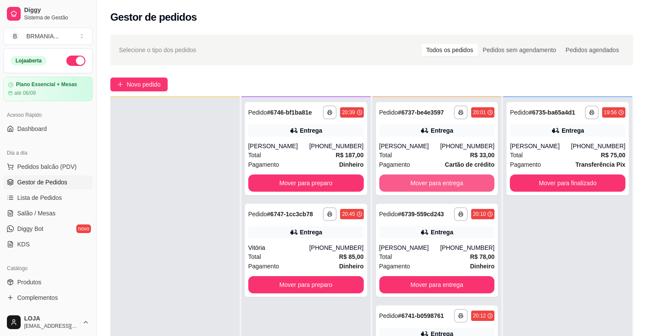
click at [424, 185] on button "Mover para entrega" at bounding box center [438, 183] width 116 height 17
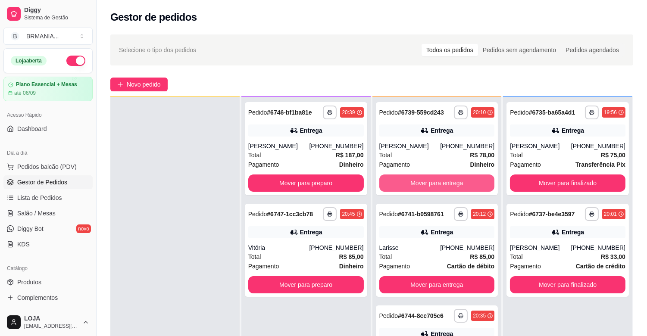
click at [424, 185] on button "Mover para entrega" at bounding box center [438, 183] width 116 height 17
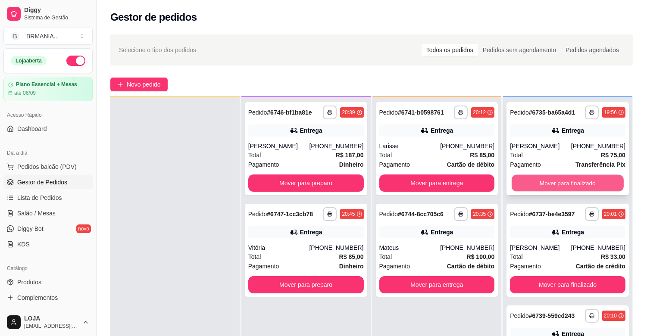
click at [582, 184] on button "Mover para finalizado" at bounding box center [568, 183] width 112 height 17
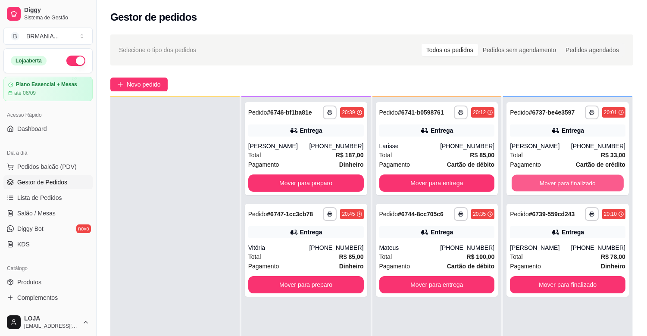
click at [581, 184] on button "Mover para finalizado" at bounding box center [568, 183] width 112 height 17
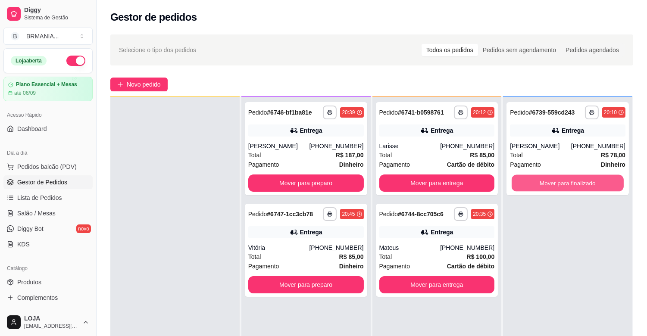
click at [581, 184] on button "Mover para finalizado" at bounding box center [568, 183] width 112 height 17
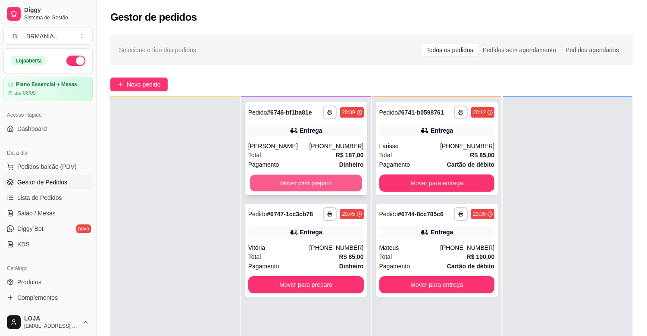
click at [334, 182] on button "Mover para preparo" at bounding box center [306, 183] width 112 height 17
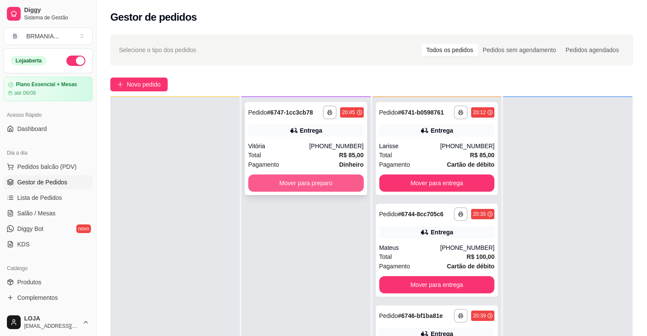
click at [333, 182] on button "Mover para preparo" at bounding box center [306, 183] width 116 height 17
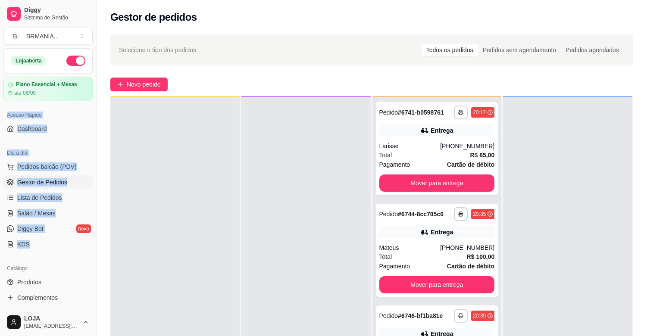
drag, startPoint x: 88, startPoint y: 101, endPoint x: 89, endPoint y: 222, distance: 120.3
click at [91, 240] on div "Loja aberta Plano Essencial + Mesas até 06/09 Acesso Rápido Dashboard Dia a dia…" at bounding box center [48, 178] width 96 height 261
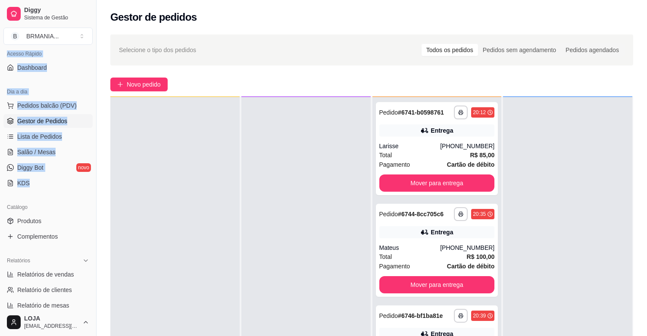
scroll to position [284, 0]
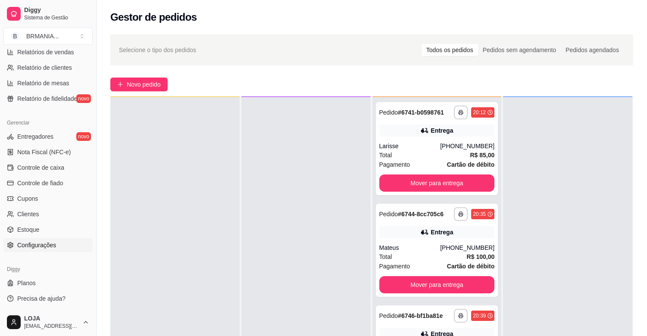
click at [24, 241] on span "Configurações" at bounding box center [36, 245] width 39 height 9
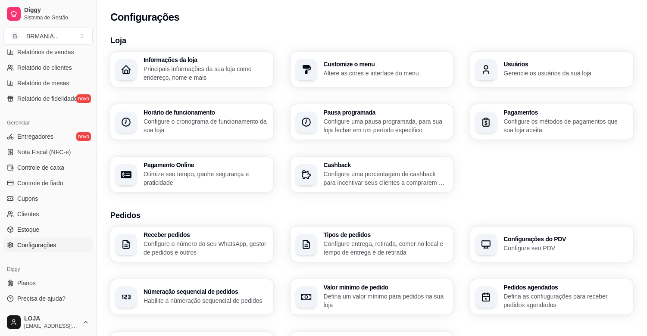
click at [495, 66] on div "button" at bounding box center [486, 69] width 21 height 21
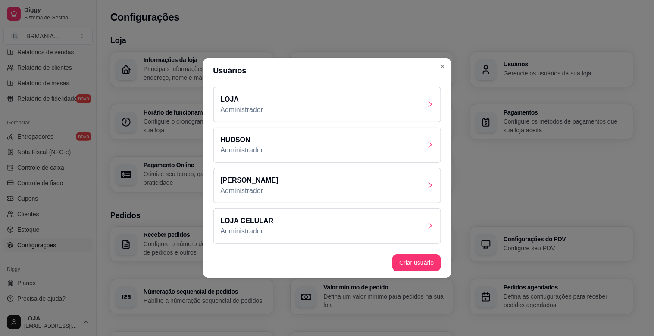
click at [355, 217] on div "LOJA CELULAR Administrador" at bounding box center [328, 226] width 228 height 35
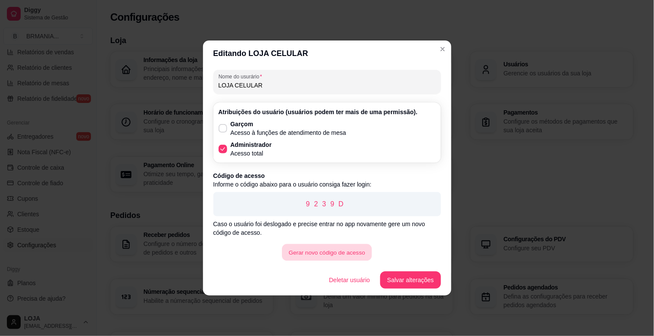
click at [343, 254] on button "Gerar novo código de acesso" at bounding box center [327, 253] width 90 height 17
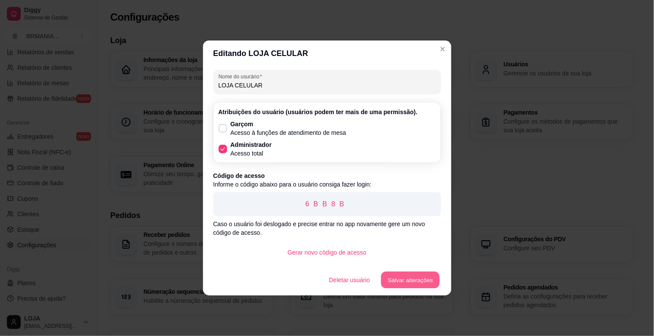
click at [395, 274] on button "Salvar alterações" at bounding box center [410, 280] width 59 height 17
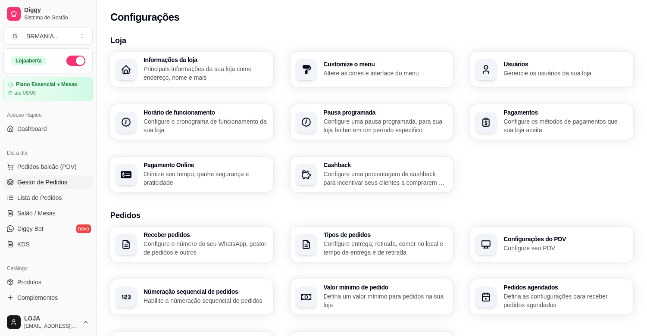
click at [34, 187] on link "Gestor de Pedidos" at bounding box center [47, 183] width 89 height 14
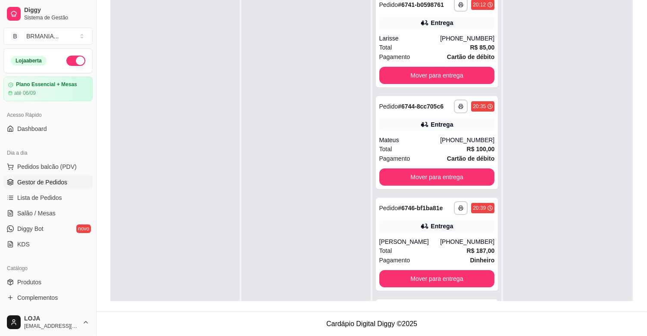
scroll to position [23, 0]
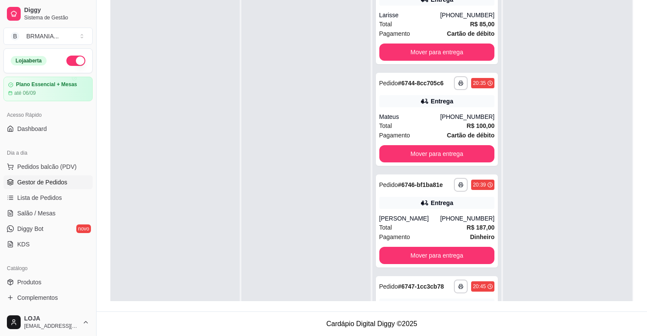
drag, startPoint x: 502, startPoint y: 333, endPoint x: 499, endPoint y: 315, distance: 18.5
click at [502, 334] on footer "Cardápio Digital Diggy © 2025" at bounding box center [372, 324] width 551 height 25
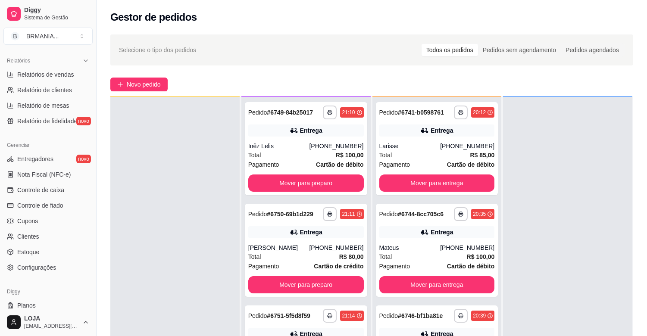
scroll to position [284, 0]
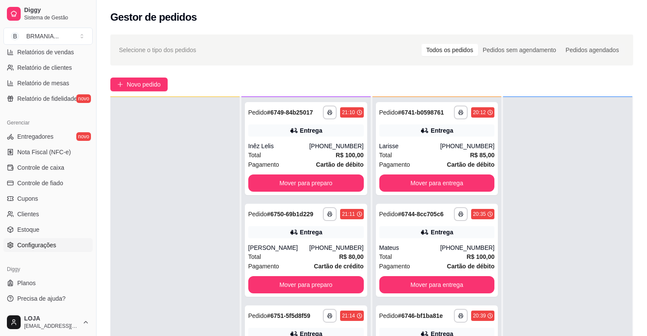
click at [41, 249] on link "Configurações" at bounding box center [47, 246] width 89 height 14
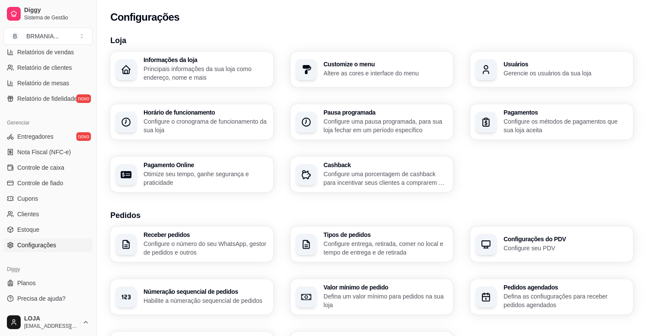
click at [506, 63] on h3 "Usuários" at bounding box center [566, 64] width 125 height 6
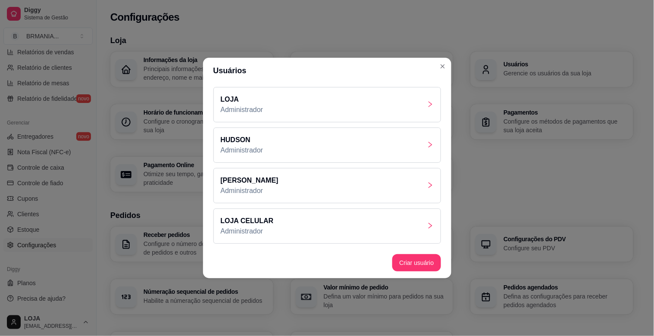
click at [397, 223] on div "LOJA CELULAR Administrador" at bounding box center [328, 226] width 228 height 35
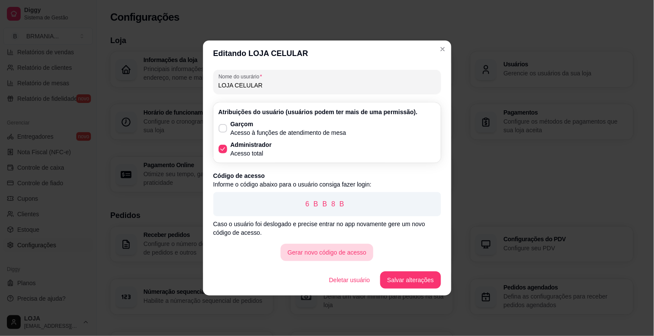
click at [364, 251] on button "Gerar novo código de acesso" at bounding box center [327, 252] width 93 height 17
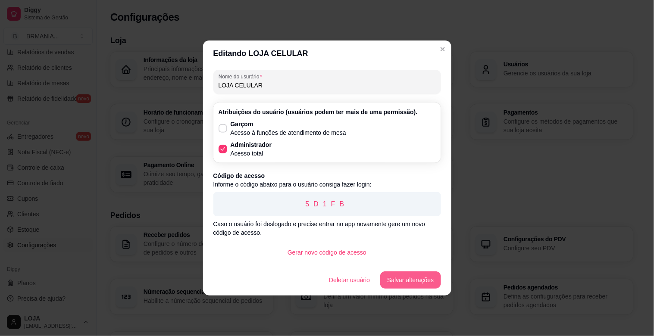
click at [396, 272] on button "Salvar alterações" at bounding box center [410, 280] width 60 height 17
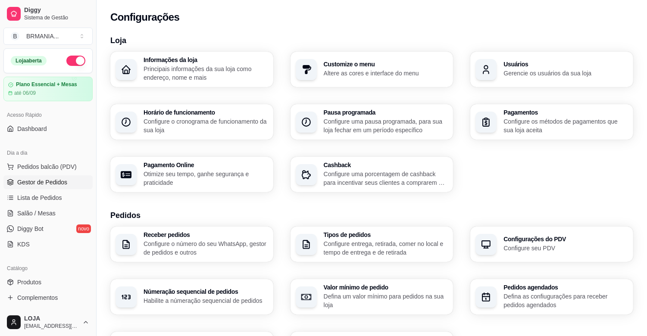
click at [40, 183] on span "Gestor de Pedidos" at bounding box center [42, 182] width 50 height 9
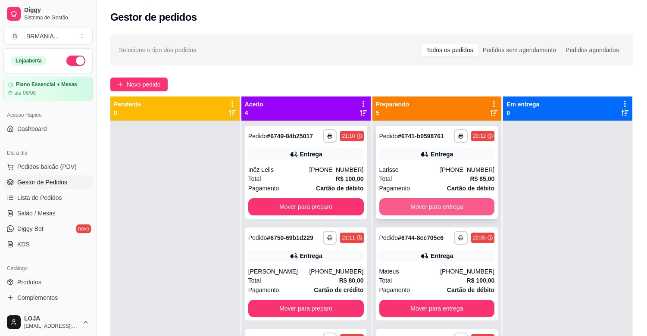
click at [436, 202] on button "Mover para entrega" at bounding box center [438, 206] width 116 height 17
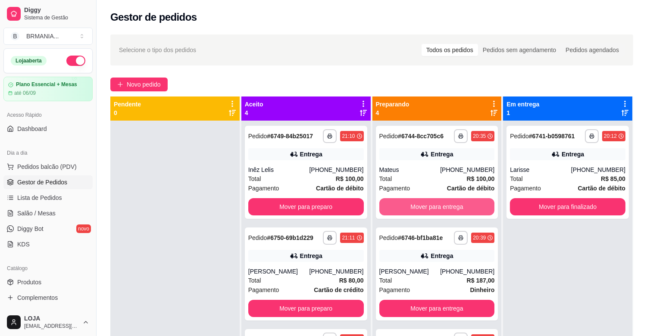
click at [436, 202] on button "Mover para entrega" at bounding box center [438, 206] width 116 height 17
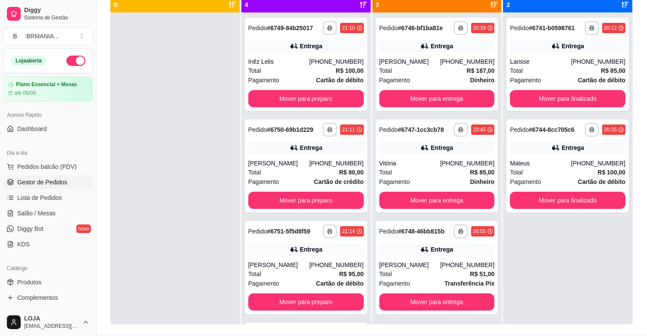
scroll to position [132, 0]
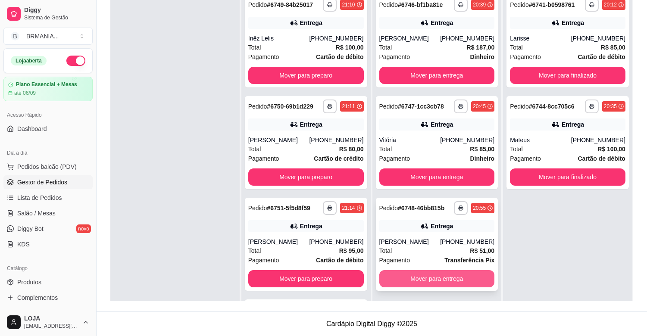
click at [460, 274] on button "Mover para entrega" at bounding box center [438, 278] width 116 height 17
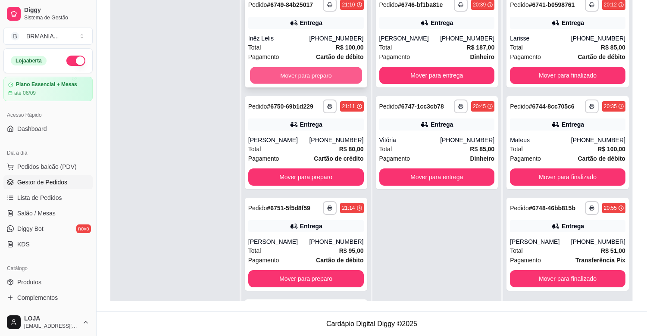
click at [295, 77] on button "Mover para preparo" at bounding box center [306, 75] width 112 height 17
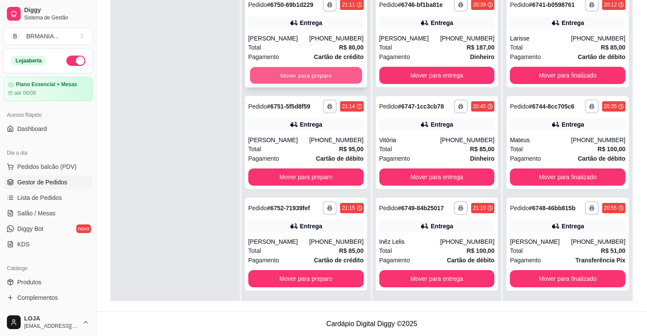
click at [293, 70] on button "Mover para preparo" at bounding box center [306, 75] width 112 height 17
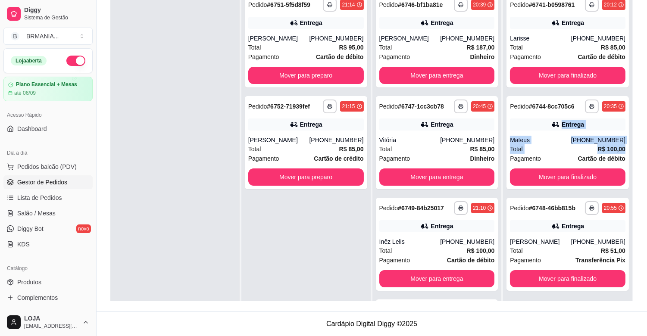
drag, startPoint x: 646, startPoint y: 150, endPoint x: 653, endPoint y: 110, distance: 39.9
click at [647, 110] on html "**********" at bounding box center [323, 36] width 647 height 336
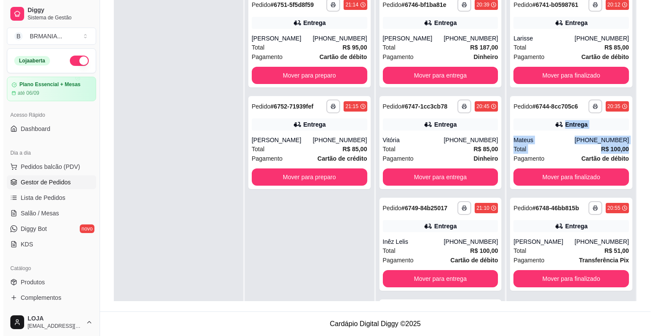
scroll to position [2, 0]
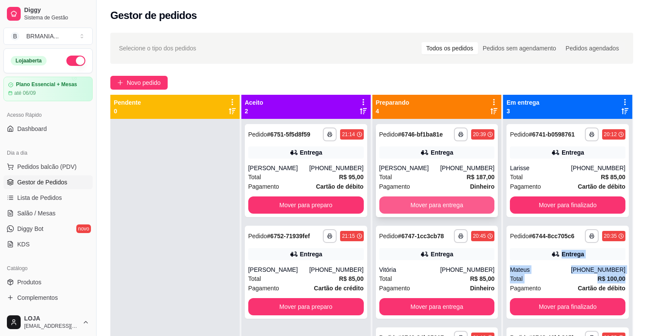
click at [398, 206] on button "Mover para entrega" at bounding box center [438, 205] width 116 height 17
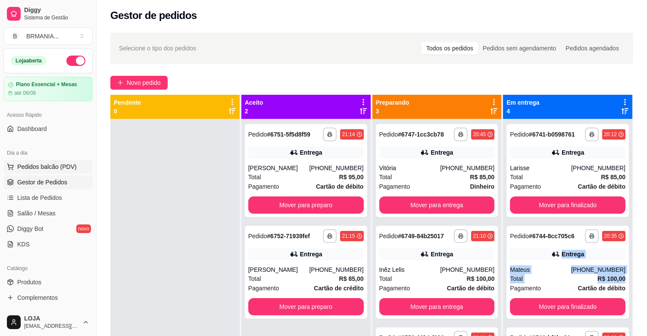
click at [34, 164] on span "Pedidos balcão (PDV)" at bounding box center [47, 167] width 60 height 9
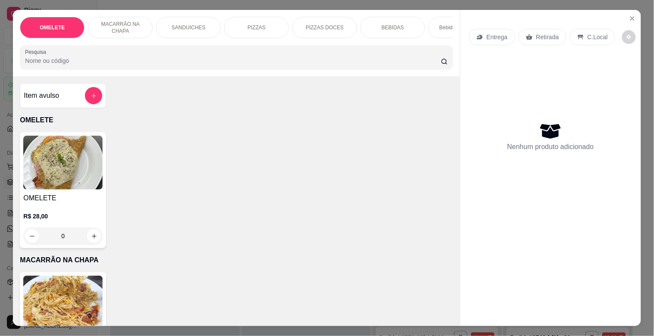
click at [100, 64] on input "Pesquisa" at bounding box center [233, 61] width 416 height 9
click at [250, 17] on div "PIZZAS" at bounding box center [256, 28] width 65 height 22
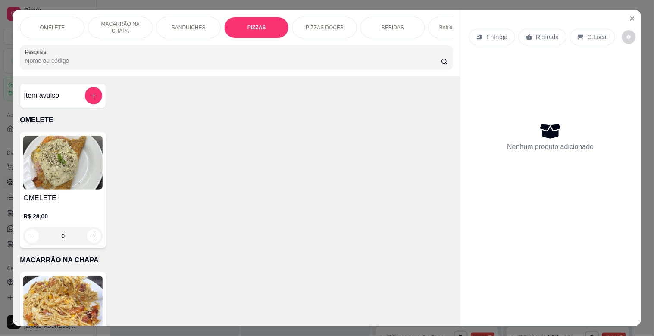
scroll to position [21, 0]
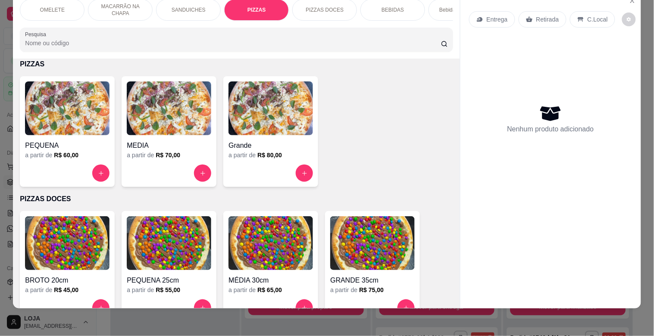
click at [176, 115] on img at bounding box center [169, 109] width 85 height 54
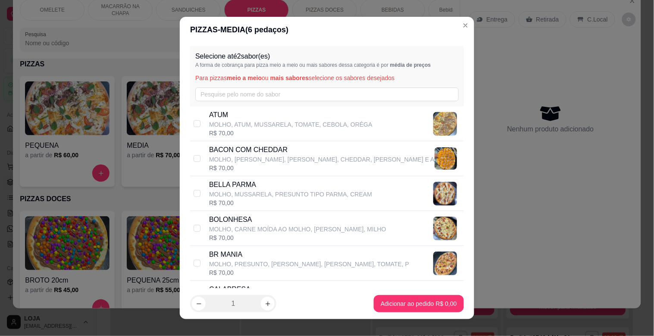
drag, startPoint x: 243, startPoint y: 264, endPoint x: 255, endPoint y: 267, distance: 12.4
click at [244, 264] on p "MOLHO, PRESUNTO, [PERSON_NAME], [PERSON_NAME], TOMATE, P" at bounding box center [309, 264] width 200 height 9
checkbox input "true"
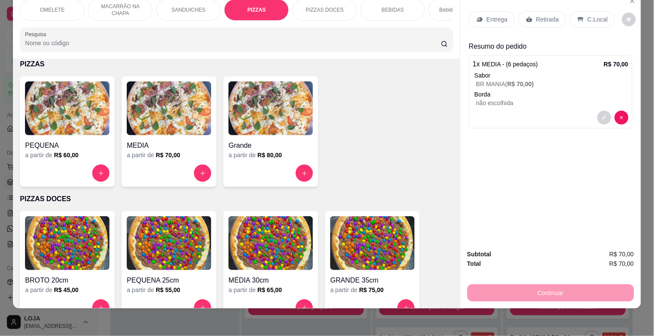
click at [48, 39] on input "Pesquisa" at bounding box center [233, 43] width 416 height 9
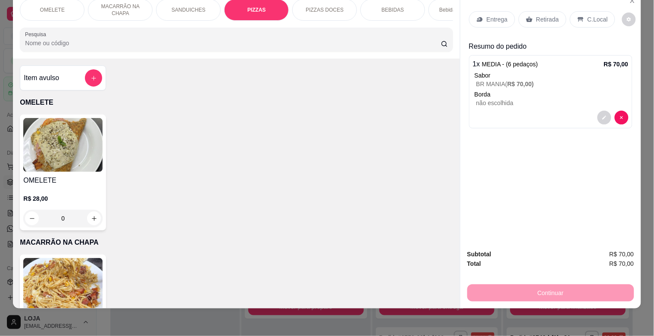
click at [325, 40] on input "Pesquisa" at bounding box center [233, 43] width 416 height 9
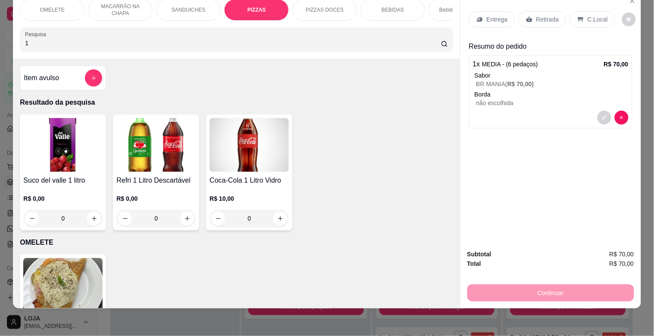
type input "1"
click at [148, 180] on h4 "Refri 1 Litro Descartável" at bounding box center [155, 181] width 79 height 10
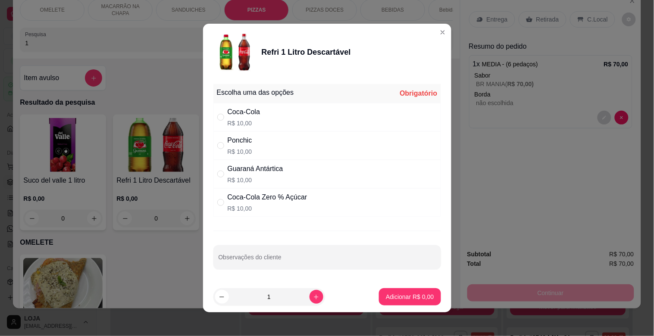
click at [252, 111] on div "Coca-Cola" at bounding box center [244, 112] width 33 height 10
radio input "true"
click at [408, 301] on p "Adicionar R$ 10,00" at bounding box center [408, 297] width 51 height 9
type input "1"
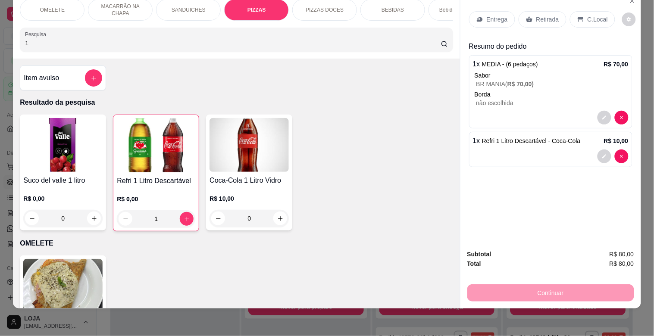
drag, startPoint x: 37, startPoint y: 47, endPoint x: 0, endPoint y: 46, distance: 37.1
click at [0, 46] on div "OMELETE MACARRÃO NA CHAPA SANDUICHES PIZZAS PIZZAS DOCES BEBIDAS Bebidas Alcoól…" at bounding box center [327, 168] width 654 height 336
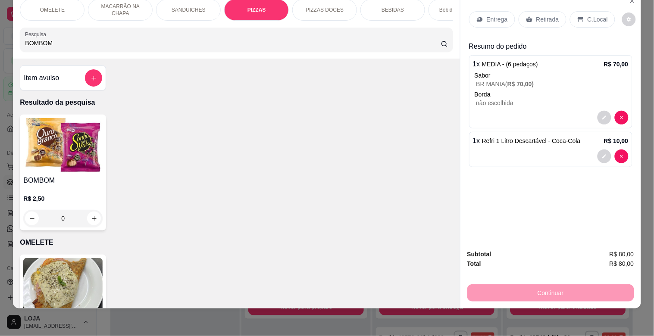
type input "BOMBOM"
click at [63, 171] on img at bounding box center [62, 145] width 79 height 54
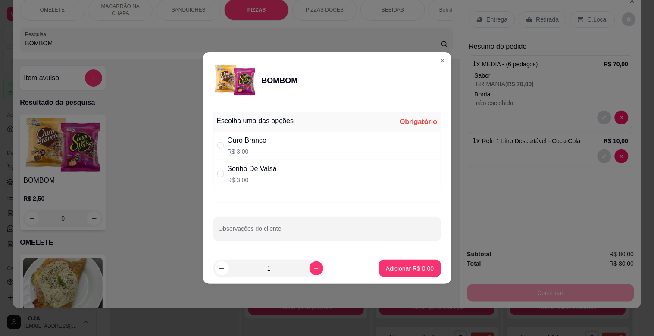
click at [237, 142] on div "Ouro Branco" at bounding box center [247, 140] width 39 height 10
radio input "true"
click at [408, 265] on p "Adicionar R$ 3,00" at bounding box center [410, 268] width 48 height 9
type input "1"
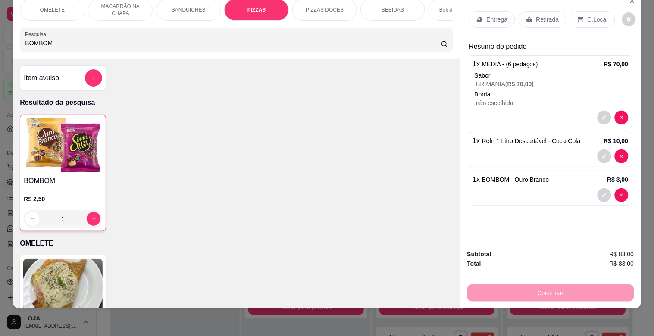
click at [78, 144] on img at bounding box center [63, 146] width 79 height 54
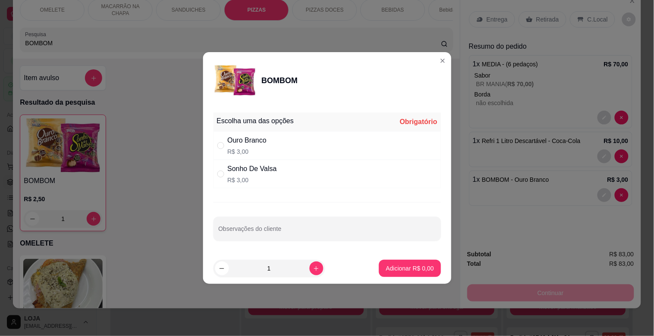
drag, startPoint x: 248, startPoint y: 173, endPoint x: 260, endPoint y: 178, distance: 12.4
click at [251, 174] on div "Sonho De Valsa" at bounding box center [252, 169] width 49 height 10
radio input "true"
click at [406, 267] on p "Adicionar R$ 3,00" at bounding box center [410, 268] width 48 height 9
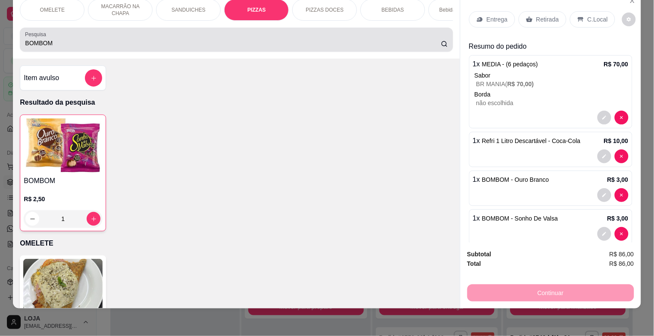
drag, startPoint x: 57, startPoint y: 42, endPoint x: 0, endPoint y: 28, distance: 59.0
click at [0, 28] on div "OMELETE MACARRÃO NA CHAPA SANDUICHES PIZZAS PIZZAS DOCES BEBIDAS Bebidas Alcoól…" at bounding box center [327, 168] width 654 height 336
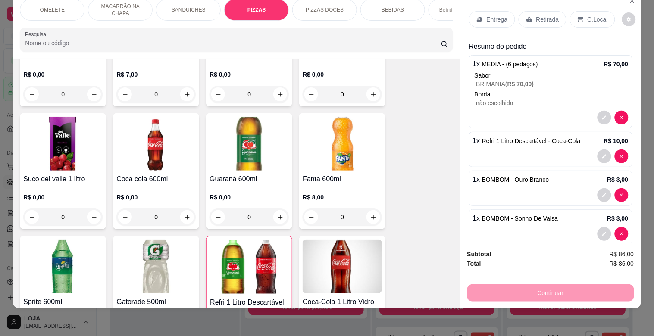
scroll to position [1317, 0]
click at [159, 240] on img at bounding box center [155, 266] width 79 height 54
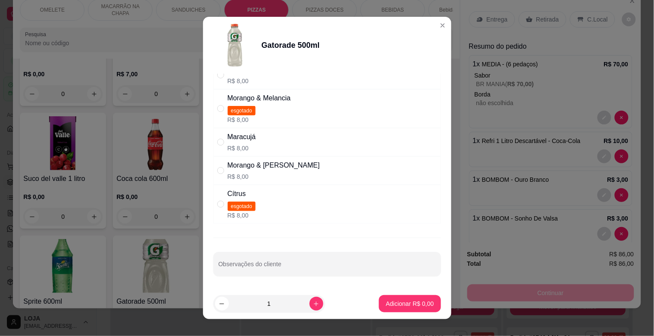
scroll to position [72, 0]
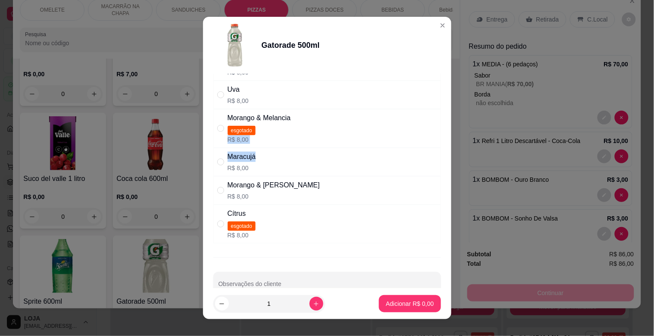
drag, startPoint x: 418, startPoint y: 135, endPoint x: 418, endPoint y: 114, distance: 20.3
click at [417, 131] on div "Escolha uma das opções Obrigatório Limão R$ 8,00 Laranja R$ 8,00 Uva R$ 8,00 Mo…" at bounding box center [328, 124] width 228 height 239
click at [228, 97] on p "R$ 8,00" at bounding box center [238, 101] width 21 height 9
radio input "true"
click at [407, 305] on p "Adicionar R$ 8,00" at bounding box center [410, 304] width 48 height 9
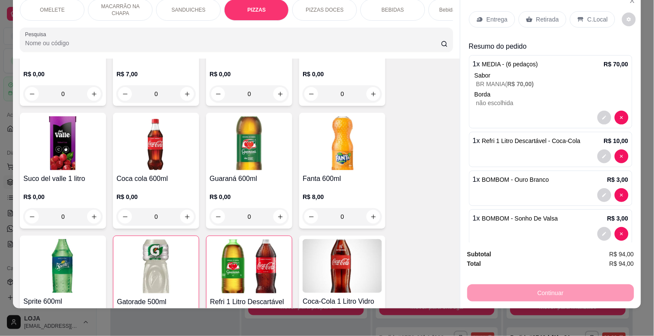
scroll to position [21, 1]
drag, startPoint x: 637, startPoint y: 139, endPoint x: 640, endPoint y: 209, distance: 70.4
click at [640, 210] on div "OMELETE MACARRÃO NA CHAPA SANDUICHES PIZZAS PIZZAS DOCES BEBIDAS Bebidas Alcoól…" at bounding box center [327, 168] width 654 height 336
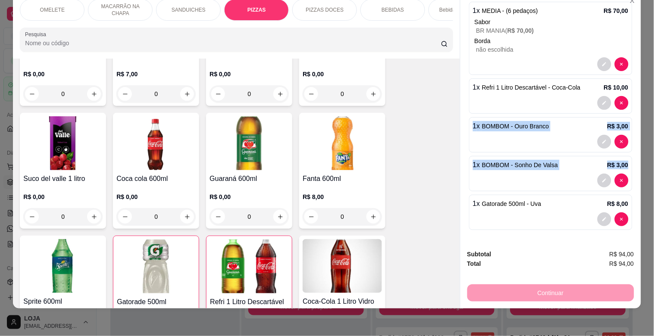
click at [644, 246] on div "OMELETE MACARRÃO NA CHAPA SANDUICHES PIZZAS PIZZAS DOCES BEBIDAS Bebidas Alcoól…" at bounding box center [327, 168] width 654 height 336
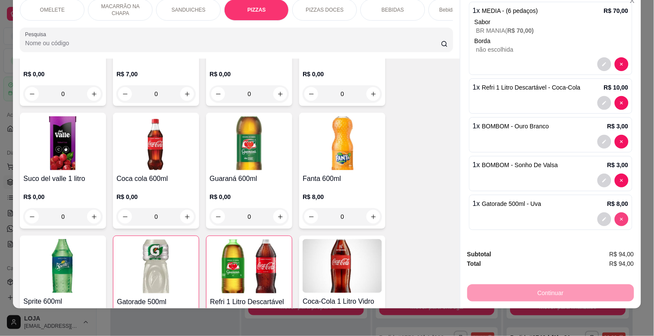
type input "0"
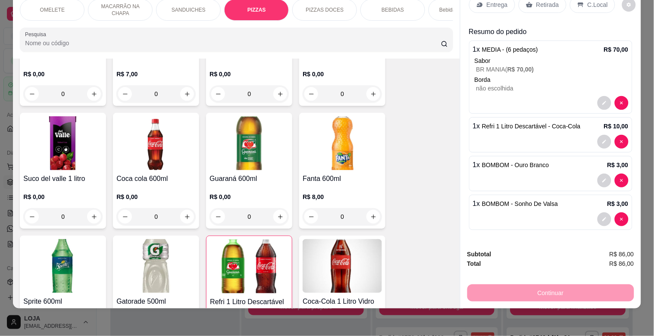
scroll to position [0, 0]
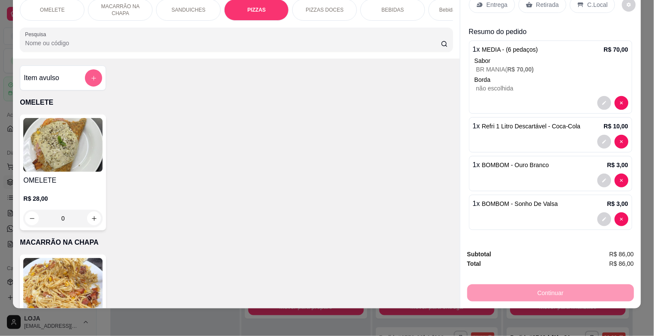
click at [95, 74] on button "add-separate-item" at bounding box center [93, 77] width 17 height 17
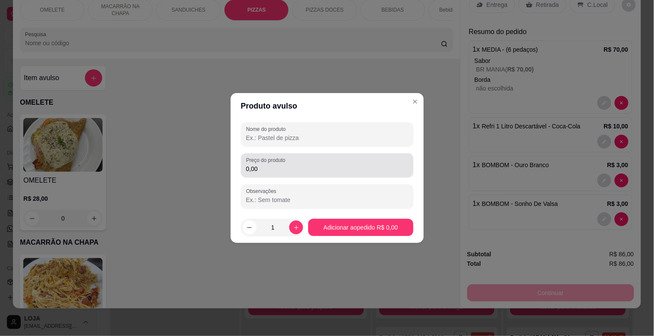
click at [280, 170] on input "0,00" at bounding box center [327, 169] width 162 height 9
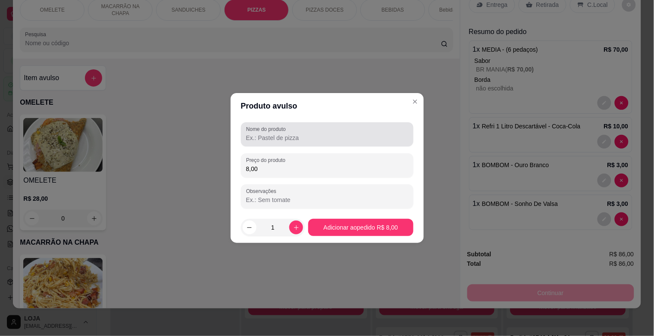
type input "8,00"
click at [279, 132] on label "Nome do produto" at bounding box center [267, 129] width 43 height 7
click at [279, 134] on input "Nome do produto" at bounding box center [327, 138] width 162 height 9
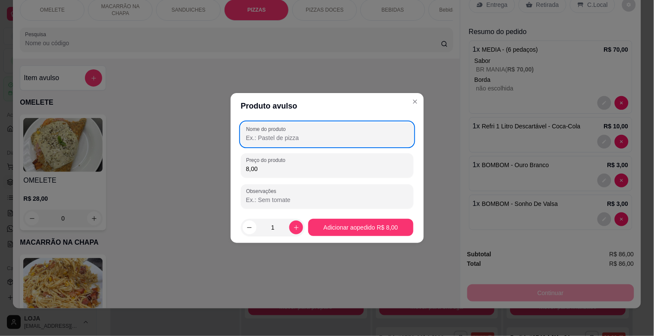
type input ","
type input "A"
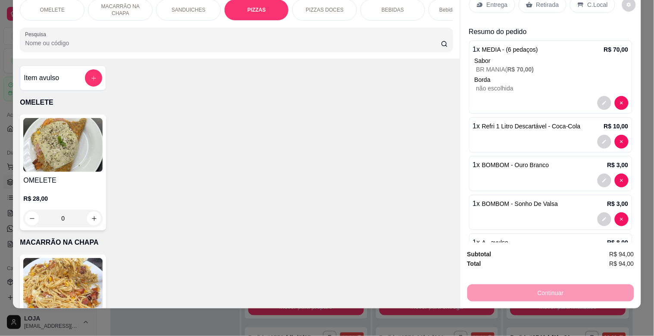
scroll to position [53, 0]
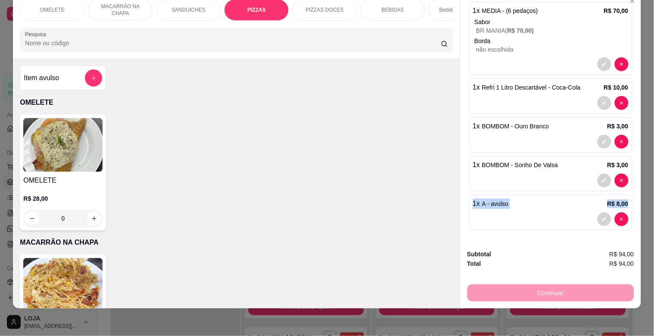
drag, startPoint x: 628, startPoint y: 171, endPoint x: 627, endPoint y: 191, distance: 20.3
click at [628, 190] on div "Entrega Retirada C.Local Resumo do pedido 1 x MEDIA - (6 pedaços) R$ 70,00 Sabo…" at bounding box center [551, 117] width 181 height 250
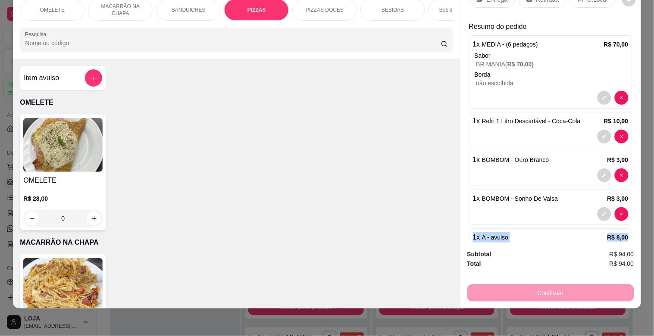
scroll to position [0, 0]
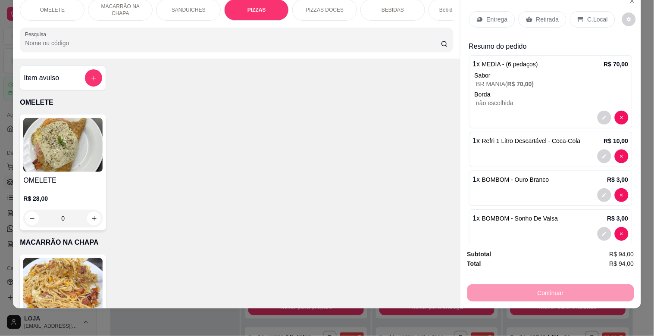
click at [542, 15] on p "Retirada" at bounding box center [548, 19] width 23 height 9
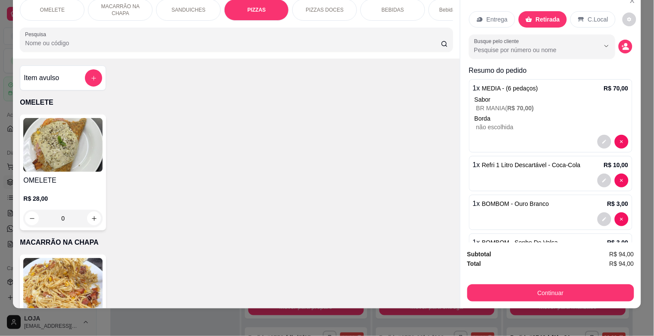
click at [412, 254] on div "Item avulso OMELETE OMELETE R$ 28,00 0 MACARRÃO NA CHAPA MACARRÃO NA CHAPA R$ 2…" at bounding box center [236, 184] width 447 height 250
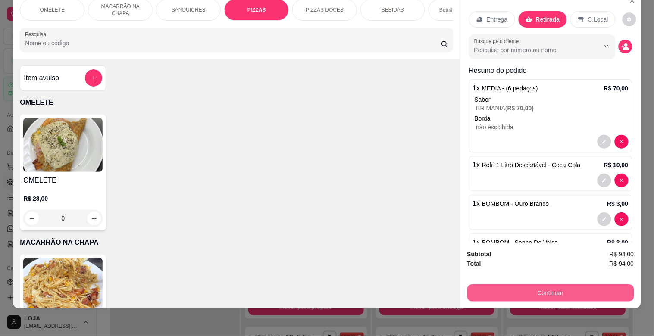
click at [559, 285] on button "Continuar" at bounding box center [551, 293] width 167 height 17
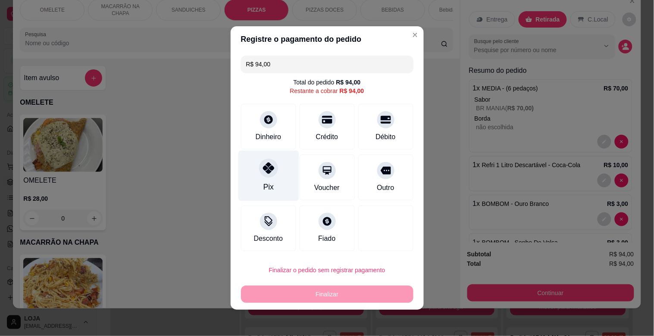
click at [270, 183] on div "Pix" at bounding box center [268, 176] width 61 height 50
type input "R$ 0,00"
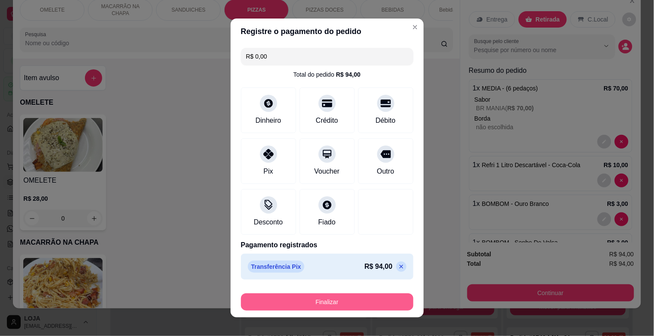
click at [323, 304] on button "Finalizar" at bounding box center [327, 302] width 173 height 17
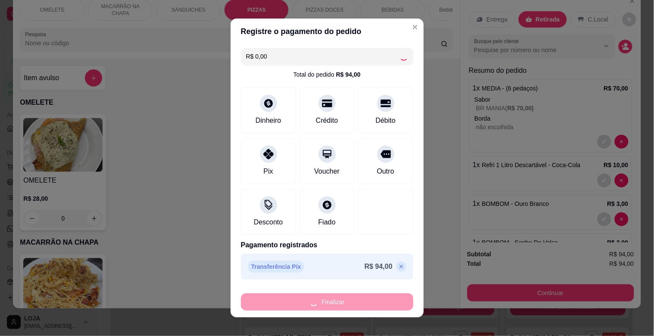
type input "0"
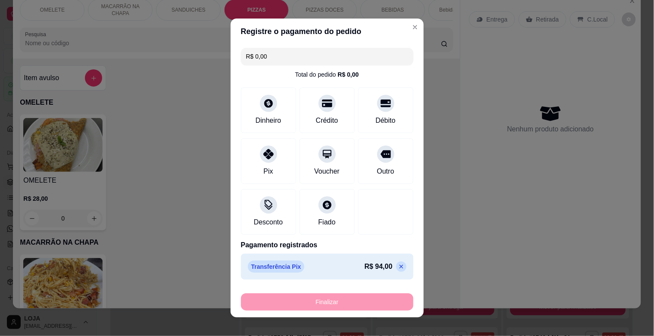
type input "-R$ 94,00"
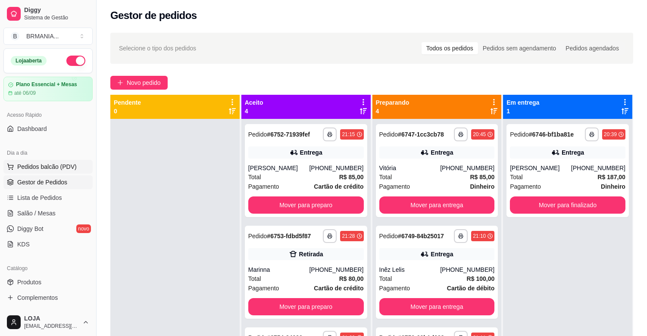
click at [41, 163] on span "Pedidos balcão (PDV)" at bounding box center [47, 167] width 60 height 9
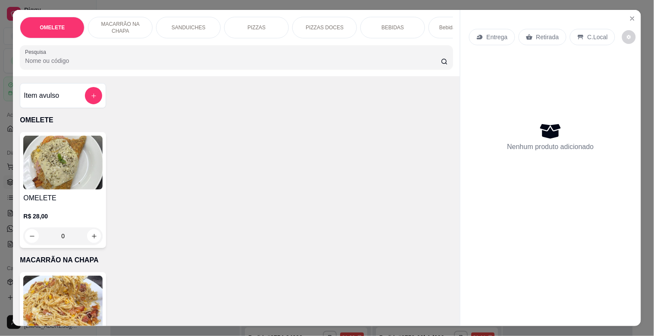
click at [252, 24] on p "PIZZAS" at bounding box center [257, 27] width 18 height 7
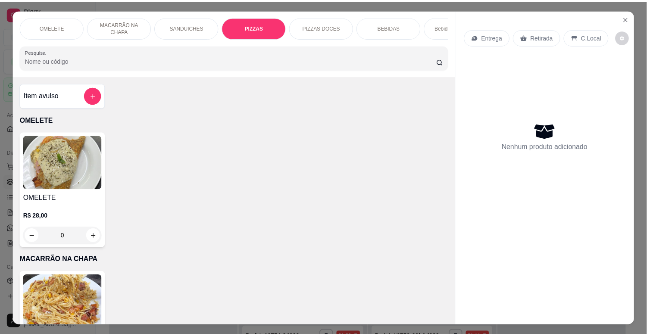
scroll to position [21, 0]
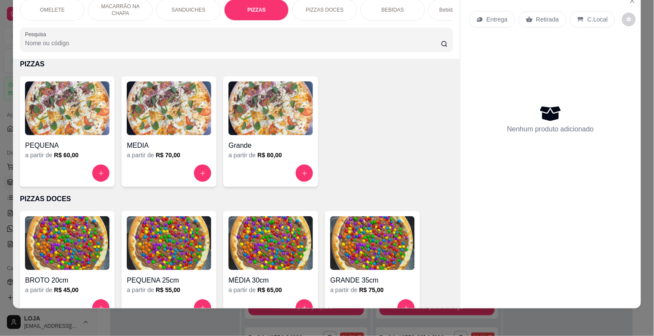
click at [234, 129] on img at bounding box center [271, 109] width 85 height 54
click at [214, 226] on p "MOLHO, CARNE MOÍDA AO MOLHO, [PERSON_NAME], MILHO" at bounding box center [298, 229] width 178 height 9
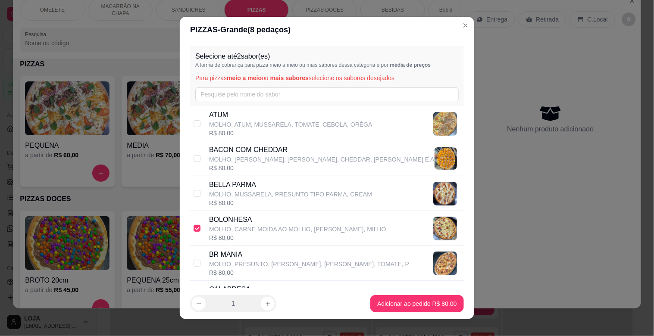
checkbox input "true"
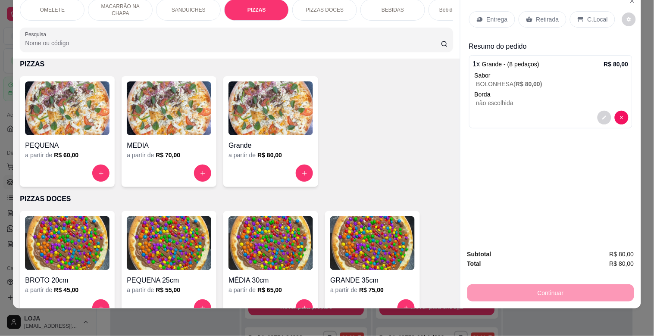
drag, startPoint x: 544, startPoint y: 22, endPoint x: 544, endPoint y: 1, distance: 21.1
click at [544, 21] on div "Entrega Retirada C.Local" at bounding box center [550, 19] width 163 height 30
click at [544, 4] on div "Entrega Retirada C.Local" at bounding box center [550, 19] width 163 height 30
click at [542, 11] on div "Retirada" at bounding box center [543, 19] width 48 height 16
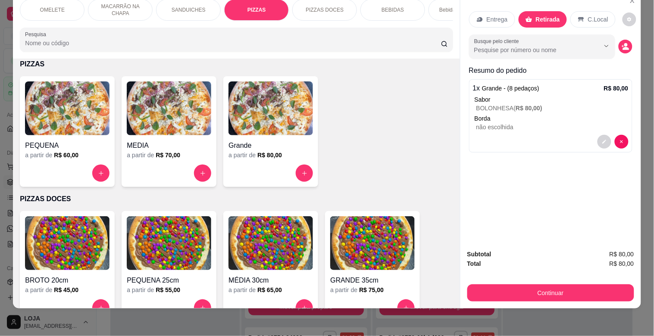
click at [566, 286] on button "Continuar" at bounding box center [551, 293] width 167 height 17
drag, startPoint x: 260, startPoint y: 122, endPoint x: 264, endPoint y: 127, distance: 6.5
click at [264, 127] on div "Dinheiro" at bounding box center [268, 125] width 61 height 50
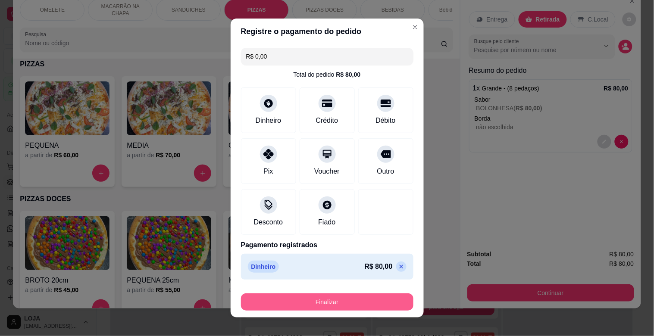
click at [342, 302] on button "Finalizar" at bounding box center [327, 302] width 173 height 17
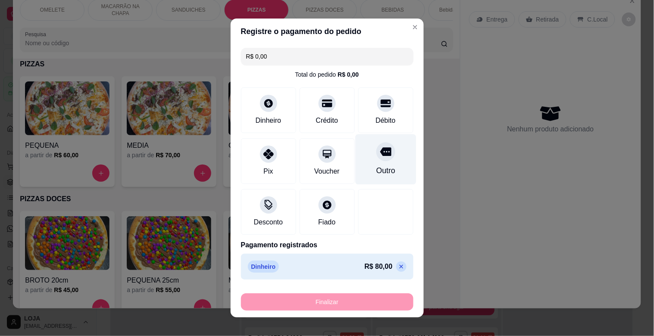
type input "-R$ 80,00"
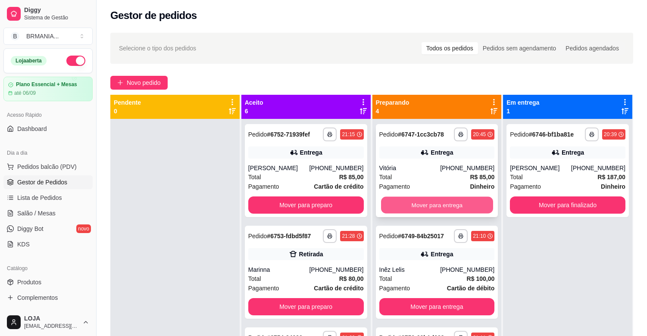
click at [442, 197] on div "Mover para entrega" at bounding box center [438, 205] width 116 height 17
click at [428, 210] on button "Mover para entrega" at bounding box center [438, 205] width 116 height 17
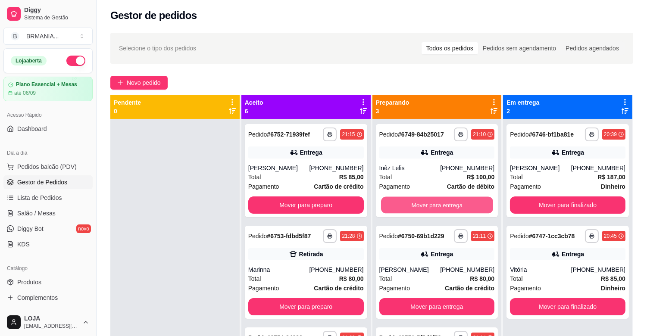
click at [428, 210] on button "Mover para entrega" at bounding box center [437, 205] width 112 height 17
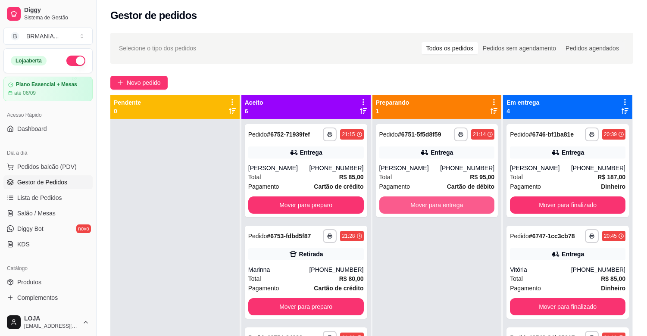
click at [428, 210] on button "Mover para entrega" at bounding box center [438, 205] width 116 height 17
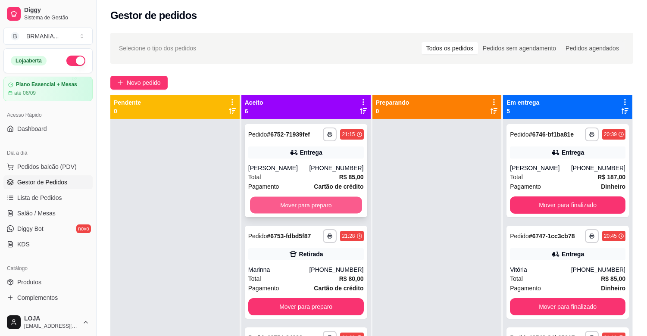
click at [336, 205] on button "Mover para preparo" at bounding box center [306, 205] width 112 height 17
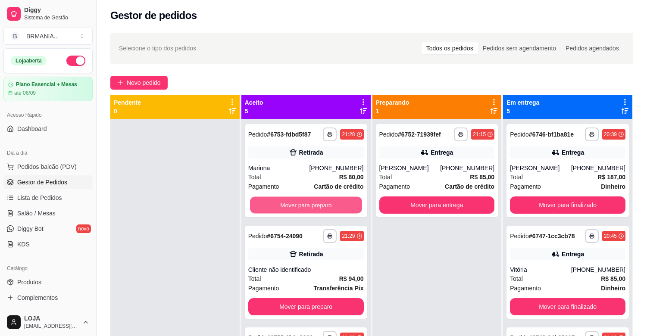
click at [336, 205] on button "Mover para preparo" at bounding box center [306, 205] width 112 height 17
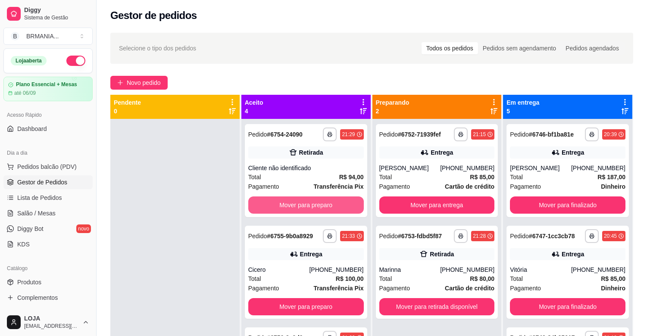
click at [336, 205] on button "Mover para preparo" at bounding box center [306, 205] width 116 height 17
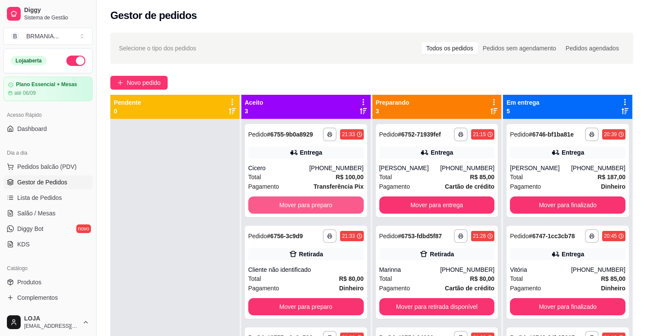
click at [336, 205] on button "Mover para preparo" at bounding box center [306, 205] width 116 height 17
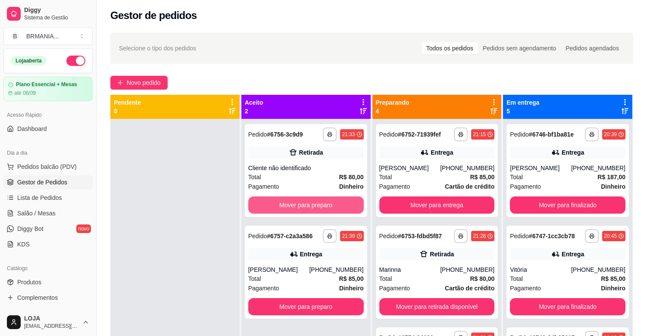
click at [336, 205] on button "Mover para preparo" at bounding box center [306, 205] width 116 height 17
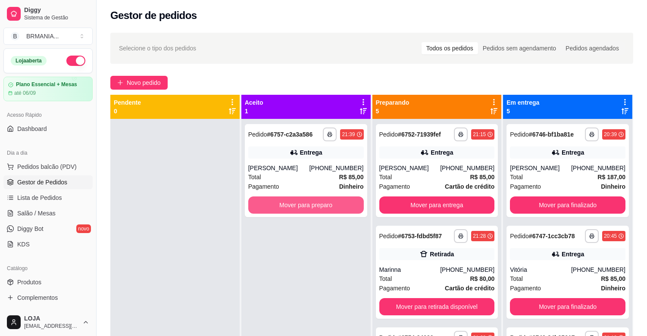
click at [336, 205] on button "Mover para preparo" at bounding box center [306, 205] width 116 height 17
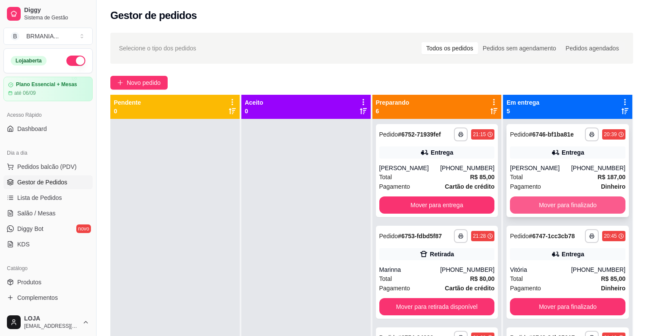
click at [587, 204] on button "Mover para finalizado" at bounding box center [568, 205] width 116 height 17
click at [584, 204] on button "Mover para finalizado" at bounding box center [568, 205] width 116 height 17
click at [584, 204] on div "Mover para finalizado" at bounding box center [568, 205] width 116 height 17
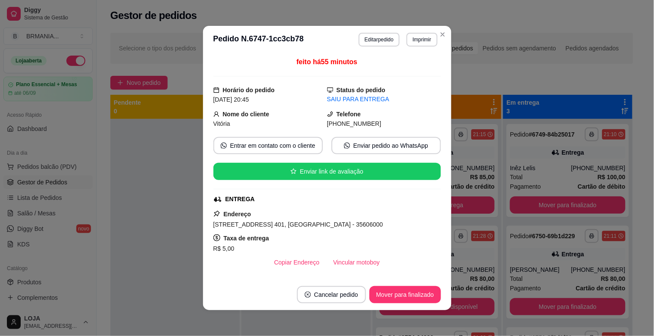
click at [584, 204] on button "Mover para finalizado" at bounding box center [568, 205] width 116 height 17
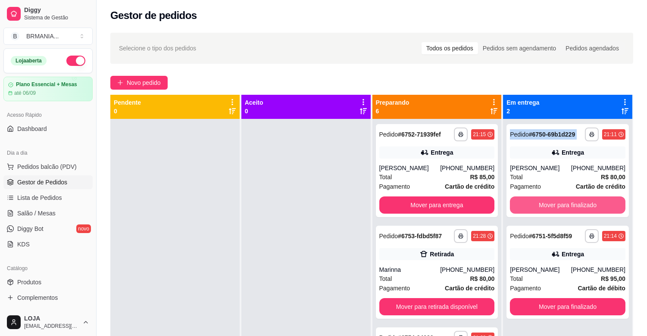
click at [584, 204] on button "Mover para finalizado" at bounding box center [568, 205] width 116 height 17
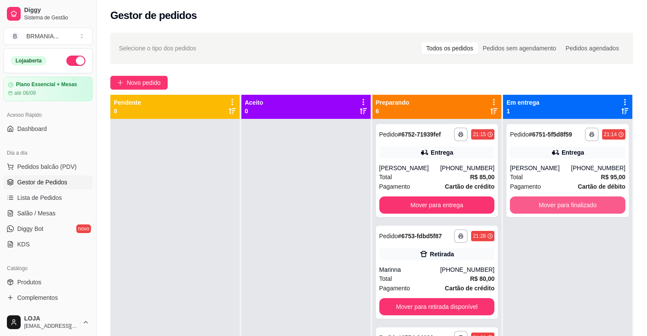
click at [584, 204] on button "Mover para finalizado" at bounding box center [568, 205] width 116 height 17
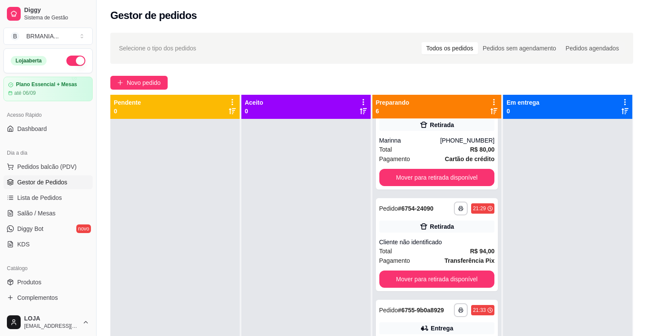
scroll to position [133, 0]
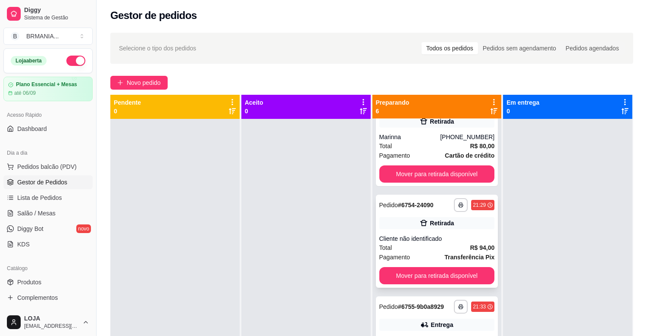
click at [485, 228] on div "**********" at bounding box center [437, 241] width 122 height 93
click at [440, 271] on button "Mover para retirada disponível" at bounding box center [437, 276] width 112 height 17
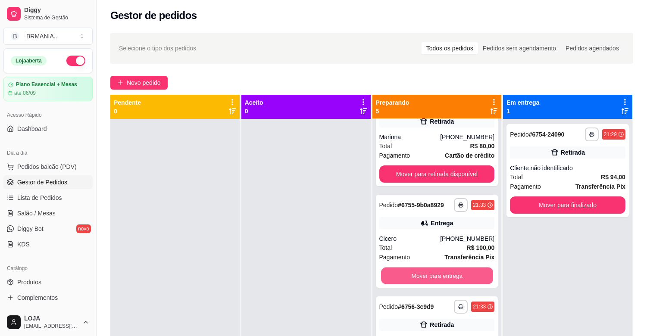
click at [440, 270] on button "Mover para entrega" at bounding box center [437, 276] width 112 height 17
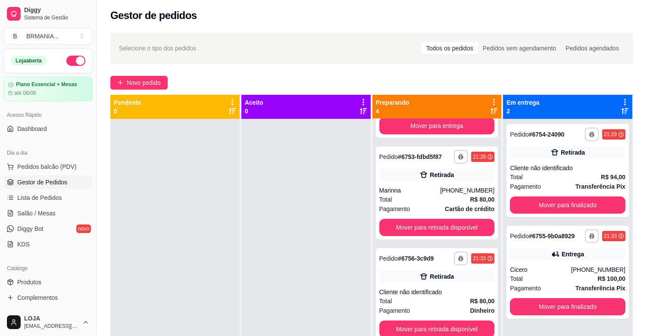
scroll to position [79, 0]
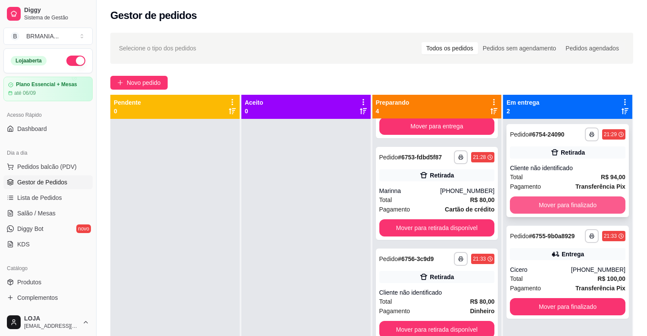
click at [570, 199] on button "Mover para finalizado" at bounding box center [568, 205] width 116 height 17
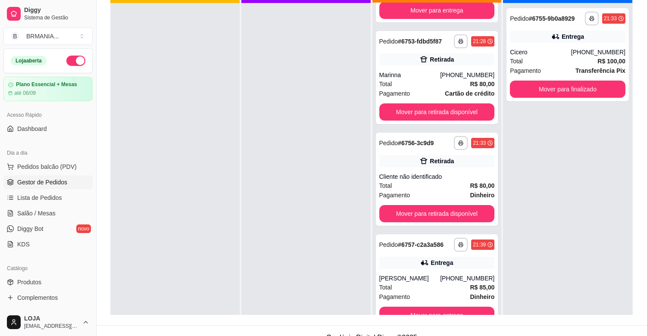
scroll to position [132, 0]
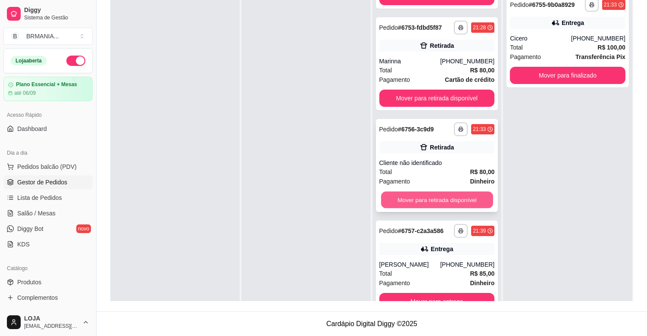
click at [434, 200] on button "Mover para retirada disponível" at bounding box center [437, 200] width 112 height 17
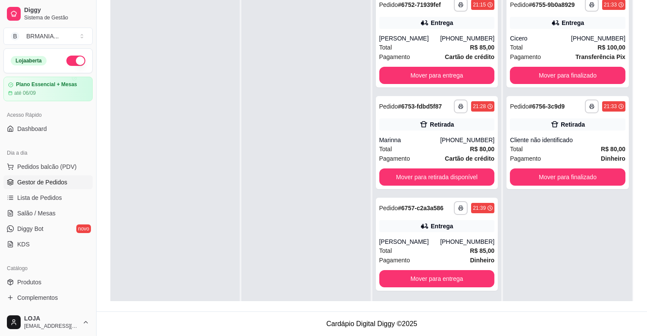
scroll to position [0, 0]
click at [542, 170] on button "Mover para finalizado" at bounding box center [568, 177] width 116 height 17
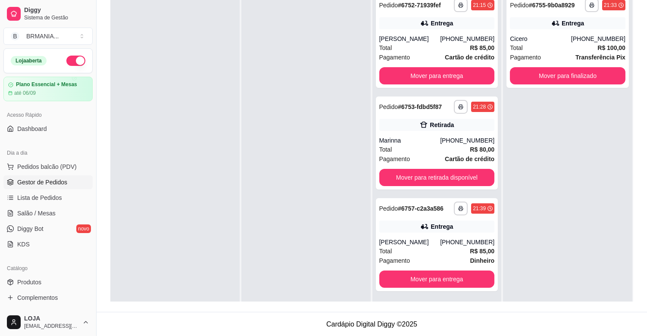
scroll to position [132, 0]
click at [57, 196] on span "Lista de Pedidos" at bounding box center [39, 198] width 45 height 9
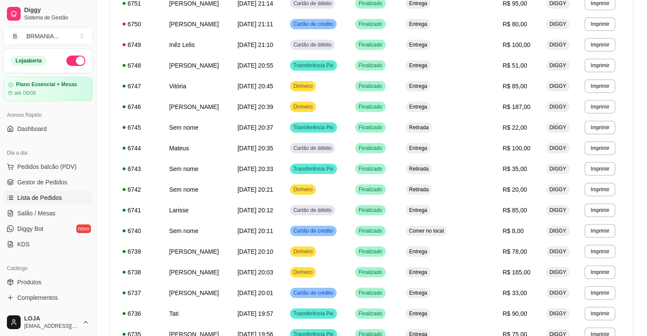
scroll to position [269, 0]
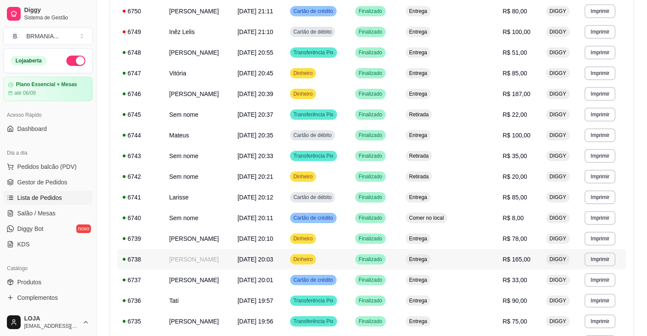
click at [232, 259] on td "[PERSON_NAME]" at bounding box center [198, 259] width 68 height 21
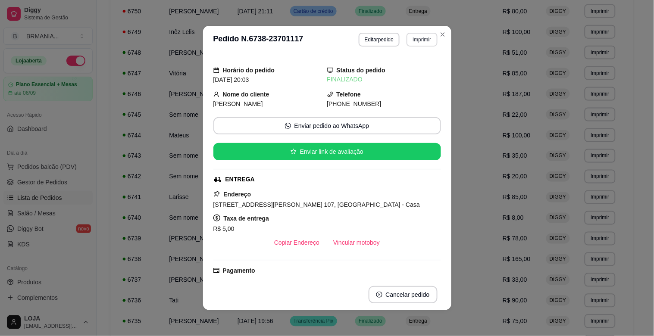
click at [417, 41] on button "Imprimir" at bounding box center [422, 40] width 31 height 14
click at [408, 70] on button "IMPRESSORA" at bounding box center [404, 70] width 63 height 14
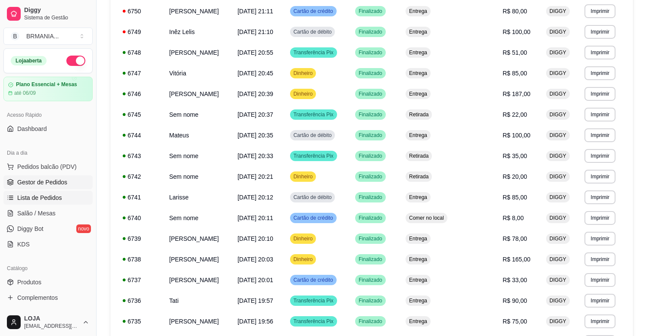
click at [45, 187] on link "Gestor de Pedidos" at bounding box center [47, 183] width 89 height 14
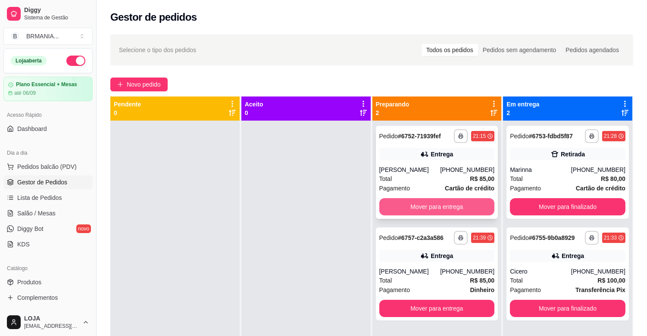
click at [438, 206] on button "Mover para entrega" at bounding box center [438, 206] width 116 height 17
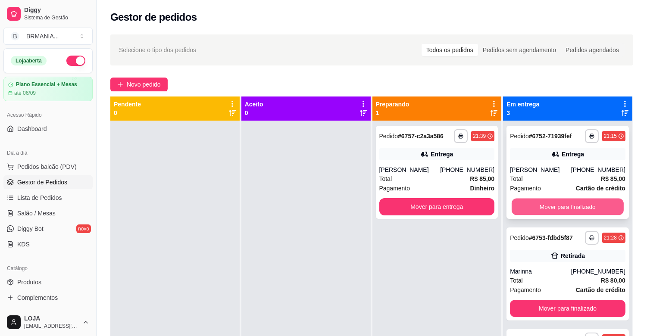
click at [549, 201] on button "Mover para finalizado" at bounding box center [568, 207] width 112 height 17
click at [549, 201] on button "Mover para finalizado" at bounding box center [568, 206] width 116 height 17
click at [551, 206] on button "Mover para finalizado" at bounding box center [568, 206] width 116 height 17
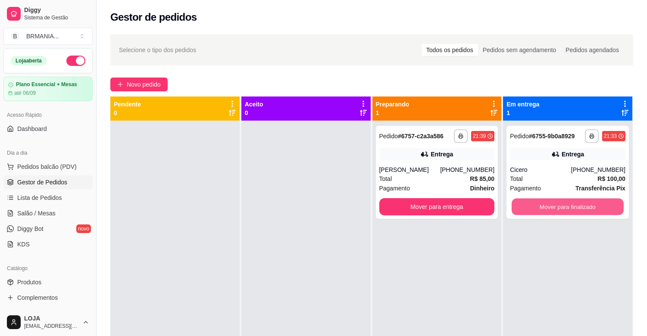
click at [551, 206] on button "Mover para finalizado" at bounding box center [568, 207] width 112 height 17
